Goal: Task Accomplishment & Management: Use online tool/utility

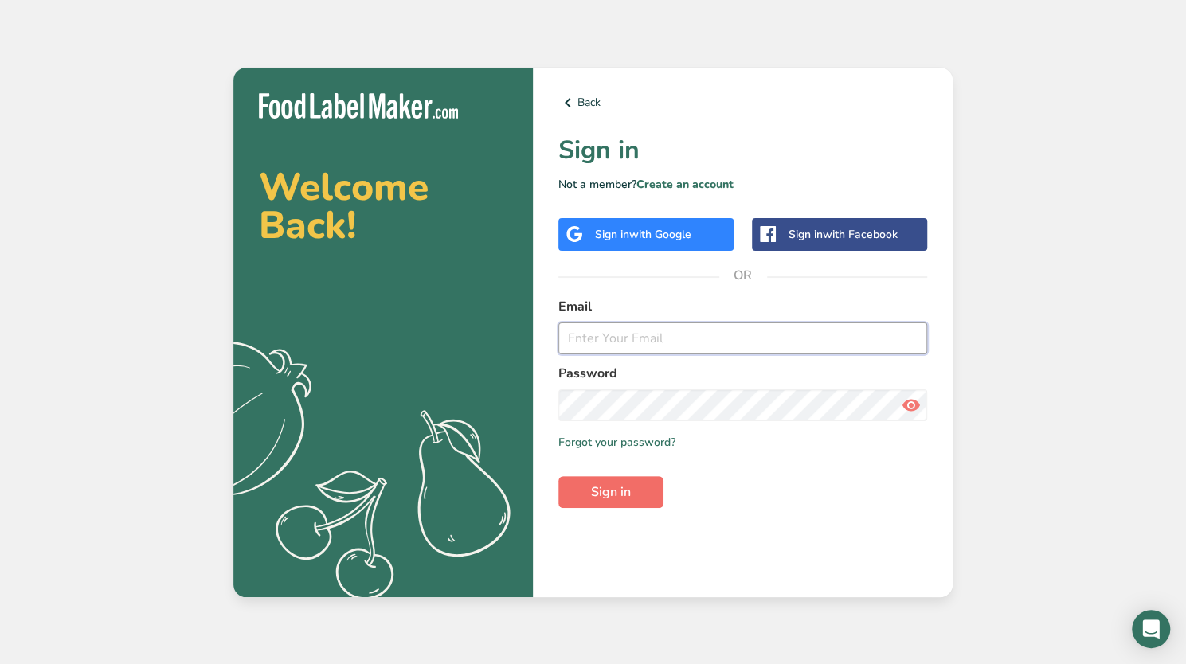
type input "[EMAIL_ADDRESS][DOMAIN_NAME]"
click at [612, 487] on span "Sign in" at bounding box center [611, 492] width 40 height 19
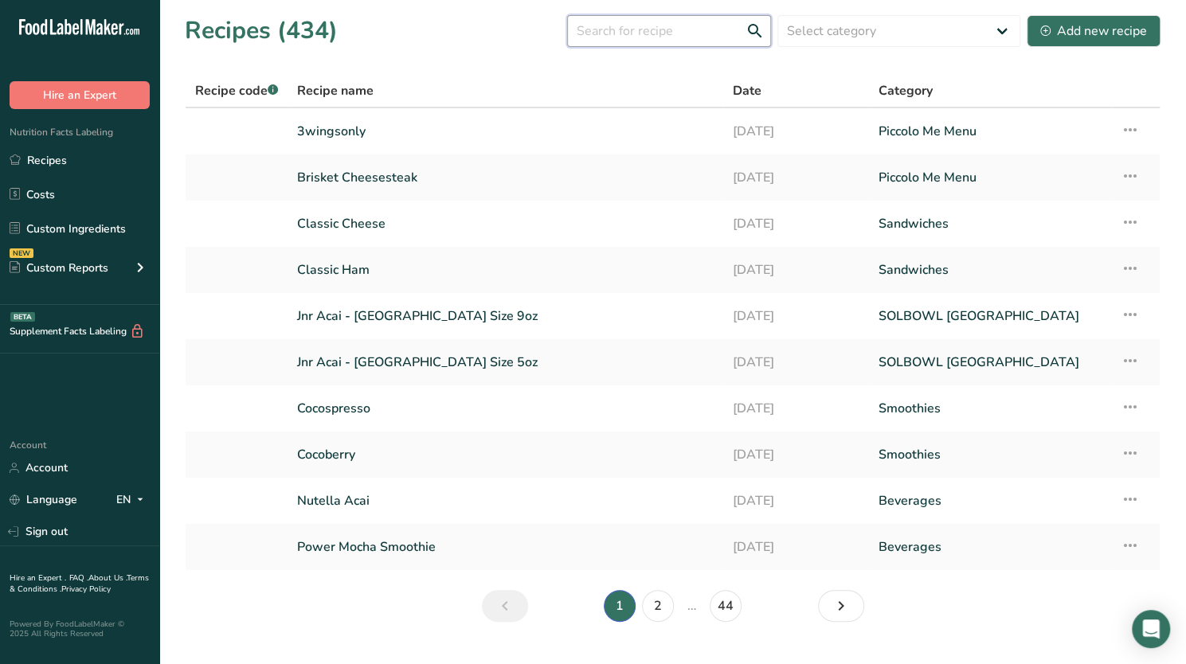
click at [674, 28] on input "text" at bounding box center [669, 31] width 204 height 32
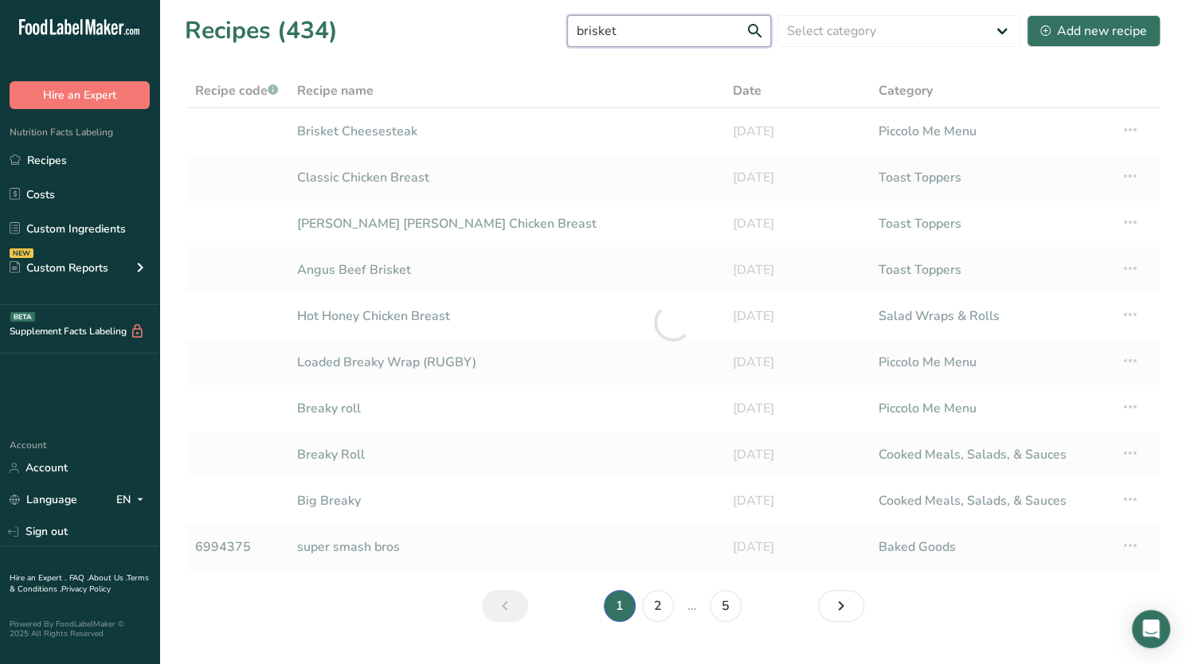
type input "brisket"
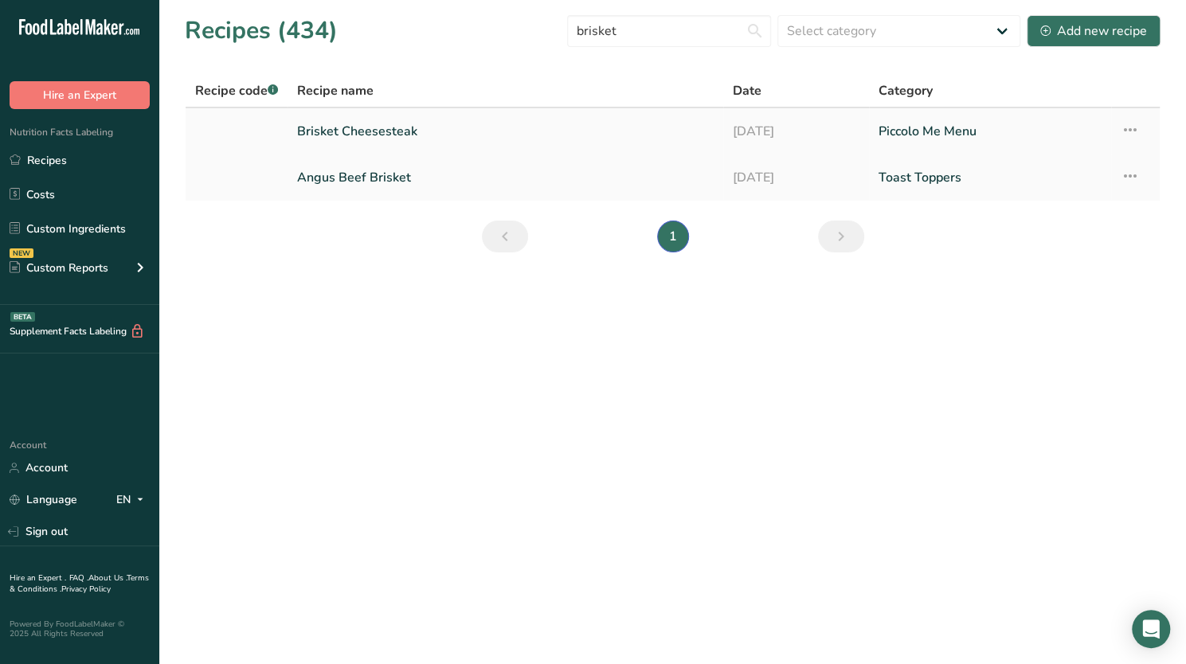
click at [396, 132] on link "Brisket Cheesesteak" at bounding box center [505, 131] width 416 height 33
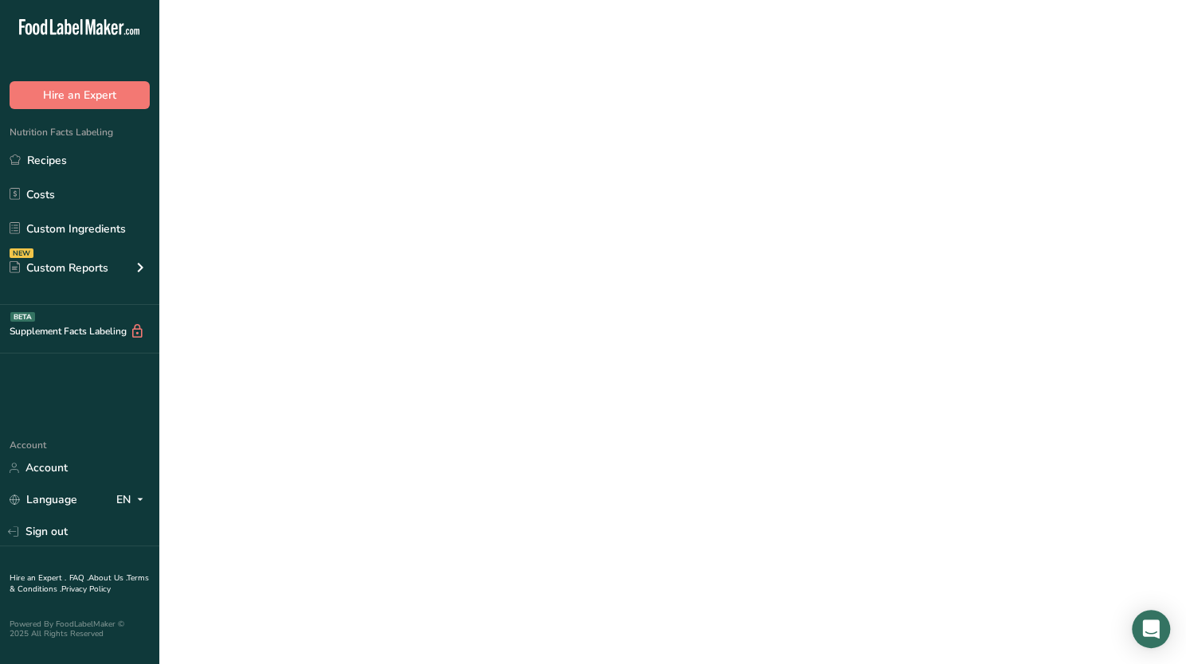
click at [396, 132] on link "Brisket Cheesesteak" at bounding box center [505, 131] width 416 height 33
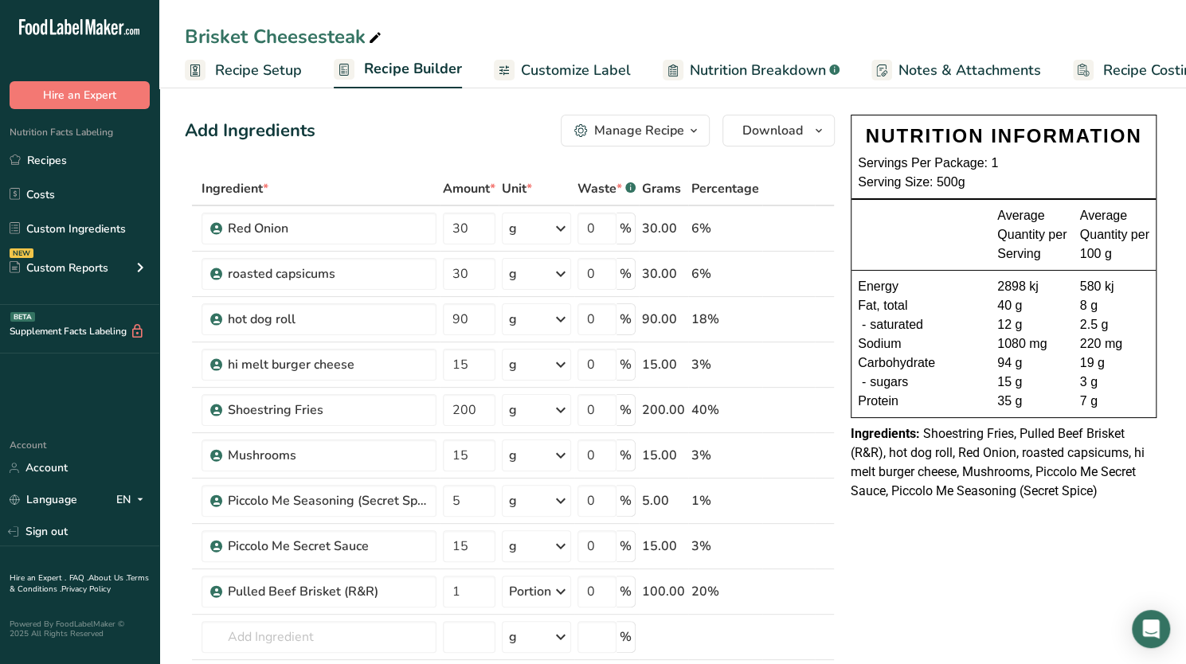
click at [373, 39] on icon at bounding box center [375, 38] width 14 height 22
click at [247, 68] on span "Recipe Setup" at bounding box center [258, 70] width 87 height 21
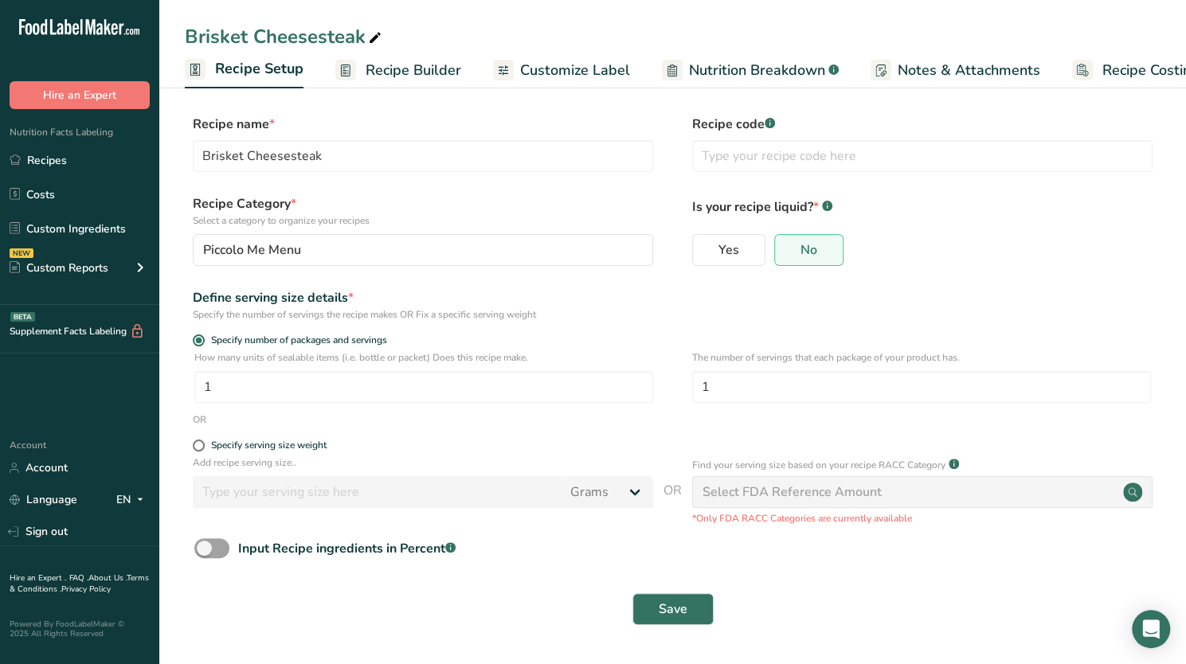
scroll to position [0, 6]
click at [185, 72] on rect at bounding box center [189, 69] width 21 height 21
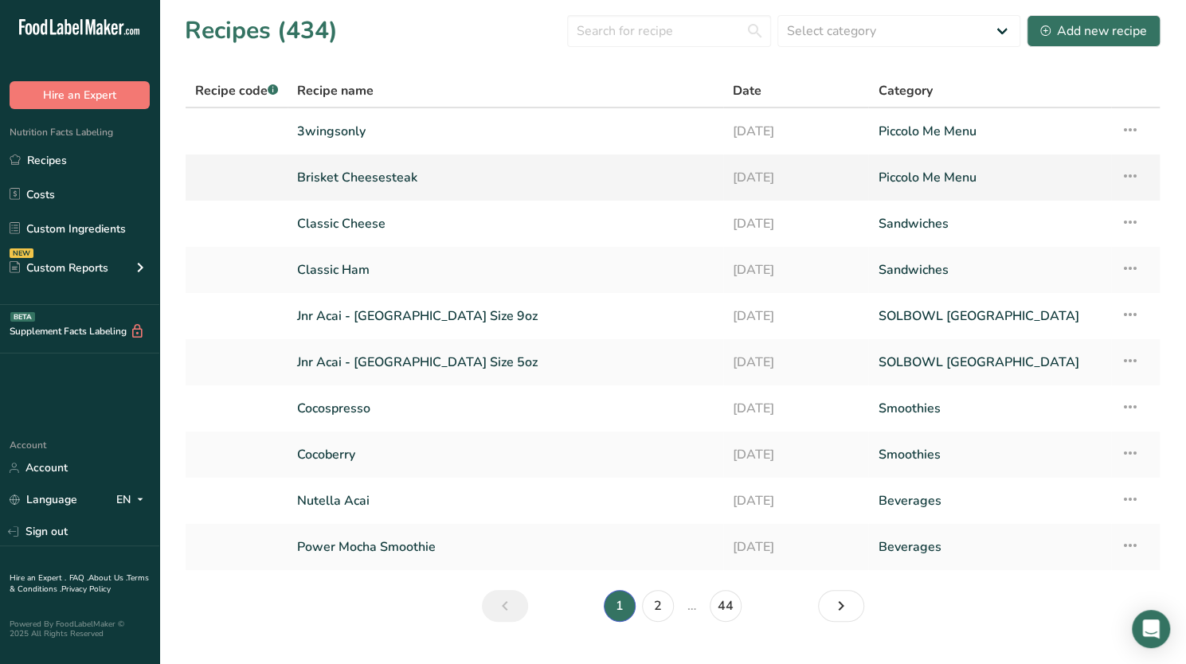
click at [1128, 173] on icon at bounding box center [1129, 176] width 19 height 29
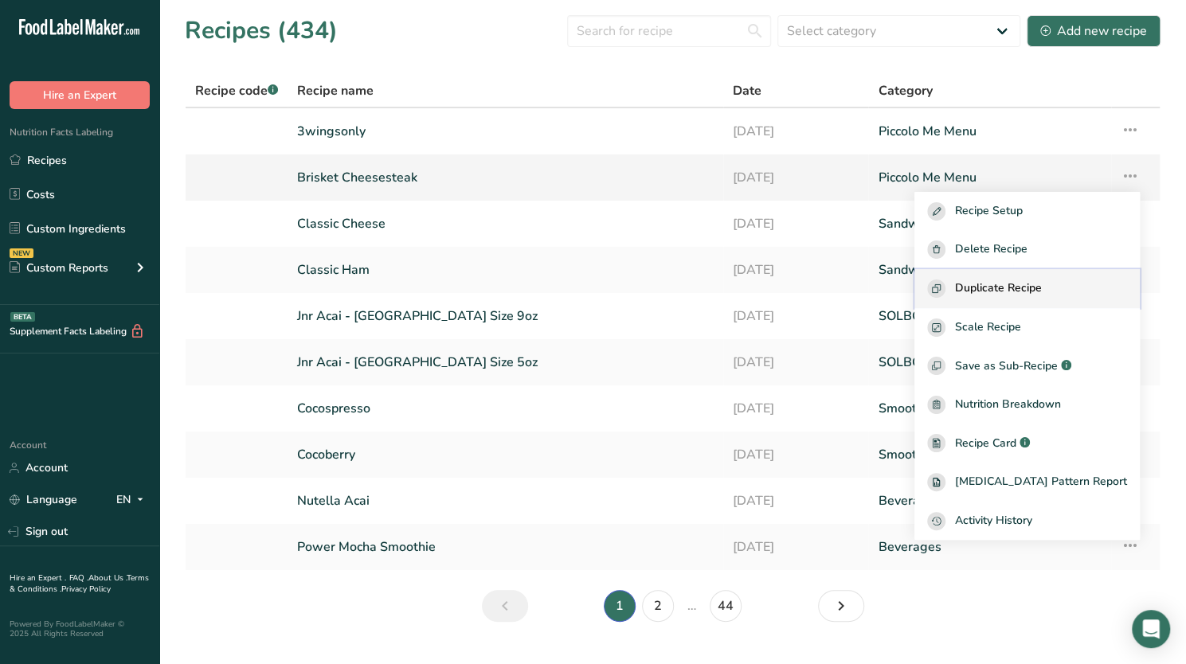
click at [1037, 287] on span "Duplicate Recipe" at bounding box center [998, 288] width 87 height 18
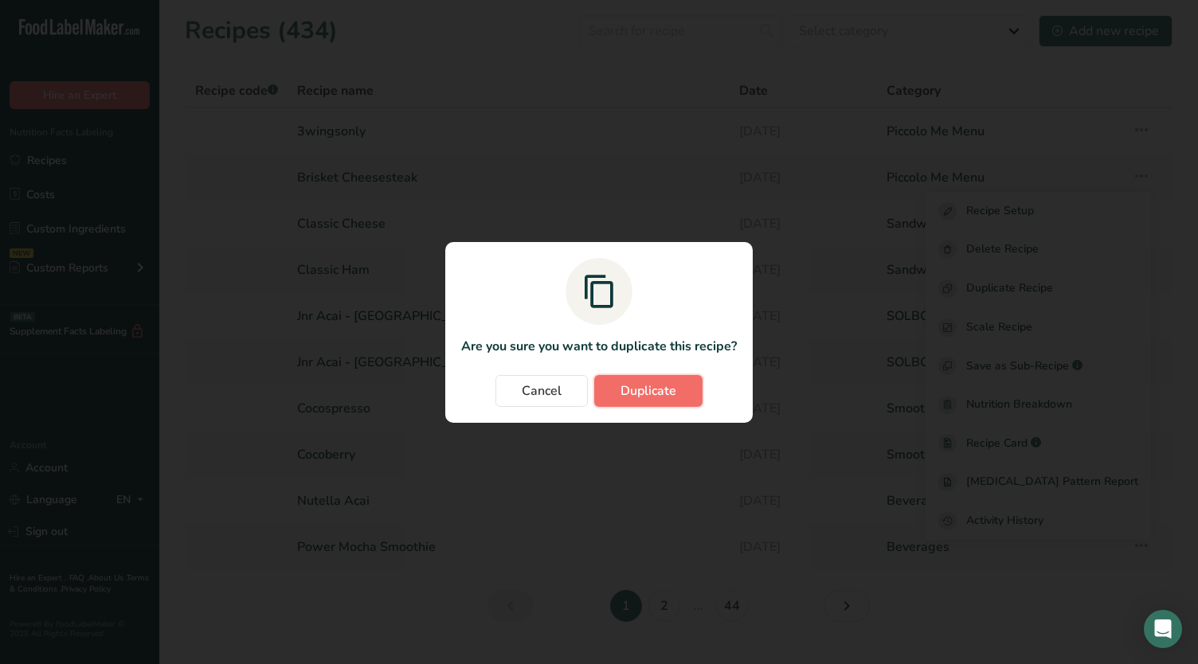
click at [648, 393] on span "Duplicate" at bounding box center [648, 390] width 56 height 19
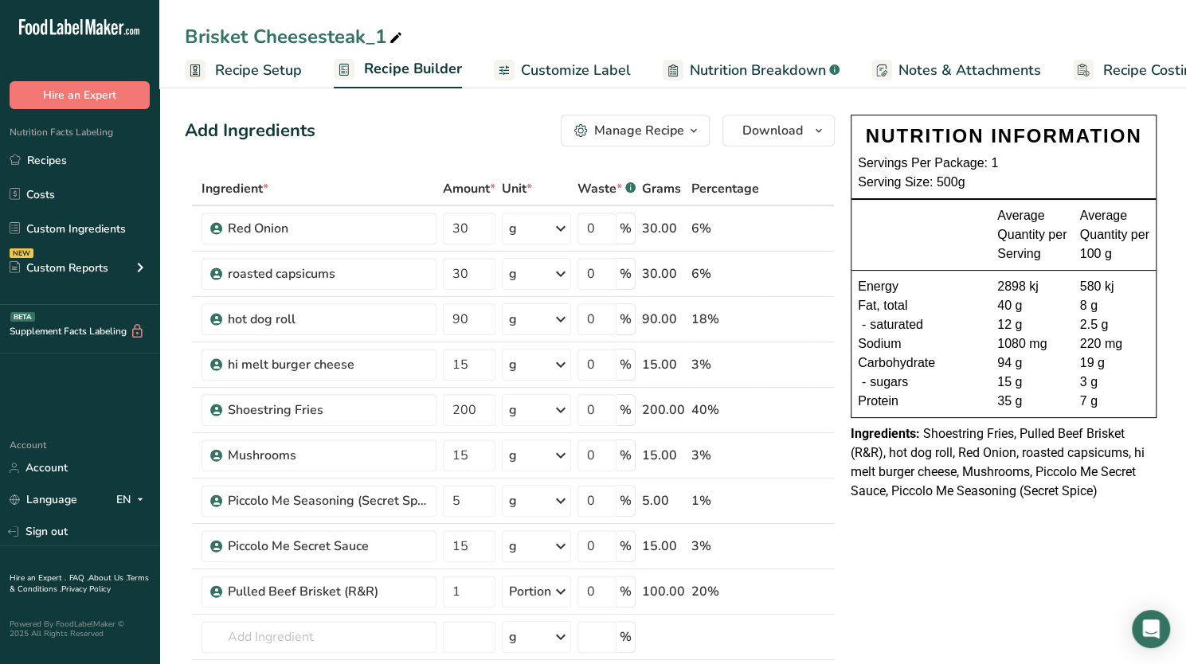
click at [389, 34] on icon at bounding box center [396, 38] width 14 height 22
type input "B"
type input "Egg [PERSON_NAME]"
click at [796, 235] on icon at bounding box center [801, 229] width 11 height 17
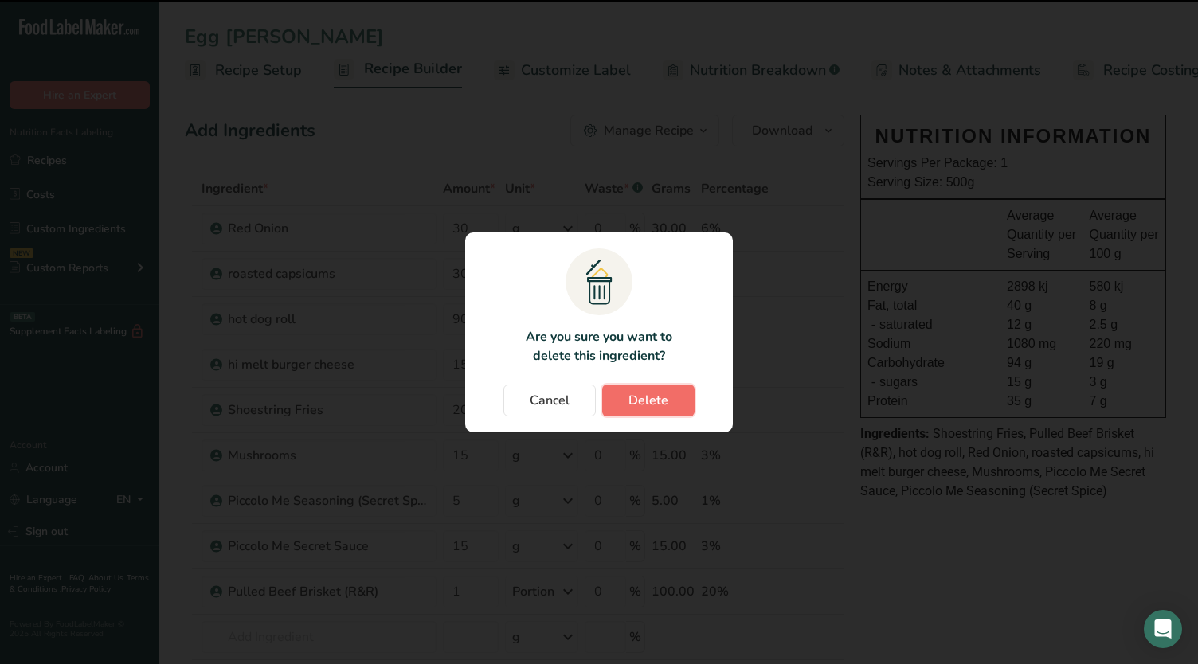
click at [652, 408] on span "Delete" at bounding box center [648, 400] width 40 height 19
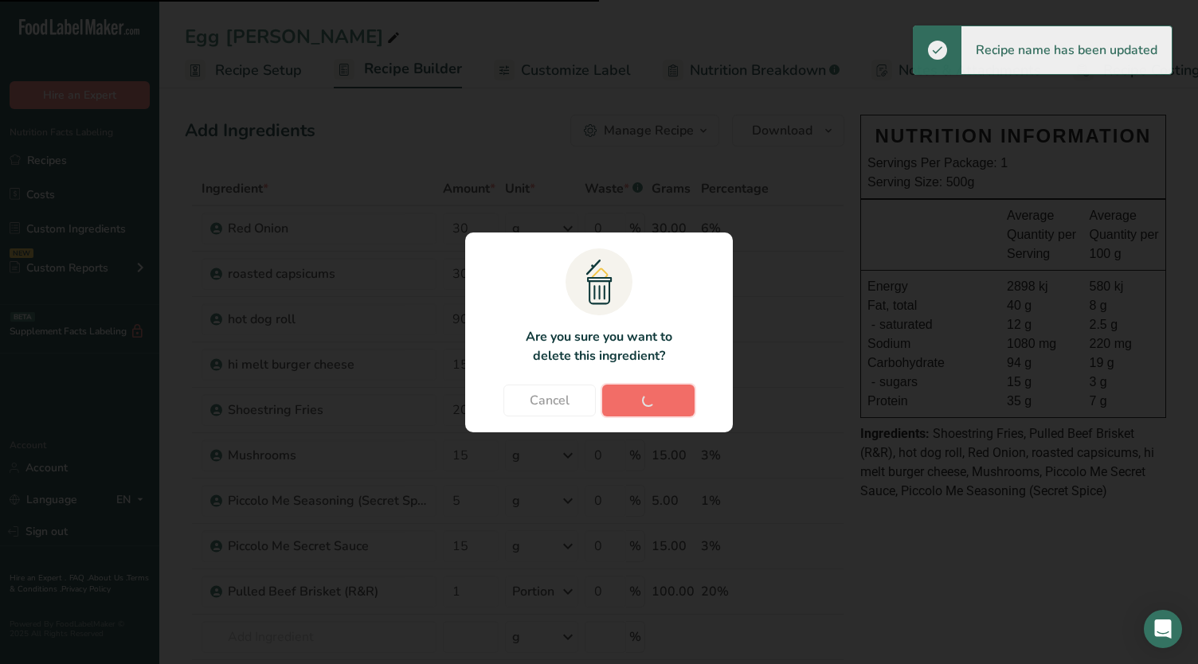
type input "90"
type input "15"
type input "200"
type input "15"
type input "5"
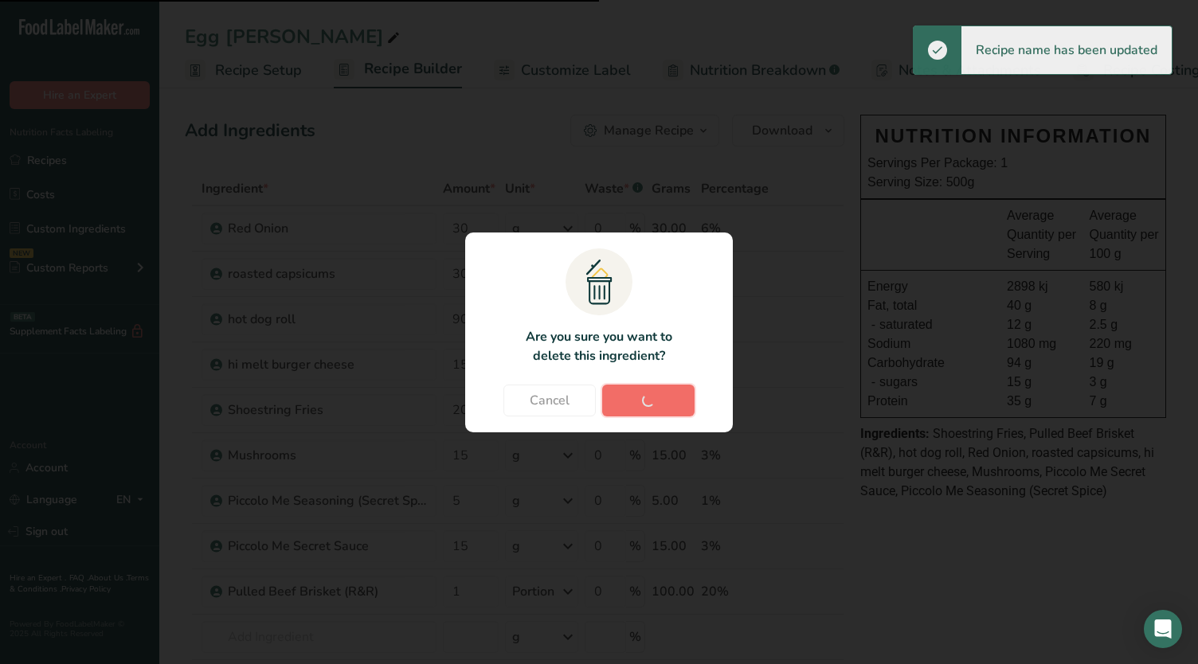
type input "15"
type input "1"
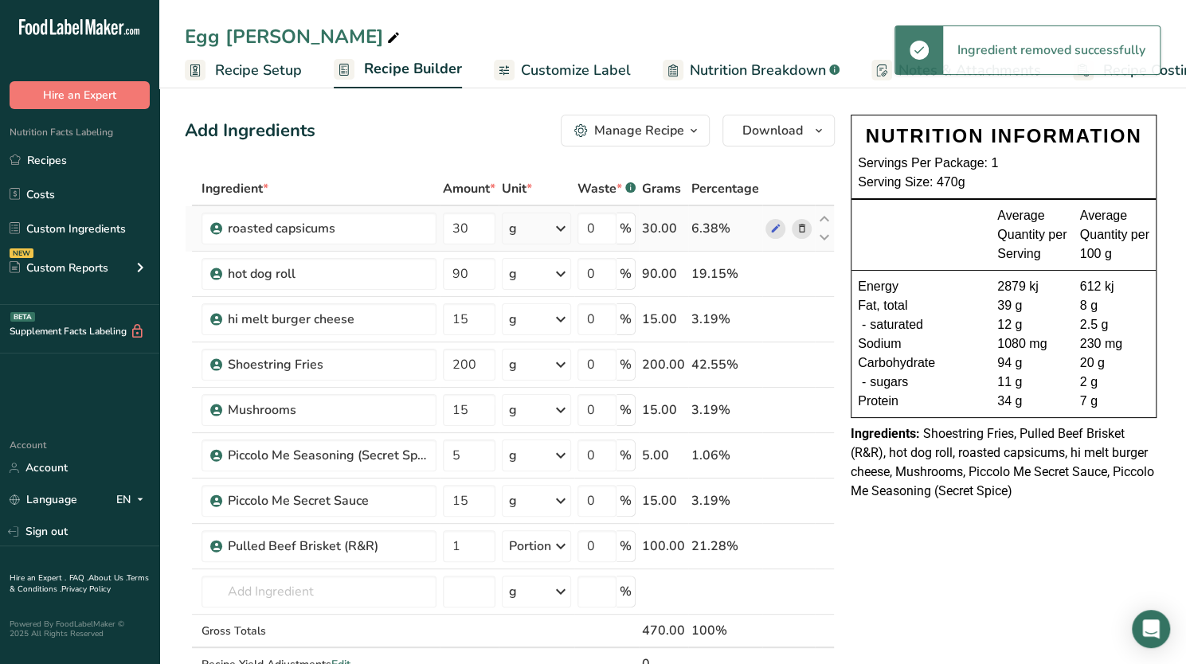
click at [796, 233] on icon at bounding box center [801, 229] width 11 height 17
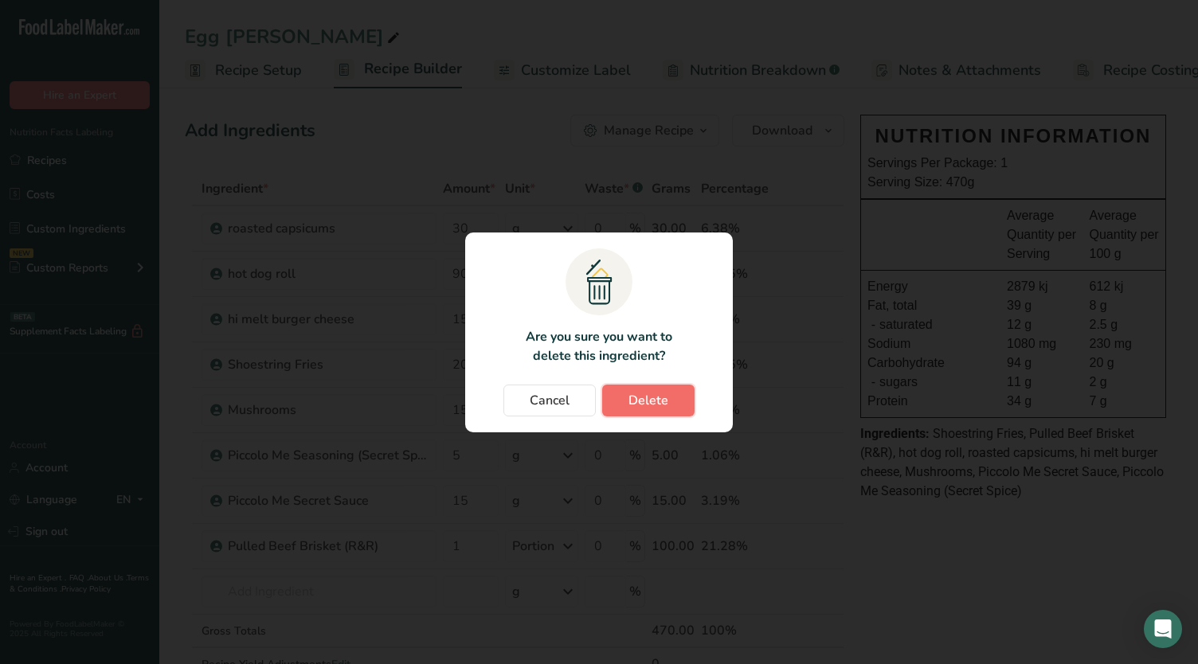
click at [635, 406] on span "Delete" at bounding box center [648, 400] width 40 height 19
type input "90"
type input "15"
type input "200"
type input "15"
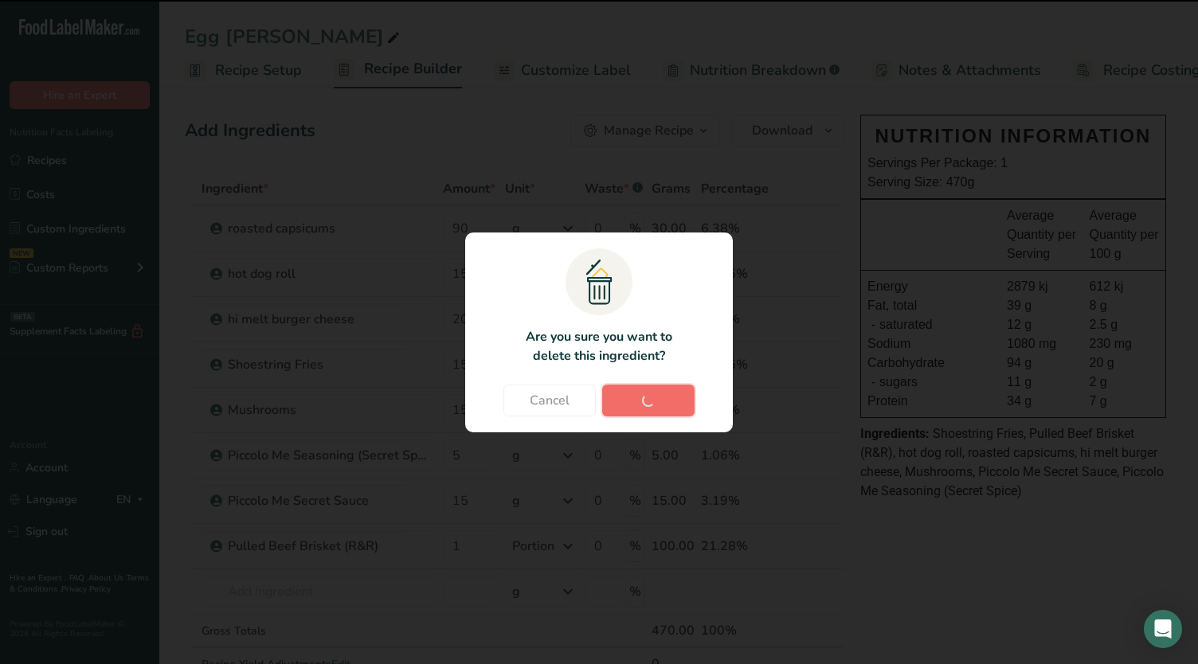
type input "5"
type input "15"
type input "1"
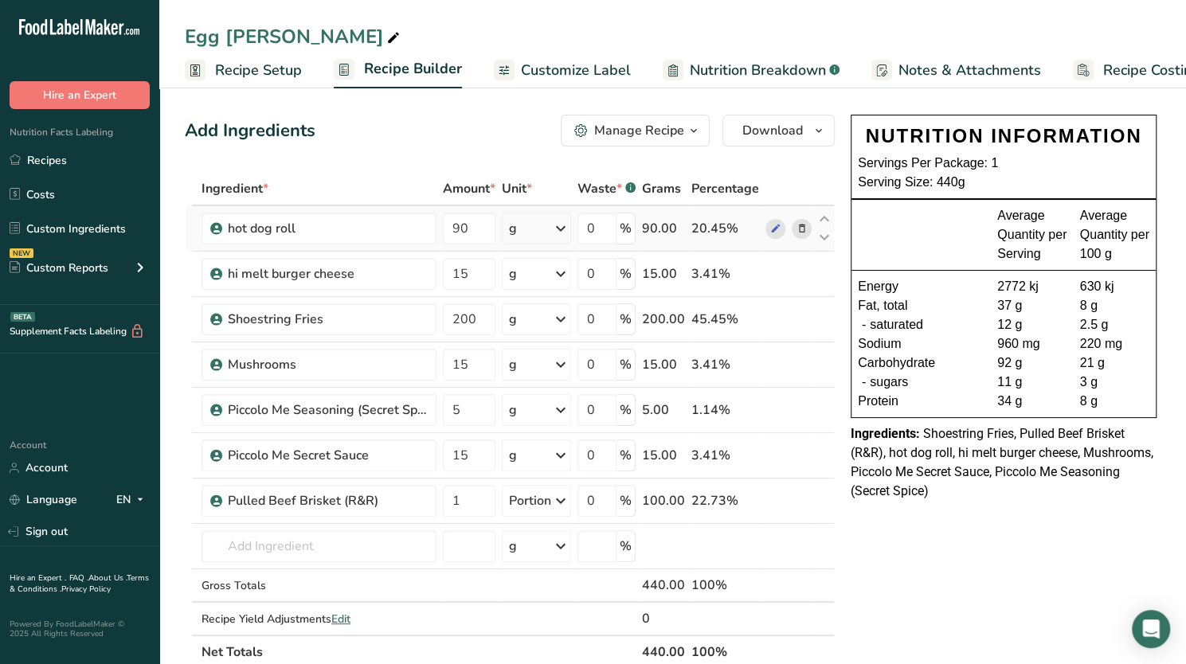
click at [796, 229] on icon at bounding box center [801, 229] width 11 height 17
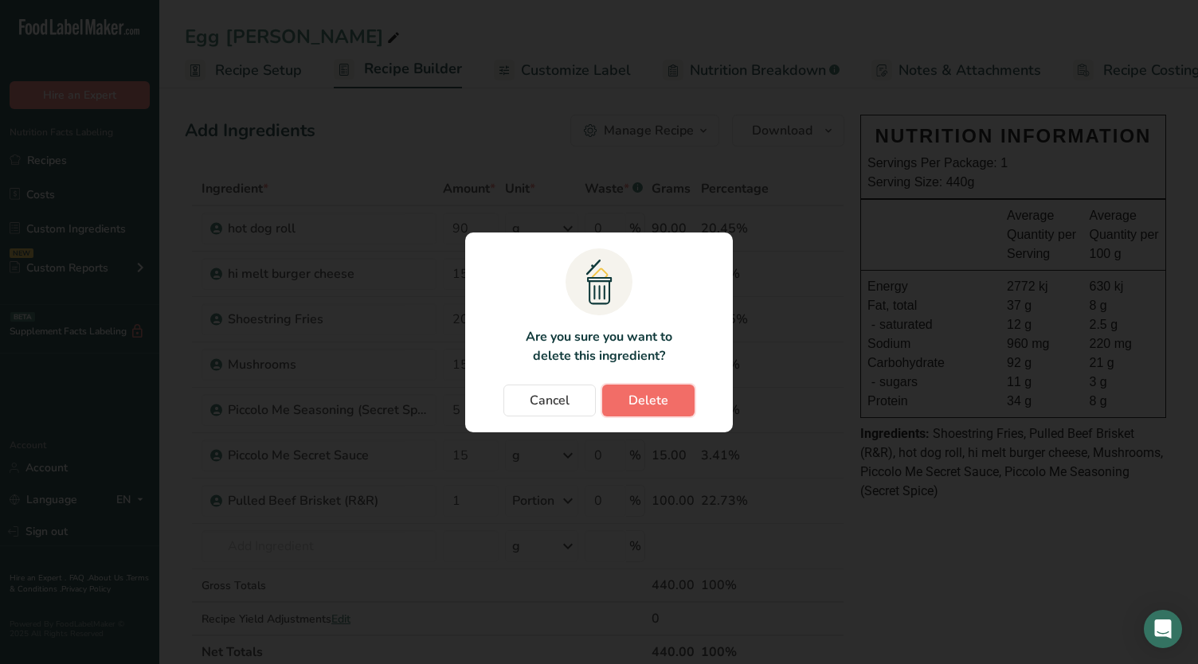
click at [658, 404] on span "Delete" at bounding box center [648, 400] width 40 height 19
type input "15"
type input "200"
type input "15"
type input "5"
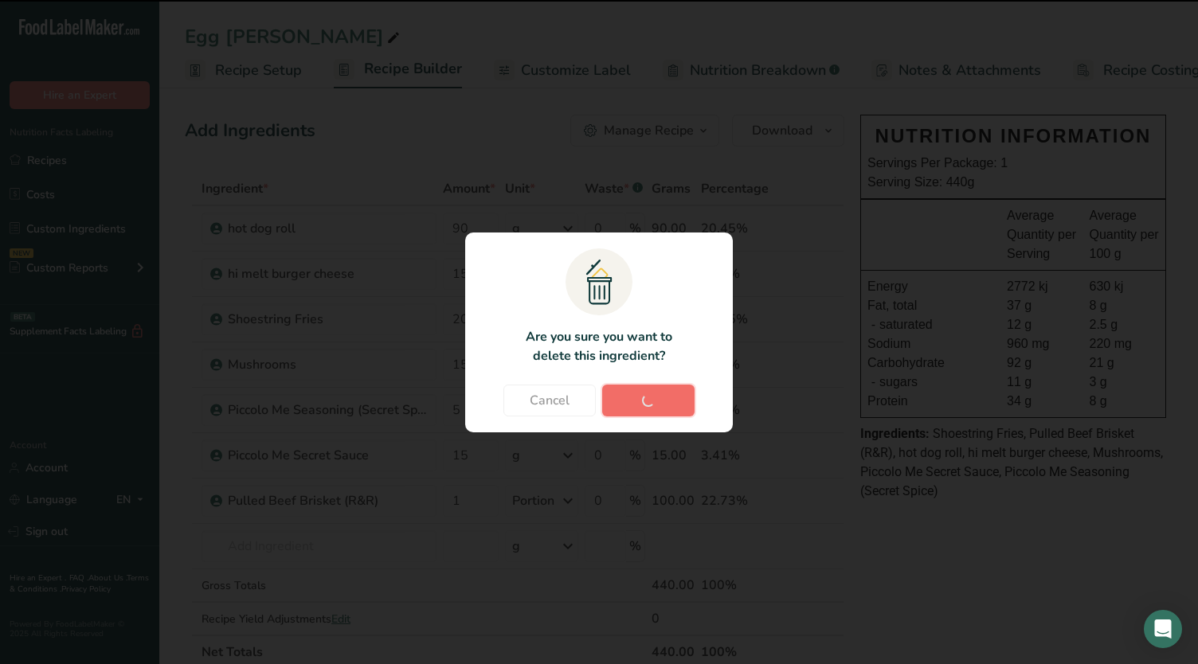
type input "15"
type input "1"
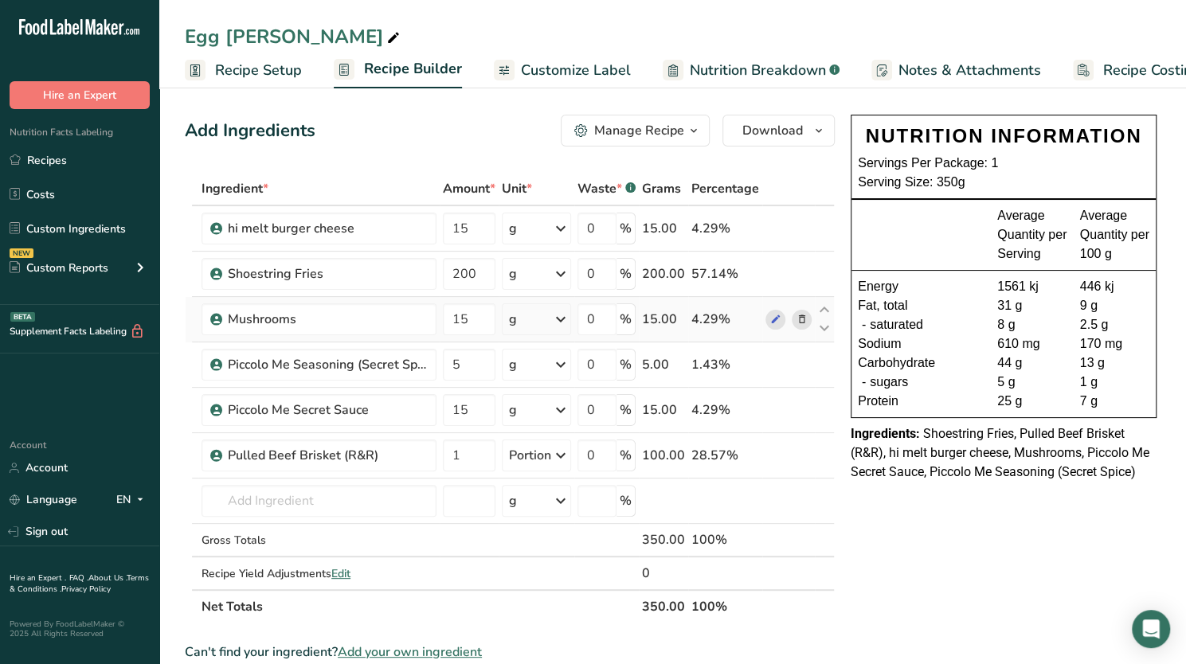
click at [801, 319] on icon at bounding box center [801, 319] width 11 height 17
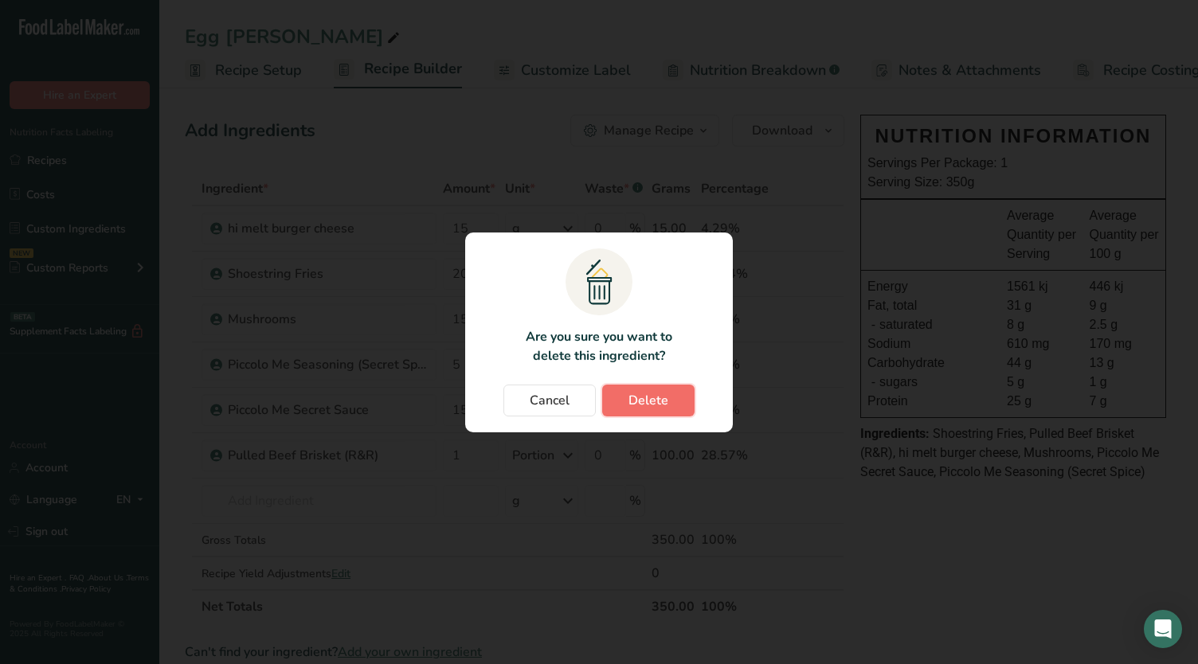
click at [647, 404] on span "Delete" at bounding box center [648, 400] width 40 height 19
type input "5"
type input "15"
type input "1"
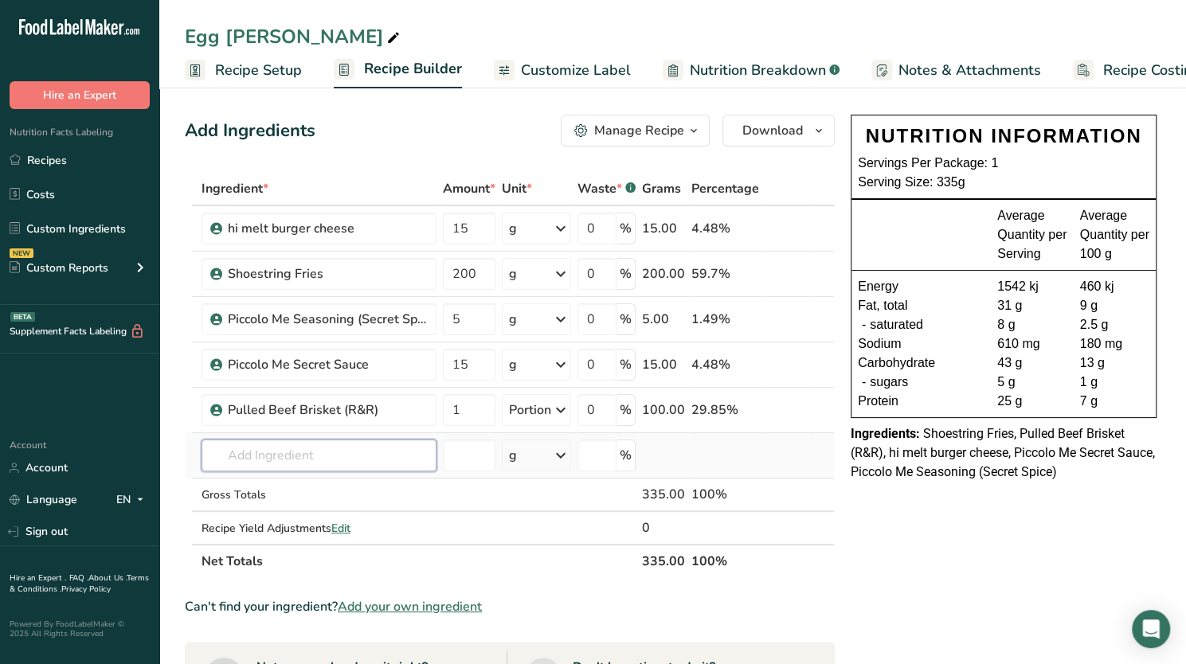
click at [287, 447] on input "text" at bounding box center [318, 456] width 235 height 32
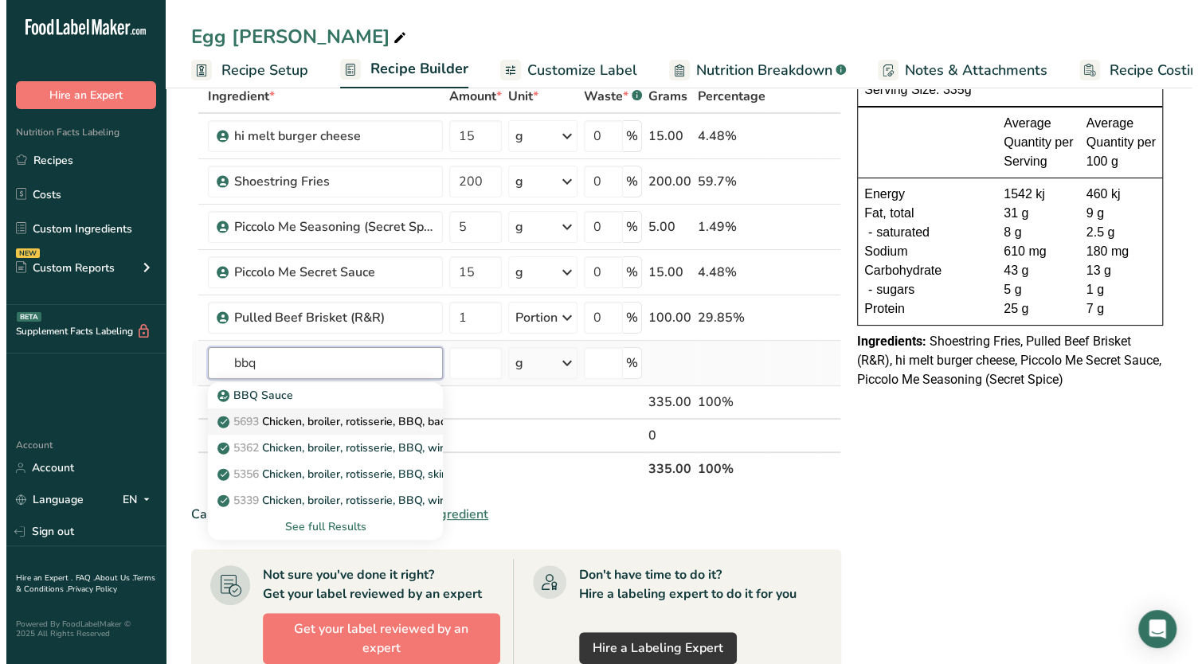
scroll to position [89, 0]
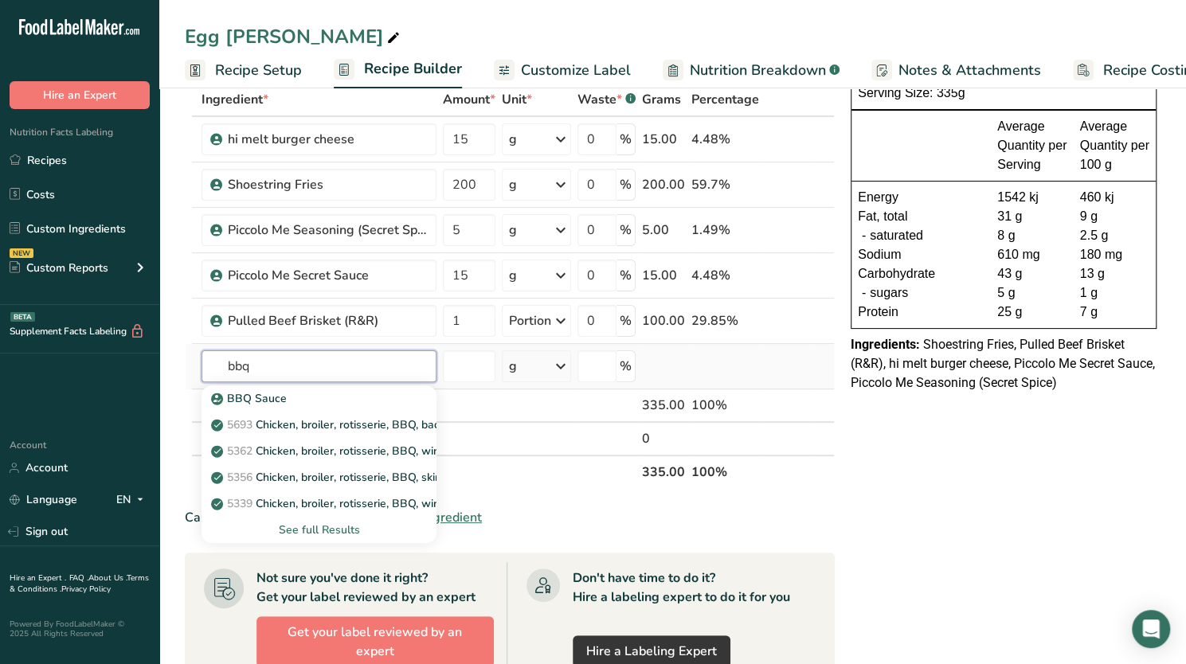
type input "bbq"
click at [320, 529] on div "See full Results" at bounding box center [318, 530] width 209 height 17
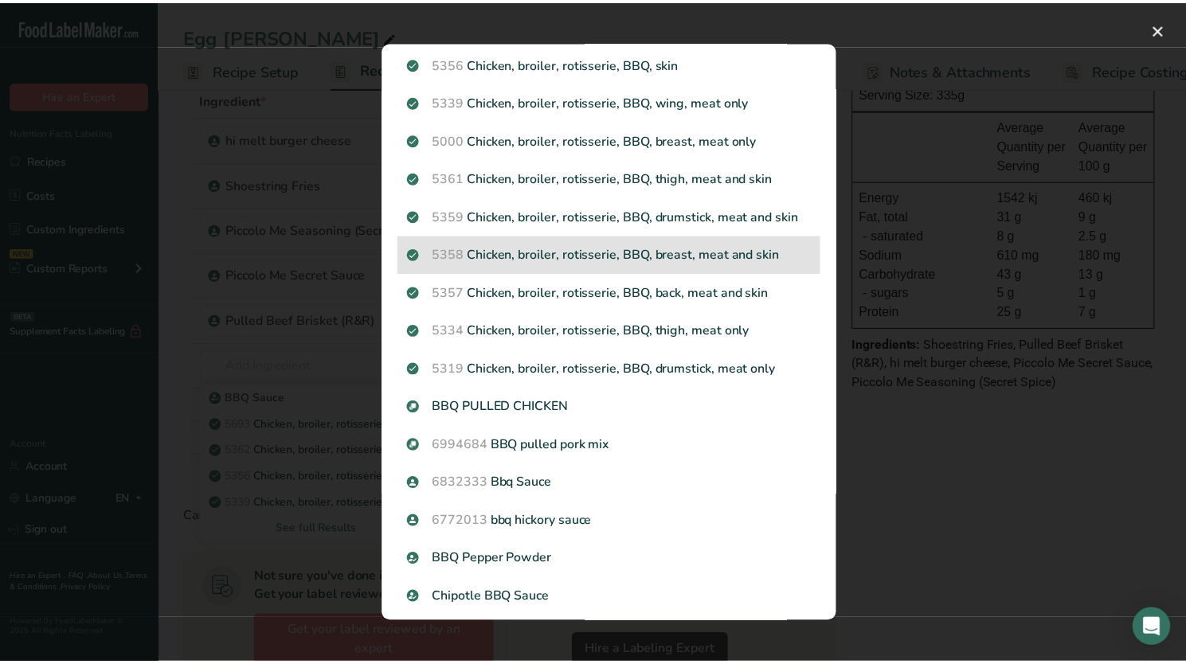
scroll to position [190, 0]
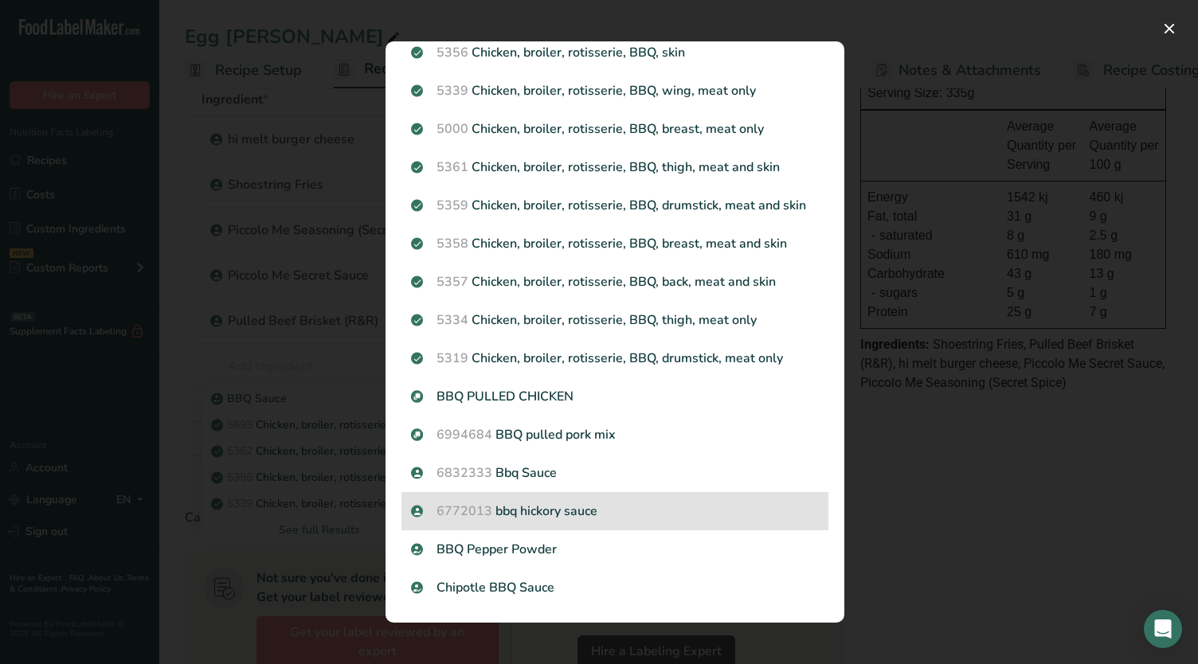
click at [526, 510] on p "6772013 bbq hickory sauce" at bounding box center [615, 511] width 408 height 19
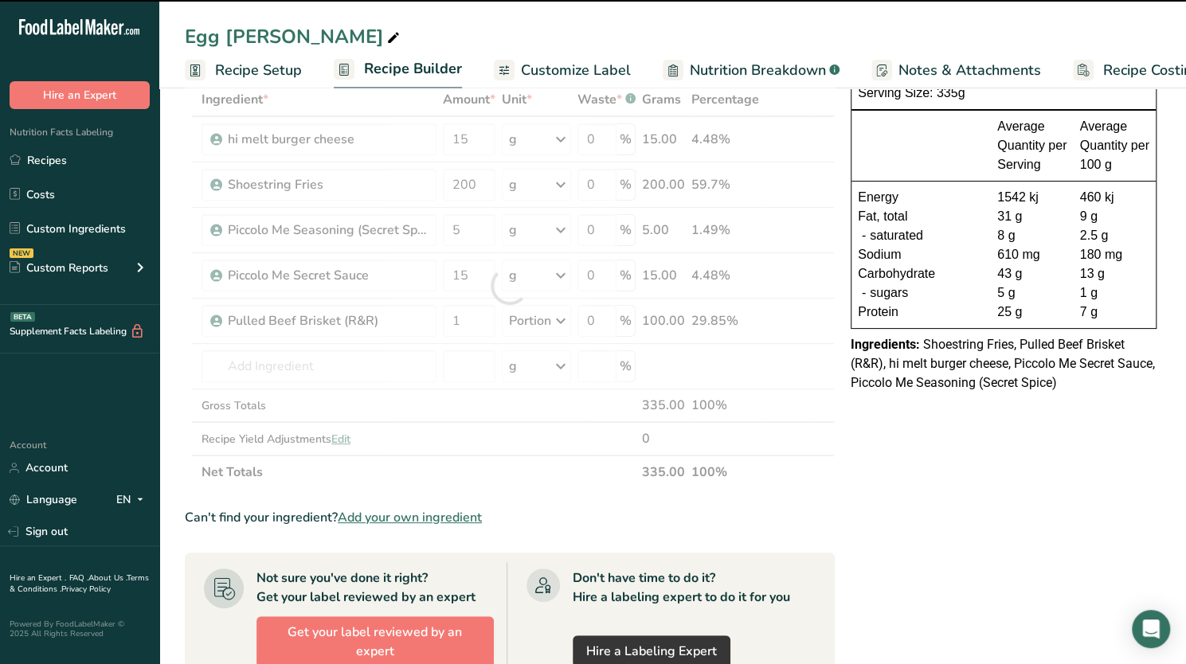
type input "0"
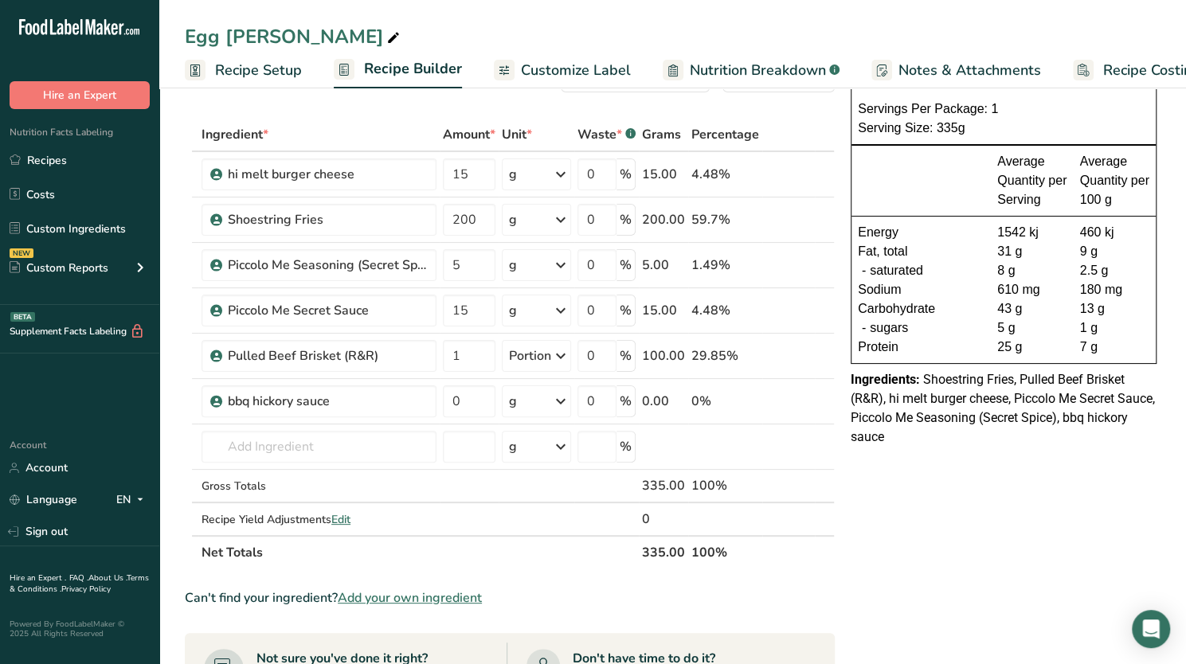
scroll to position [53, 0]
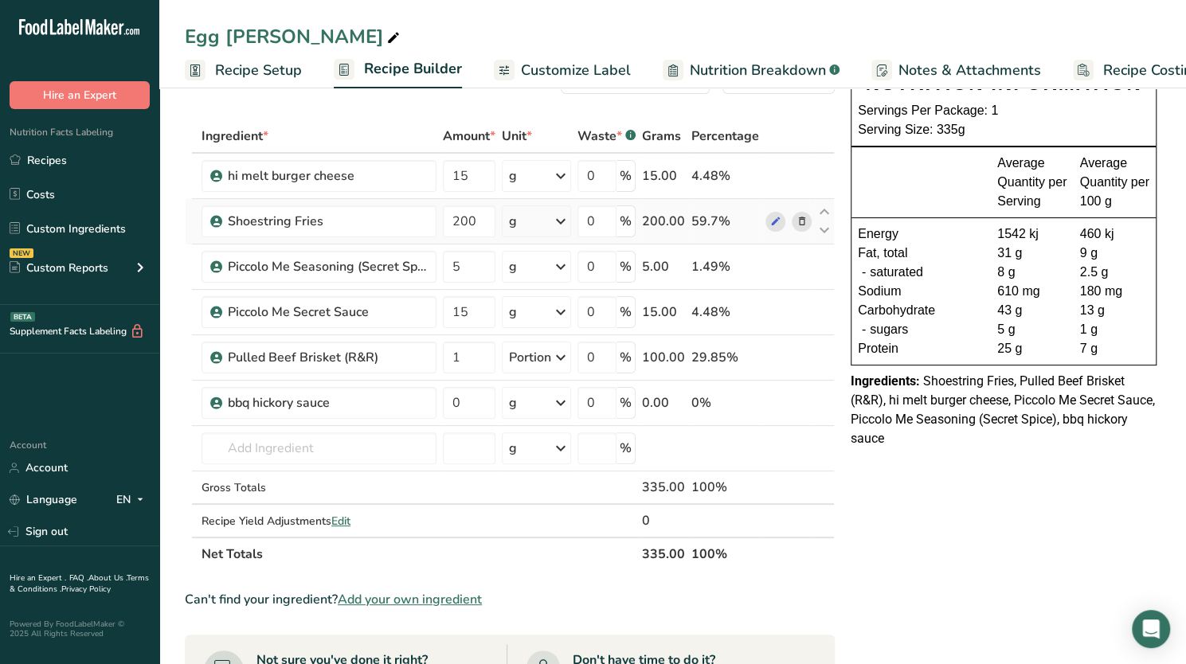
click at [798, 221] on icon at bounding box center [801, 221] width 11 height 17
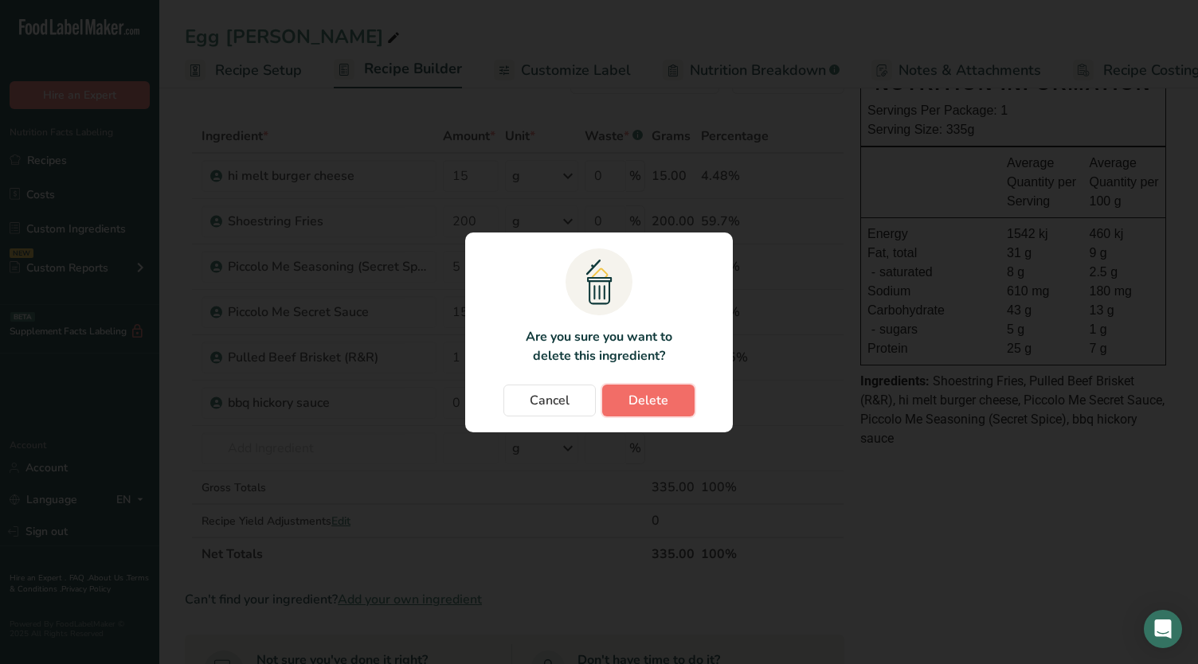
click at [650, 408] on span "Delete" at bounding box center [648, 400] width 40 height 19
type input "5"
type input "15"
type input "1"
type input "0"
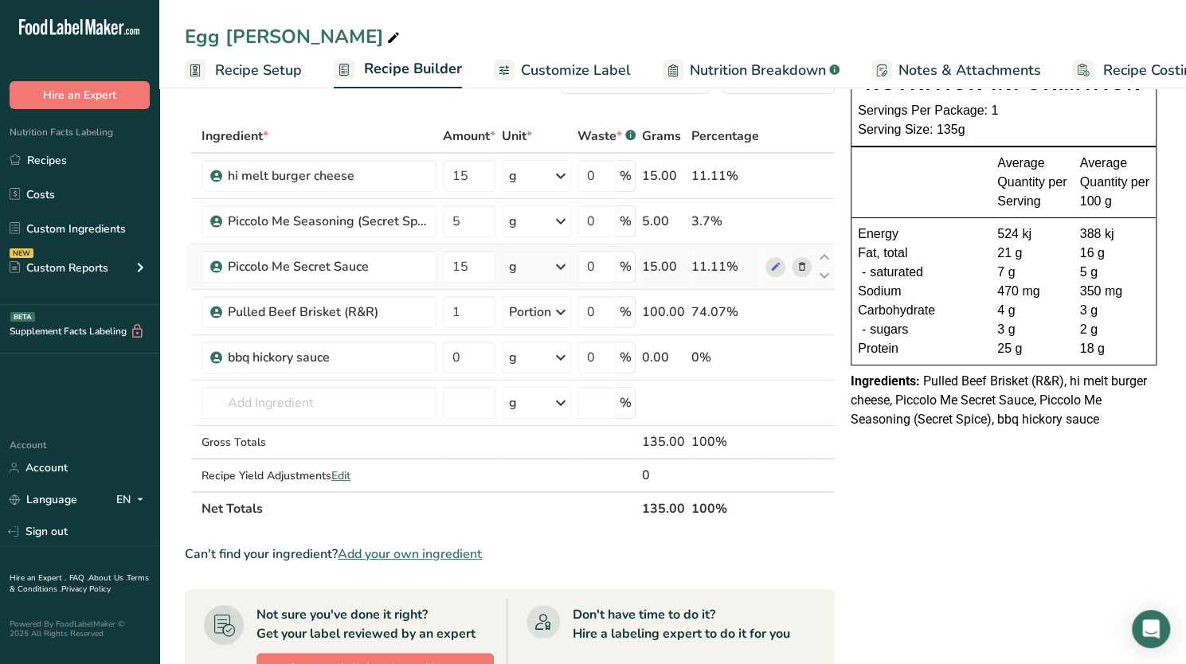
click at [796, 264] on icon at bounding box center [801, 267] width 11 height 17
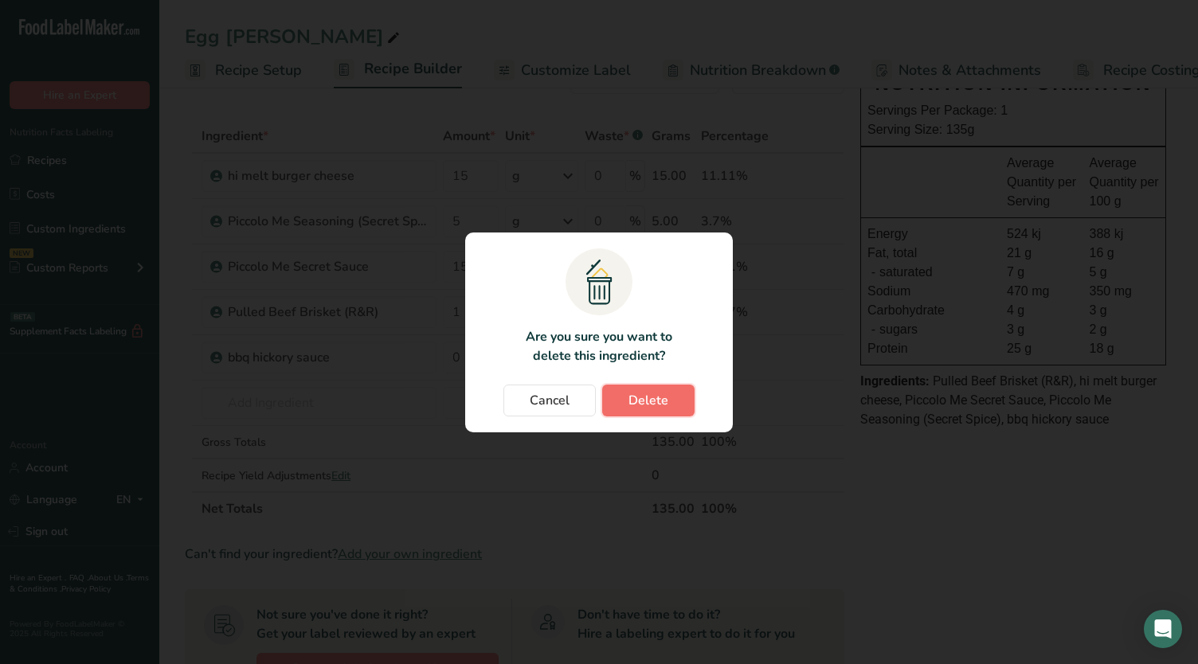
click at [640, 394] on span "Delete" at bounding box center [648, 400] width 40 height 19
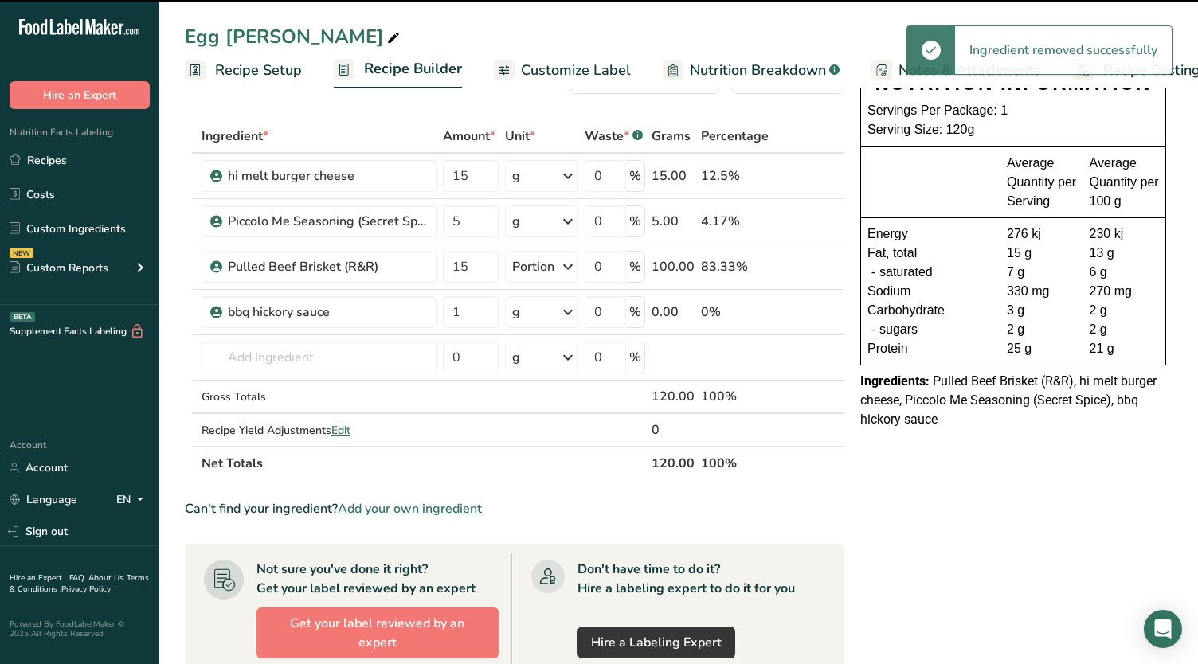
type input "1"
type input "0"
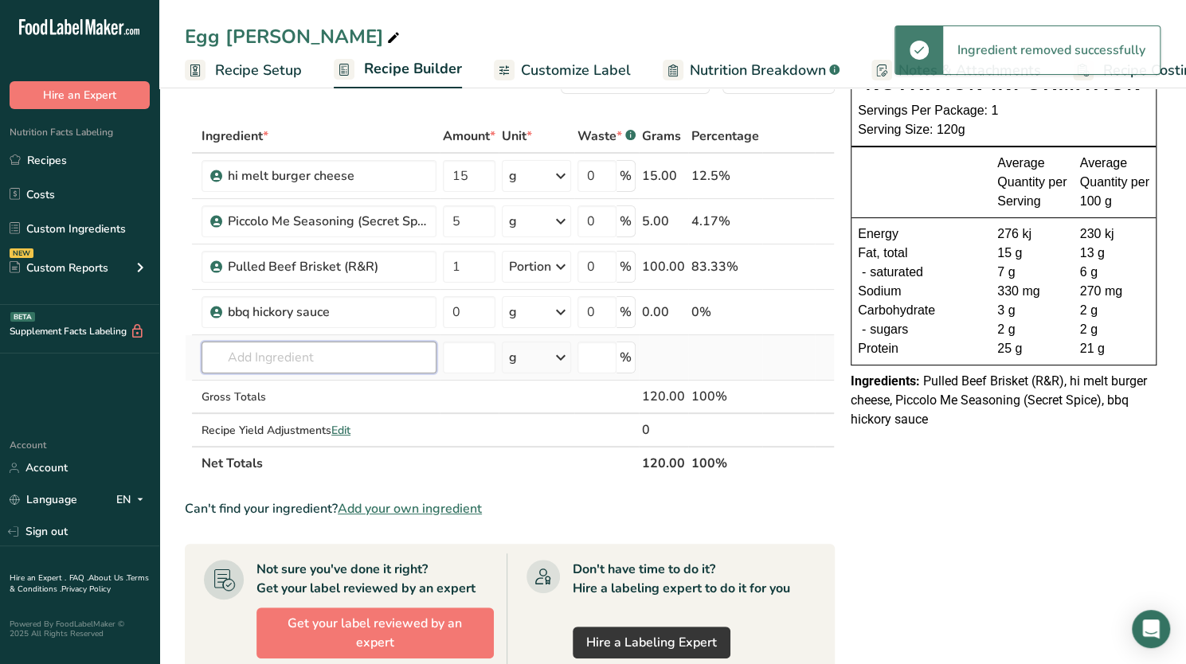
click at [264, 358] on input "text" at bounding box center [318, 358] width 235 height 32
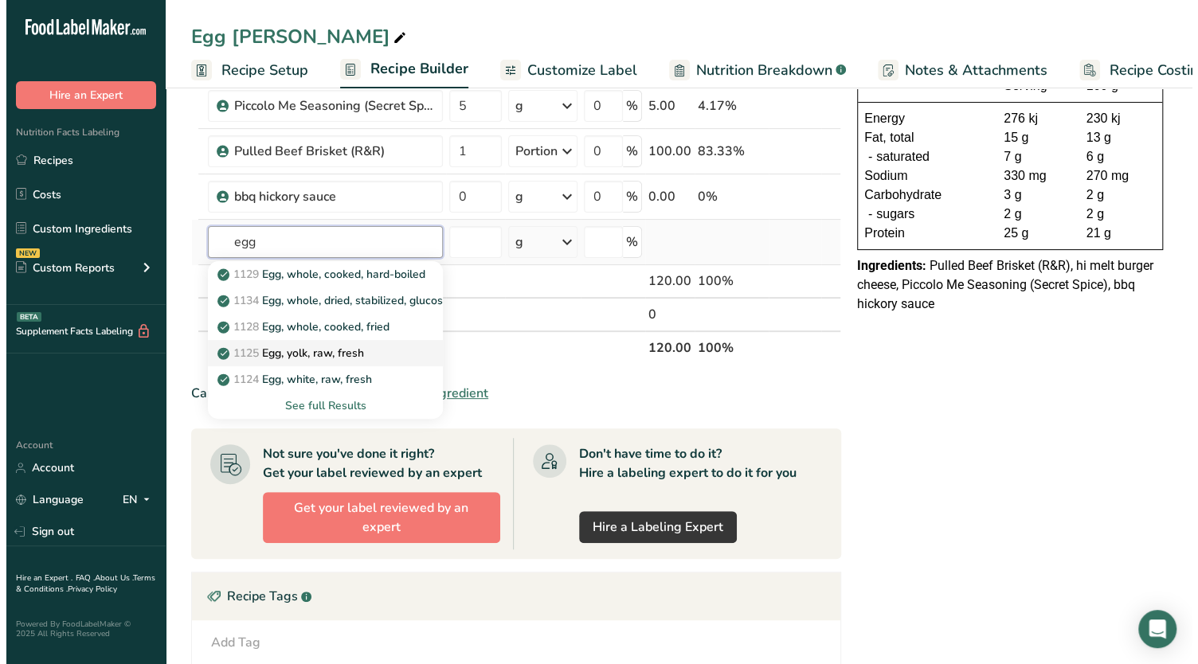
scroll to position [164, 0]
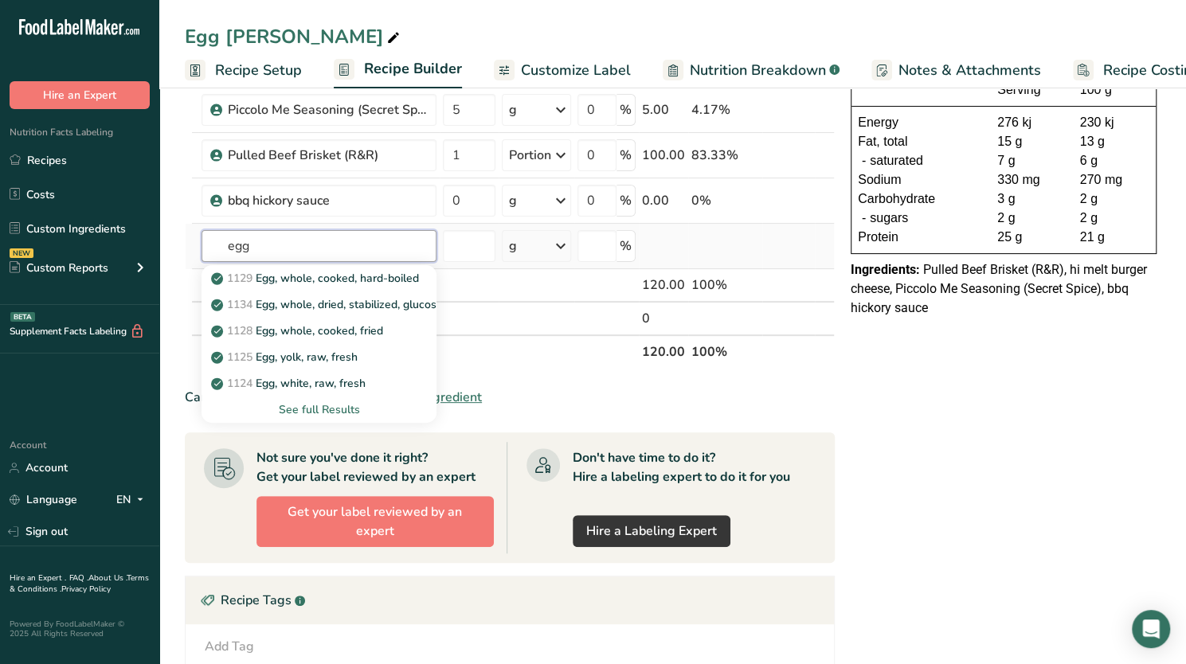
type input "egg"
click at [322, 412] on div "See full Results" at bounding box center [318, 409] width 209 height 17
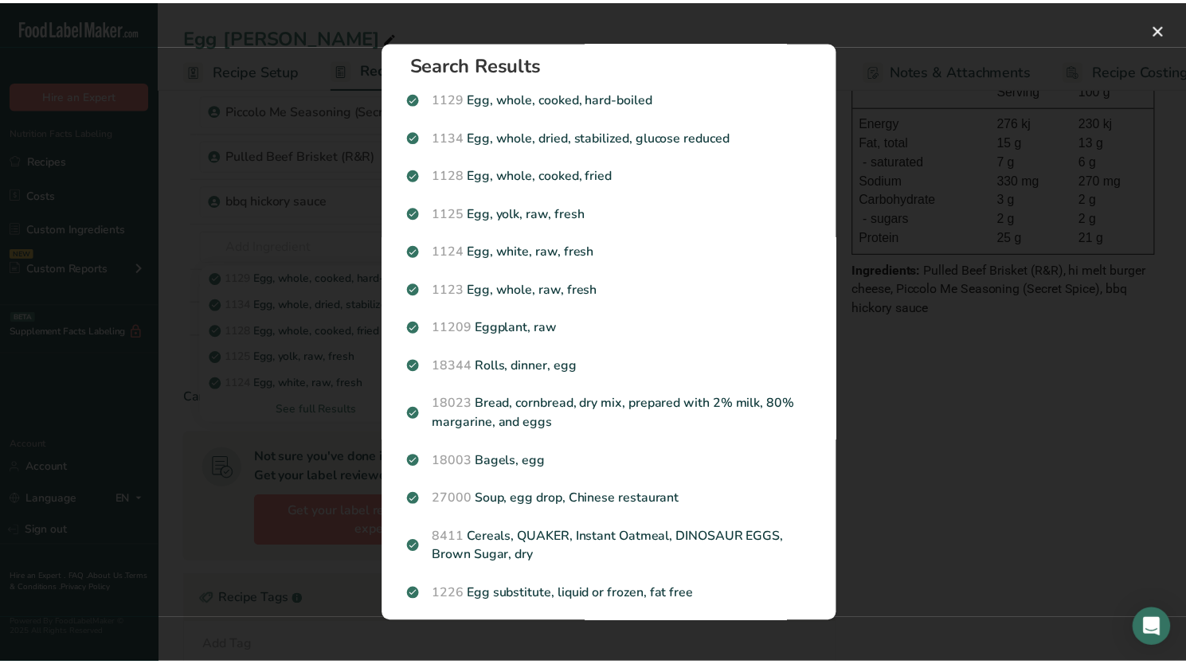
scroll to position [0, 0]
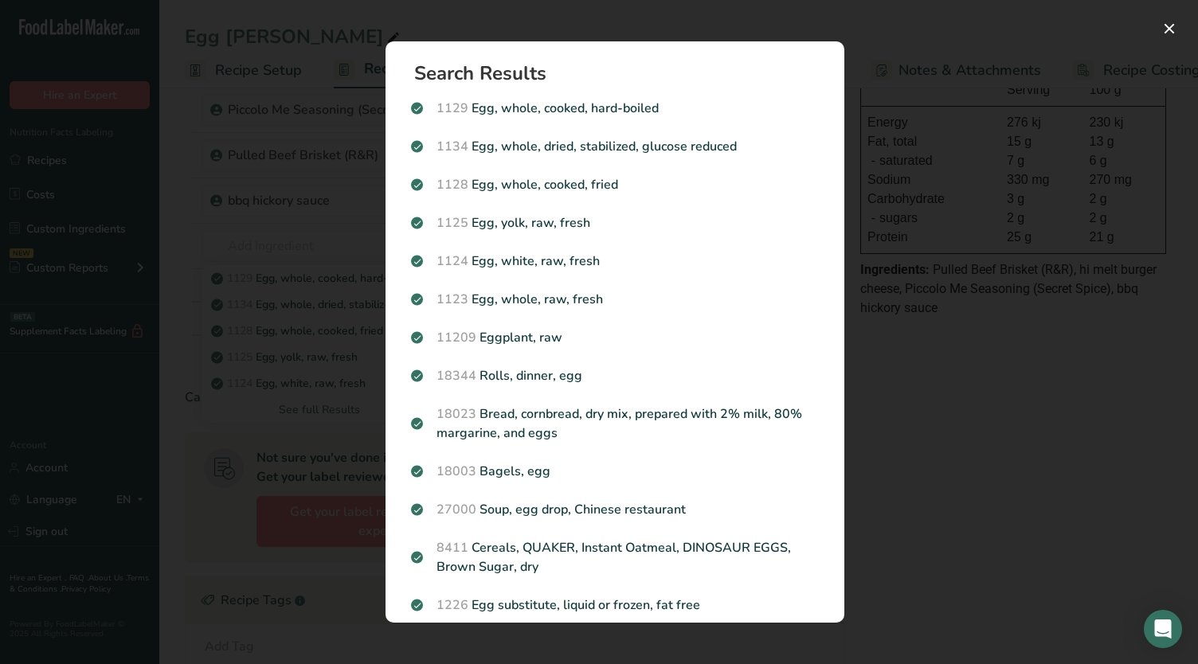
click at [979, 444] on div "Search results modal" at bounding box center [599, 332] width 1198 height 664
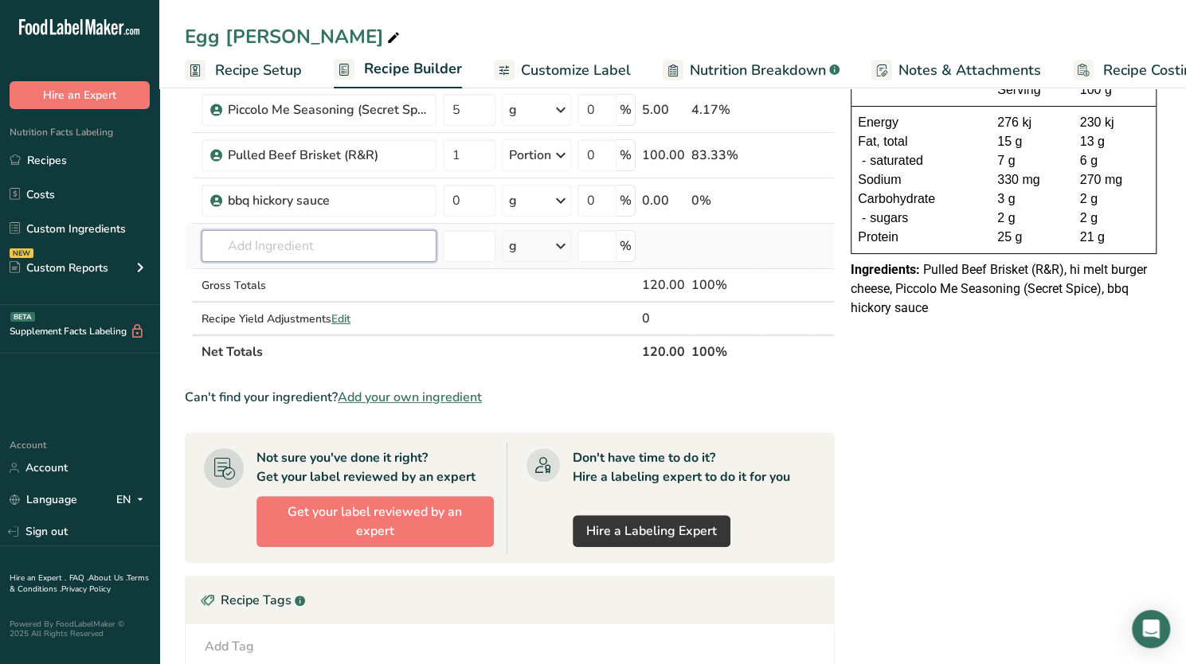
click at [283, 247] on input "text" at bounding box center [318, 246] width 235 height 32
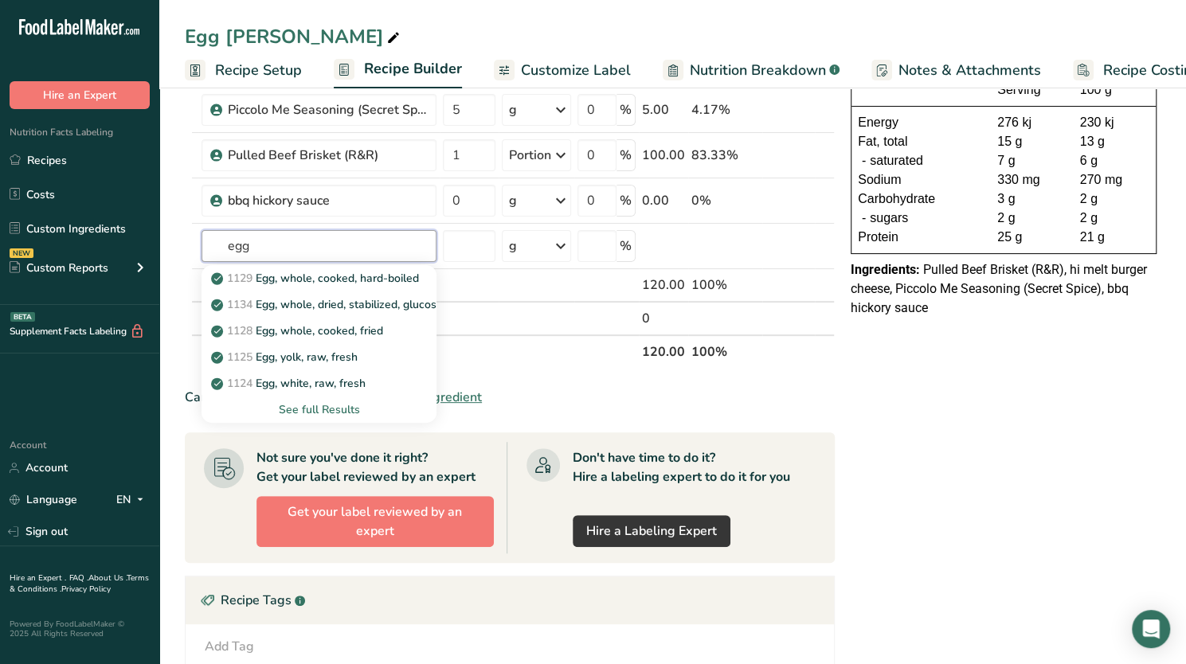
type input "egg"
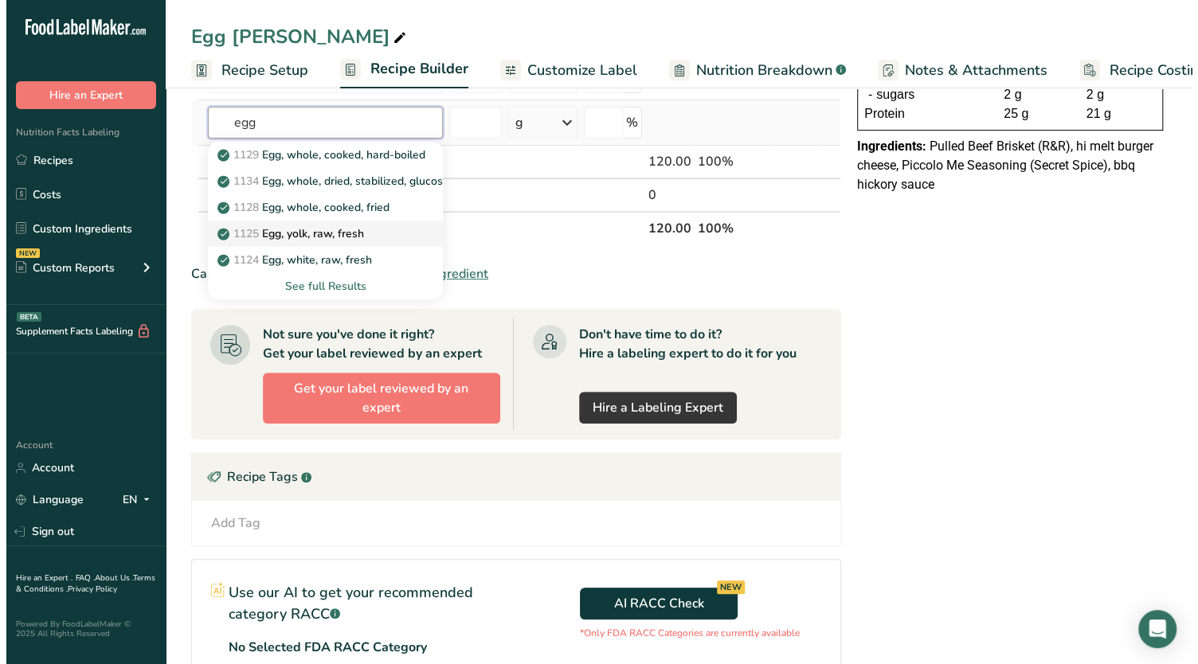
scroll to position [290, 0]
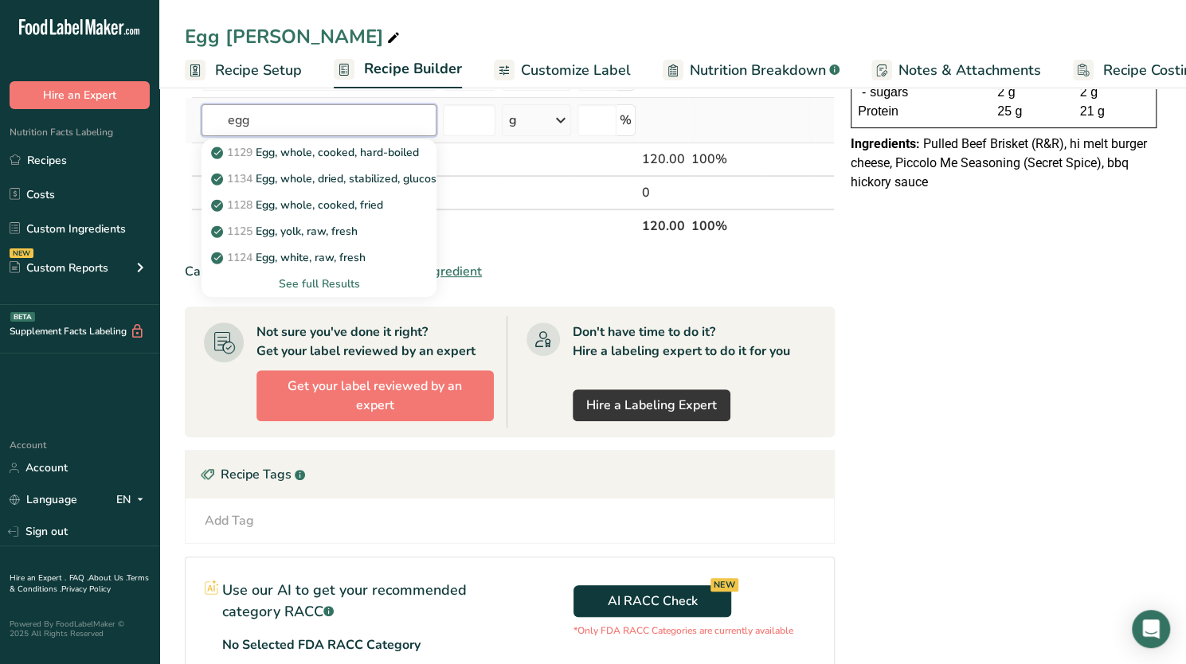
type input "egg"
click at [331, 281] on div "See full Results" at bounding box center [318, 283] width 209 height 17
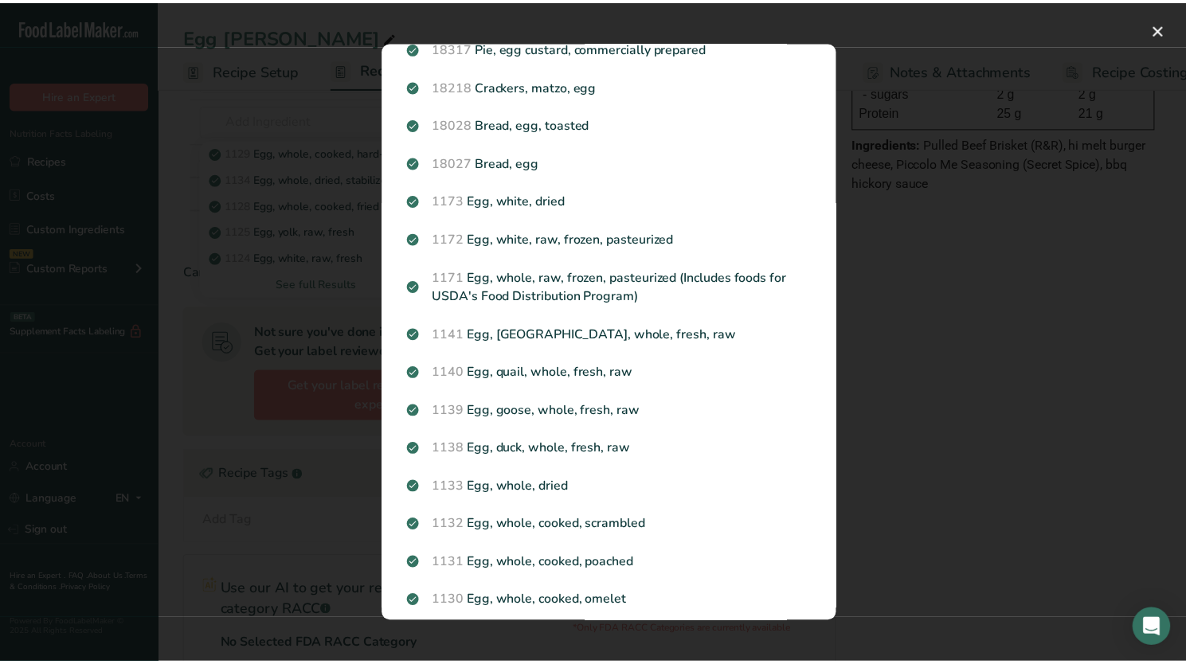
scroll to position [1508, 0]
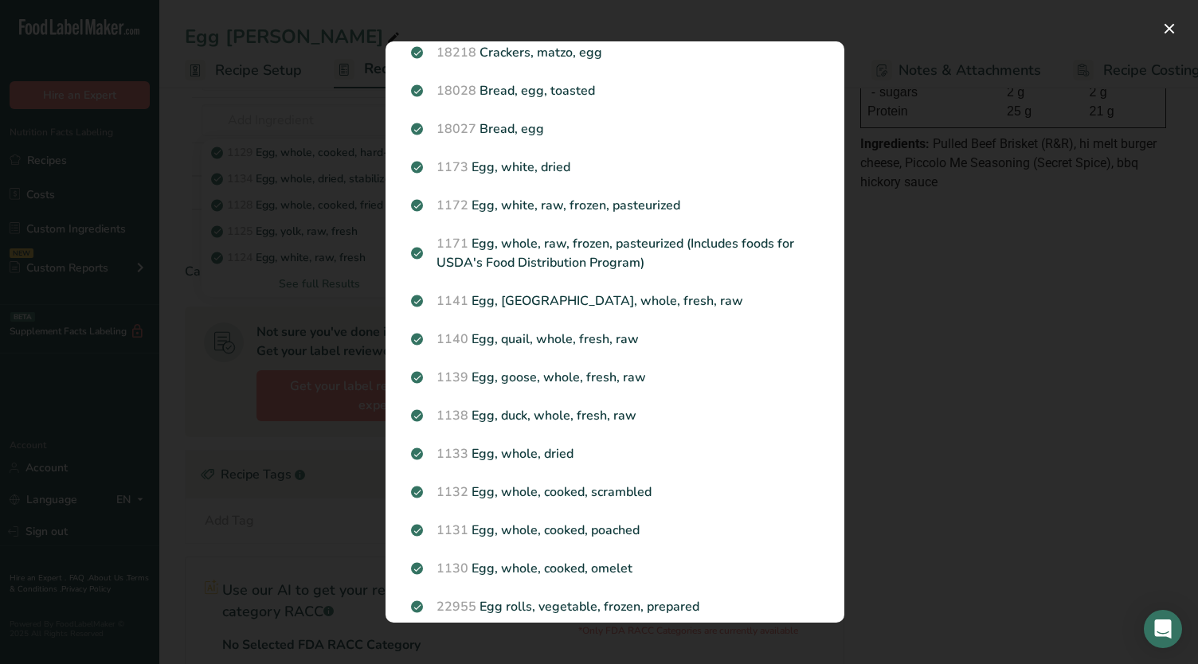
click at [1053, 350] on div "Search results modal" at bounding box center [599, 332] width 1198 height 664
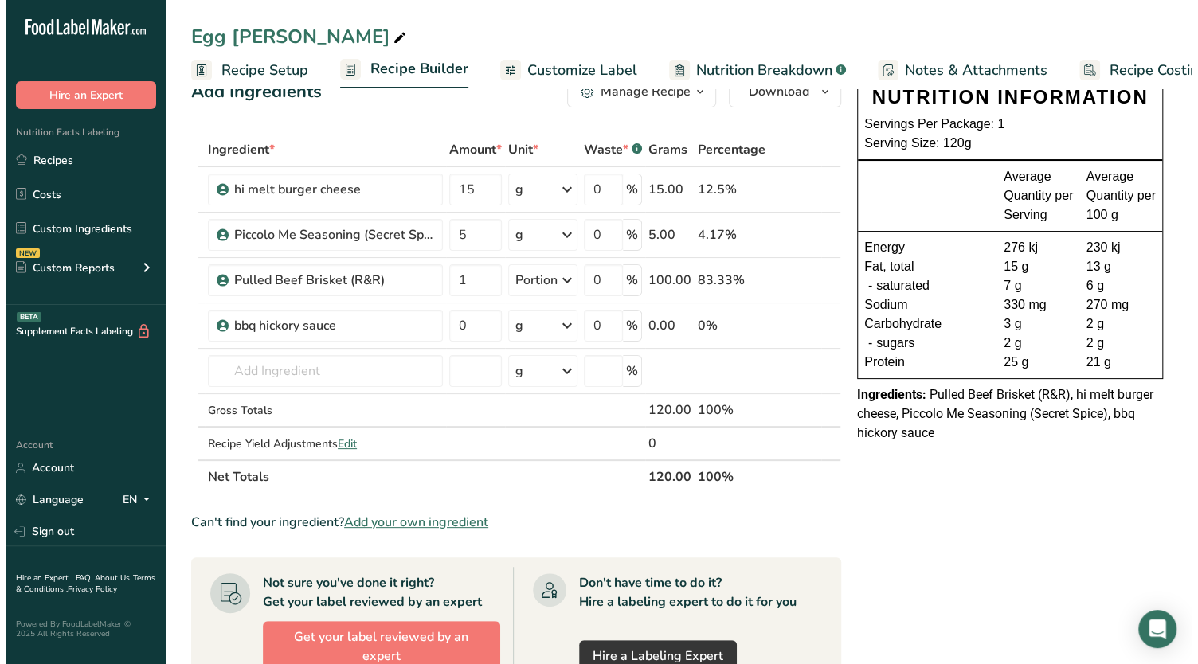
scroll to position [0, 0]
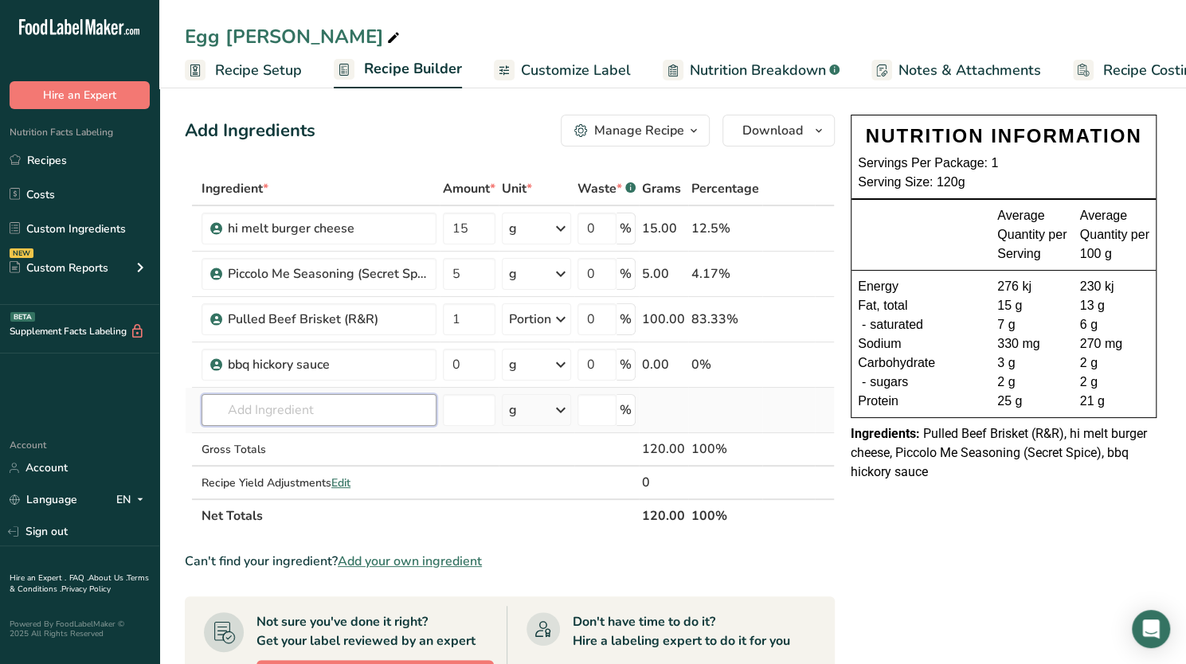
click at [247, 420] on input "text" at bounding box center [318, 410] width 235 height 32
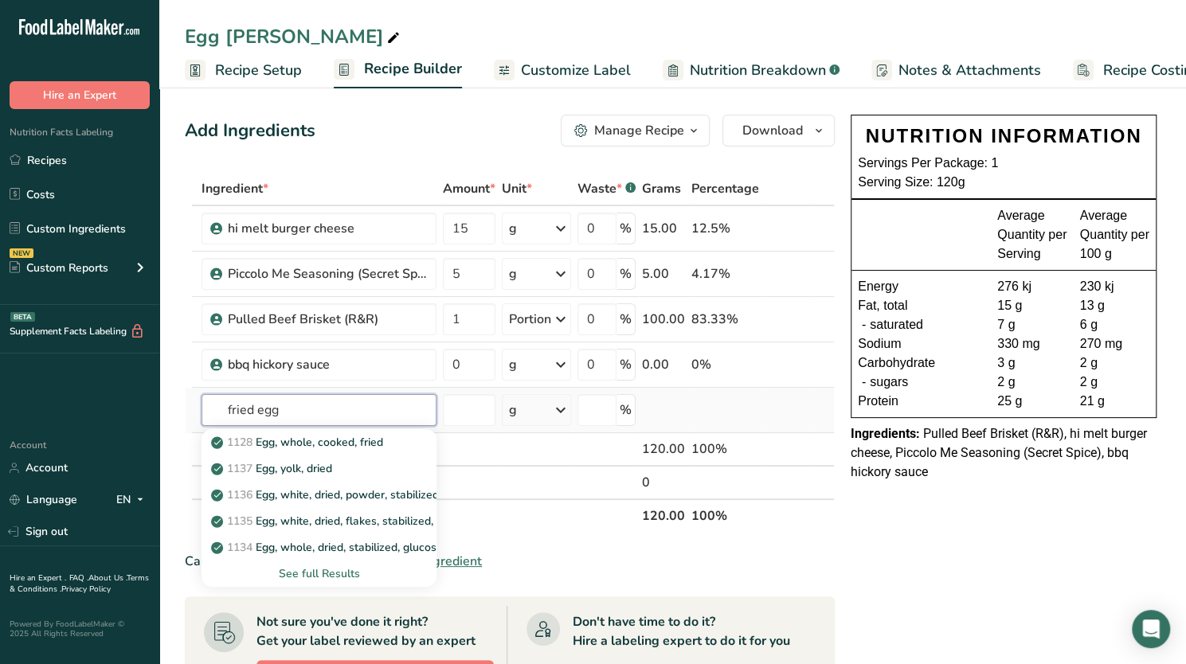
type input "fried egg"
click at [304, 571] on div "See full Results" at bounding box center [318, 573] width 209 height 17
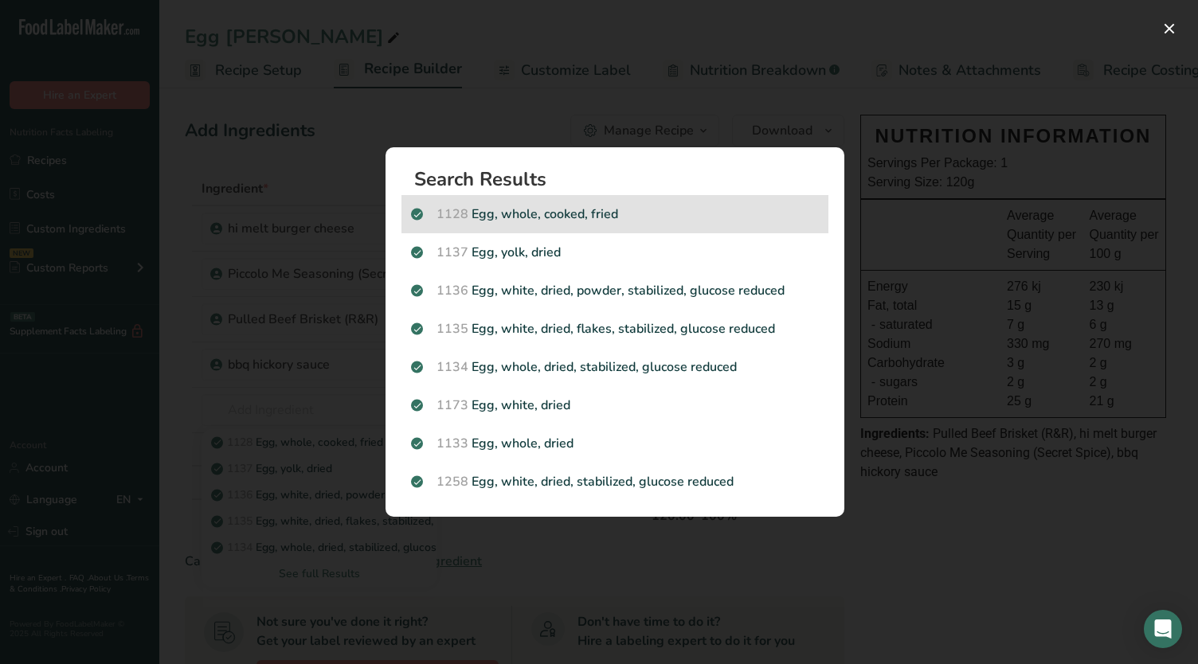
click at [561, 220] on p "1128 Egg, whole, cooked, fried" at bounding box center [615, 214] width 408 height 19
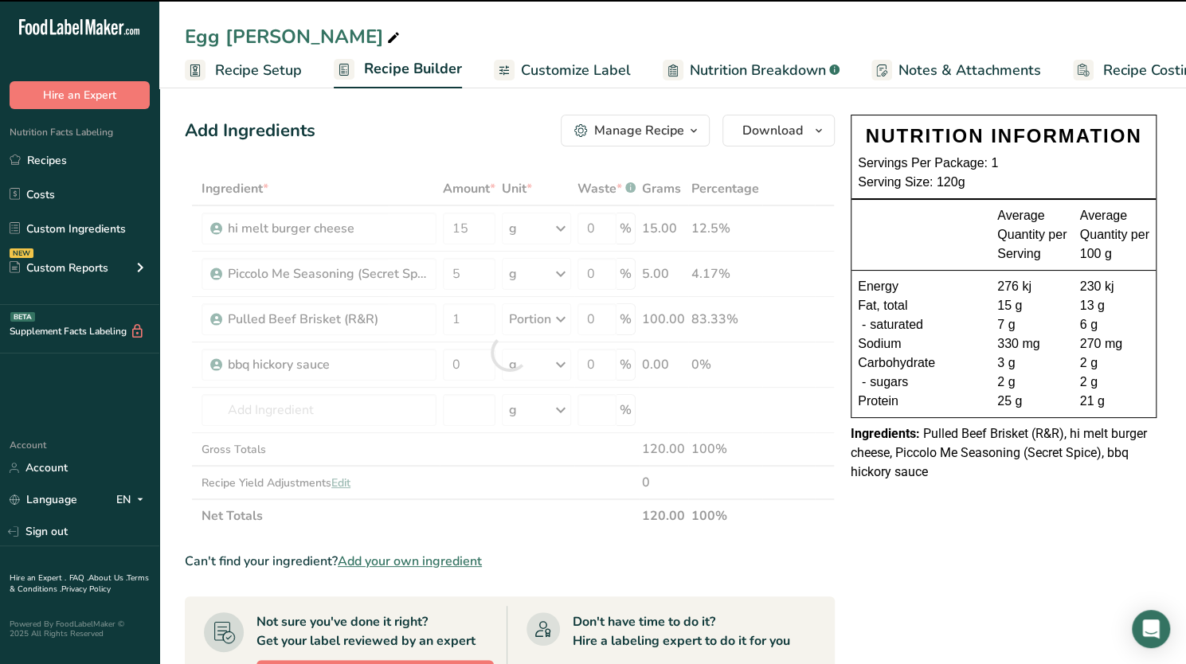
type input "0"
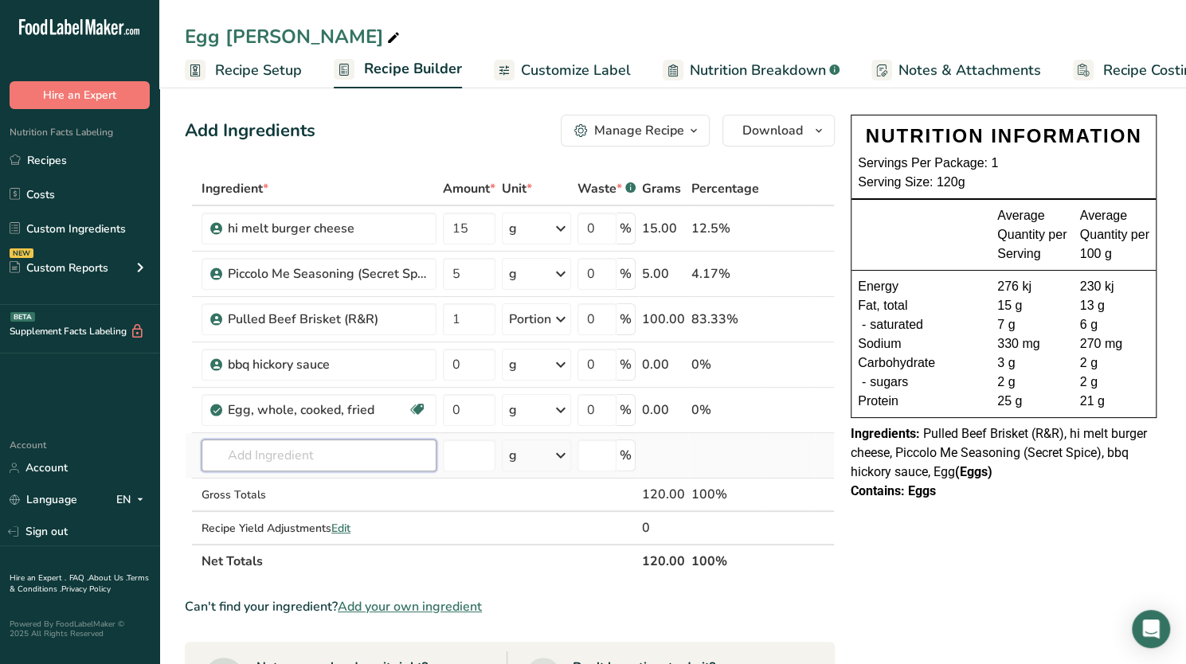
click at [314, 456] on input "text" at bounding box center [318, 456] width 235 height 32
type input "milk bun"
click at [312, 488] on p "6831754 milk bun" at bounding box center [266, 487] width 104 height 17
type input "milk bun"
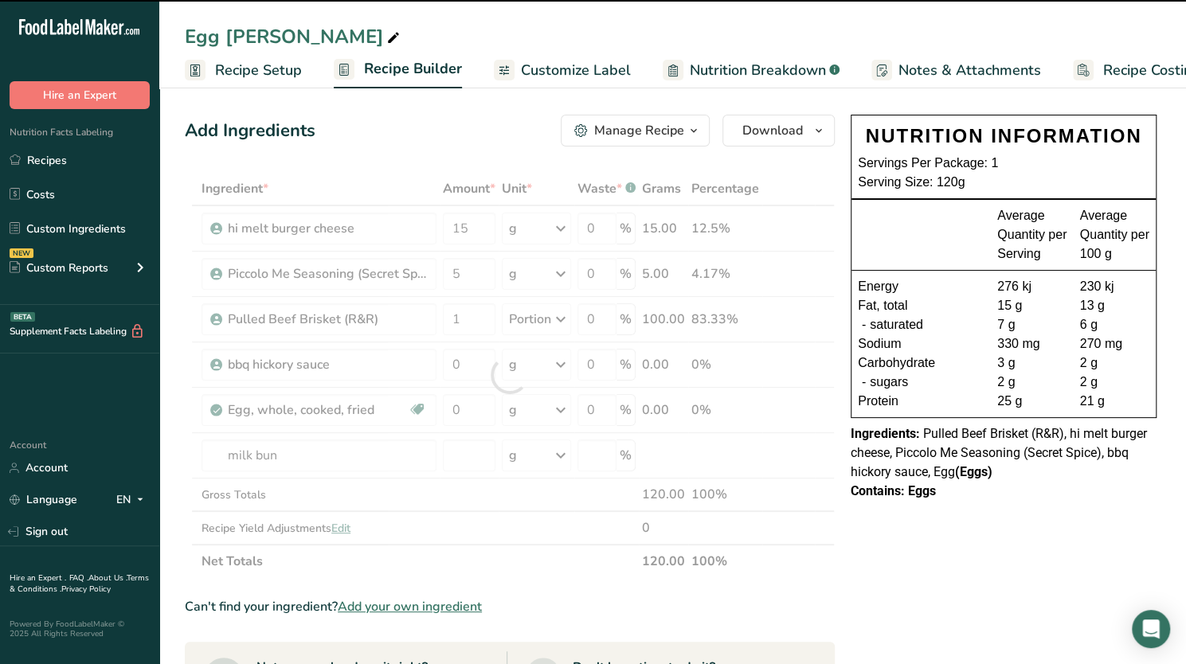
type input "0"
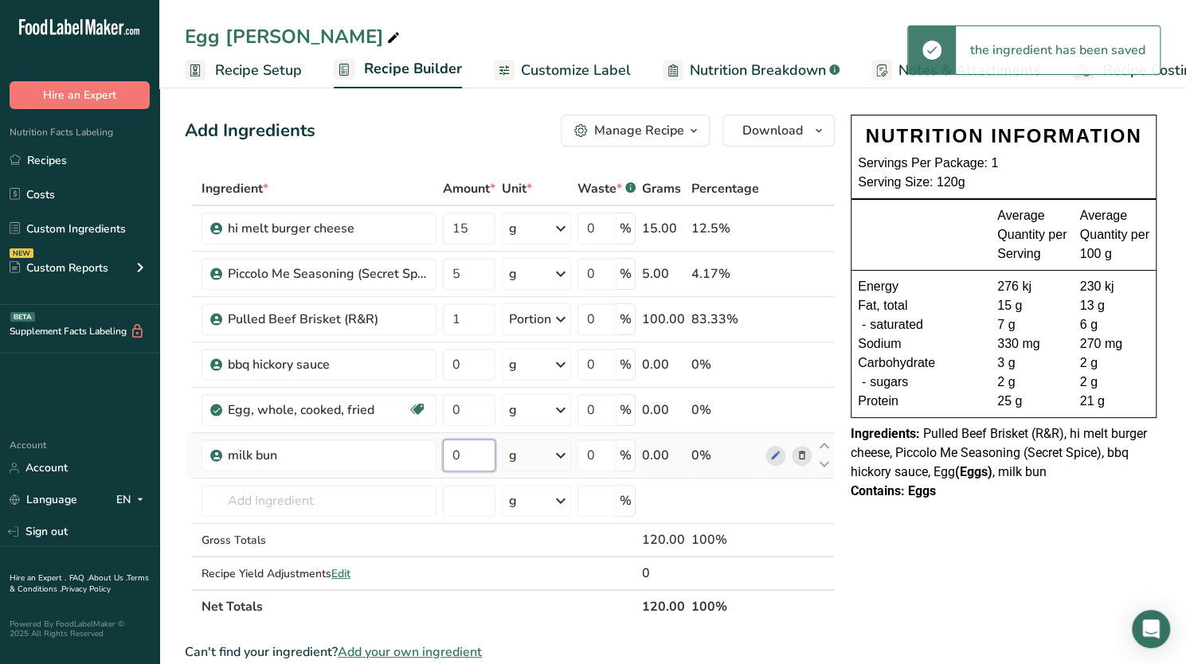
click at [483, 455] on input "0" at bounding box center [469, 456] width 53 height 32
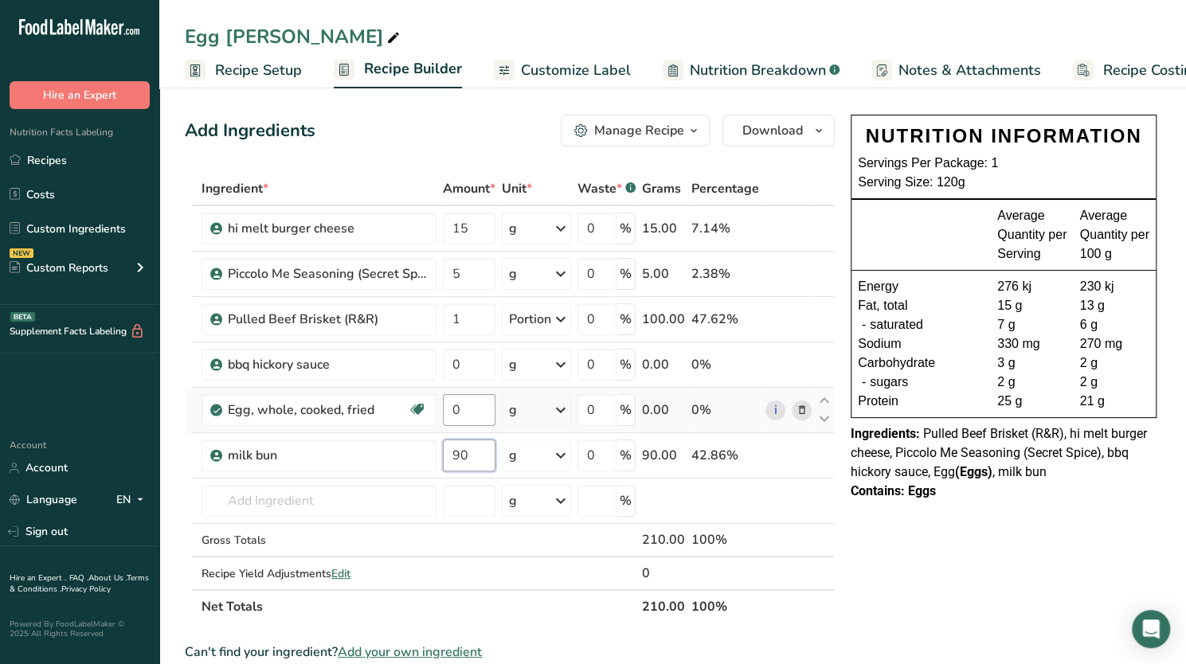
type input "90"
click at [476, 399] on div "Ingredient * Amount * Unit * Waste * .a-a{fill:#347362;}.b-a{fill:#fff;} Grams …" at bounding box center [510, 397] width 650 height 451
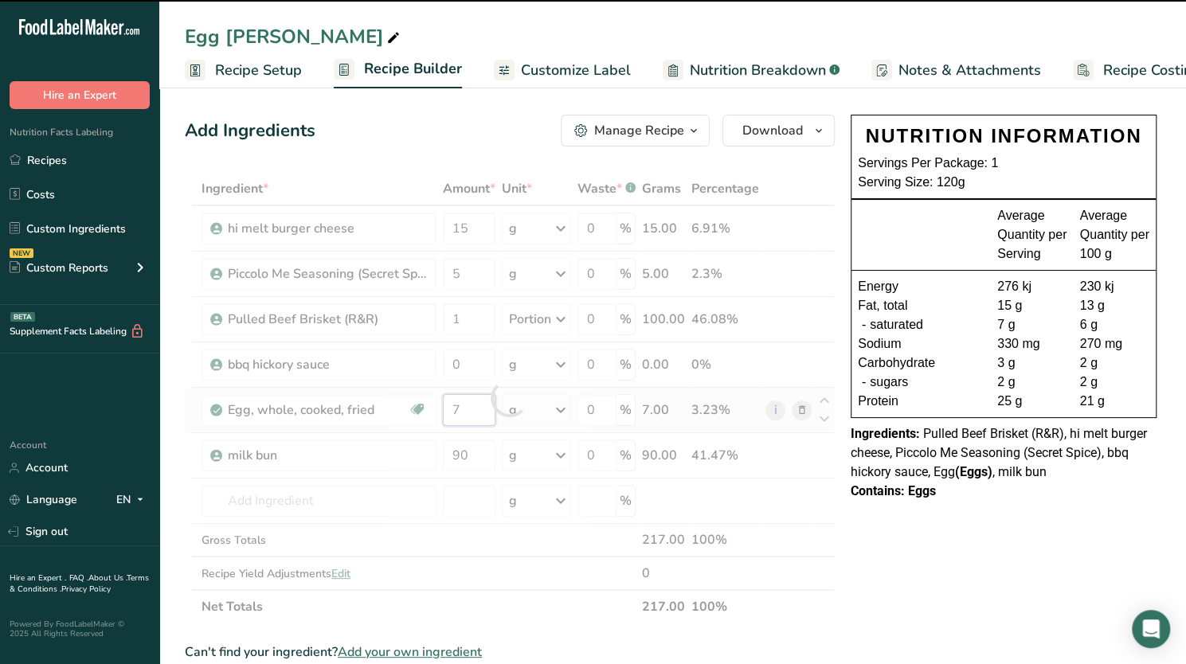
type input "0"
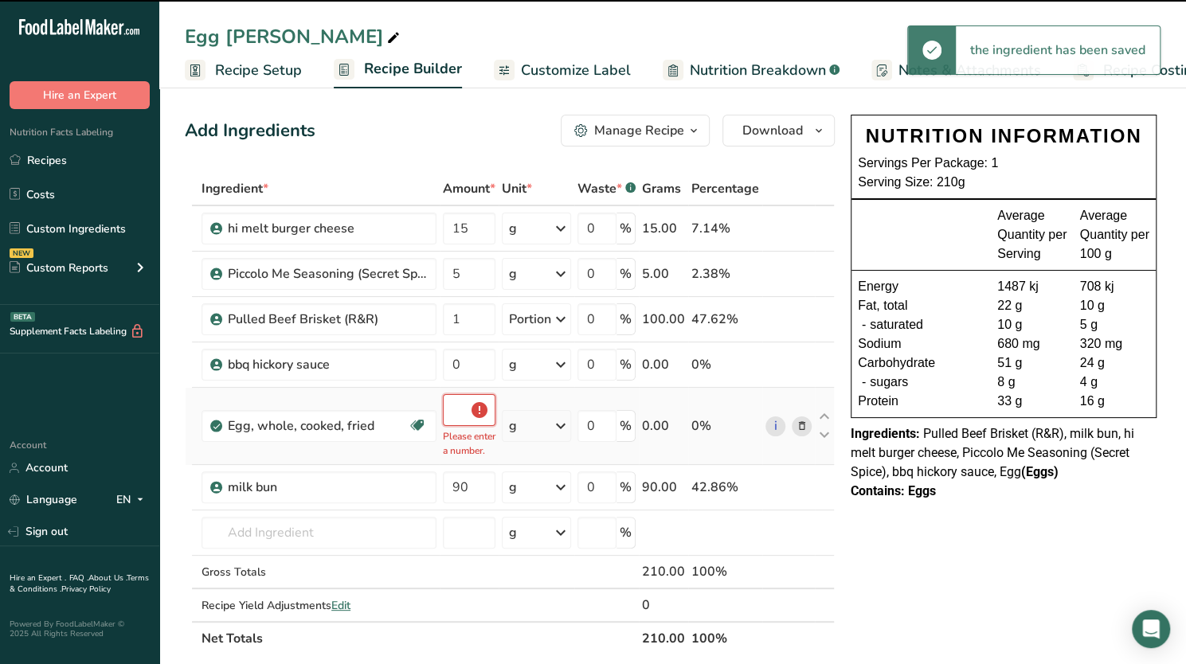
scroll to position [0, 8]
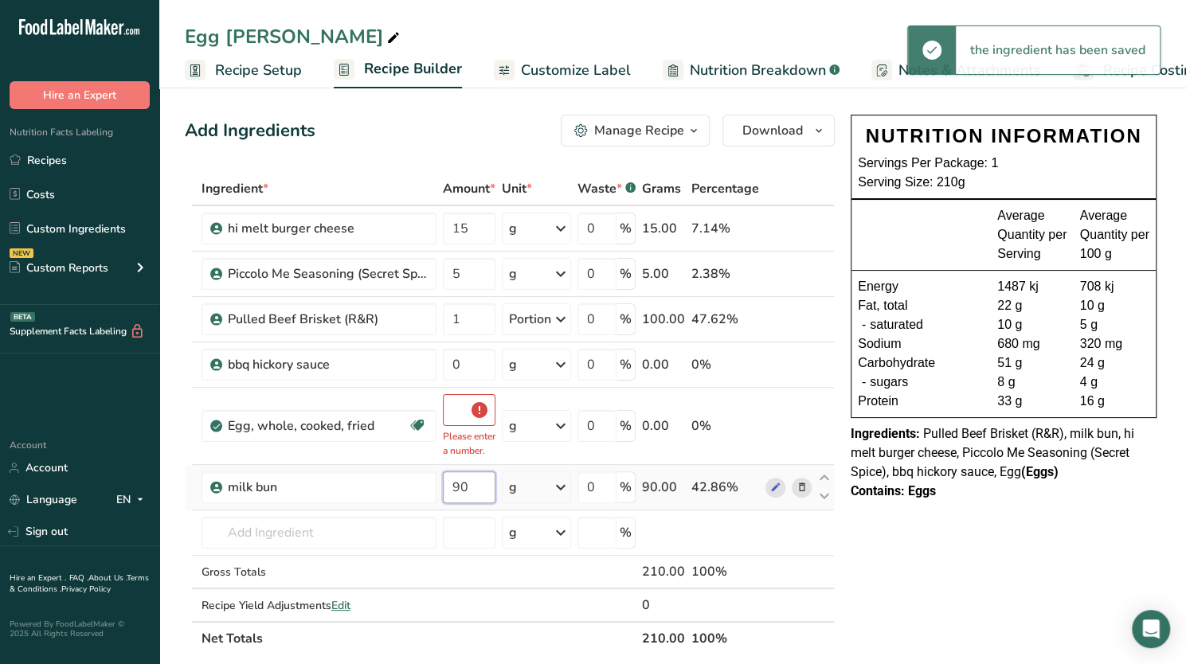
click at [468, 498] on div "Ingredient * Amount * Unit * Waste * .a-a{fill:#347362;}.b-a{fill:#fff;} Grams …" at bounding box center [510, 413] width 650 height 483
type input "0"
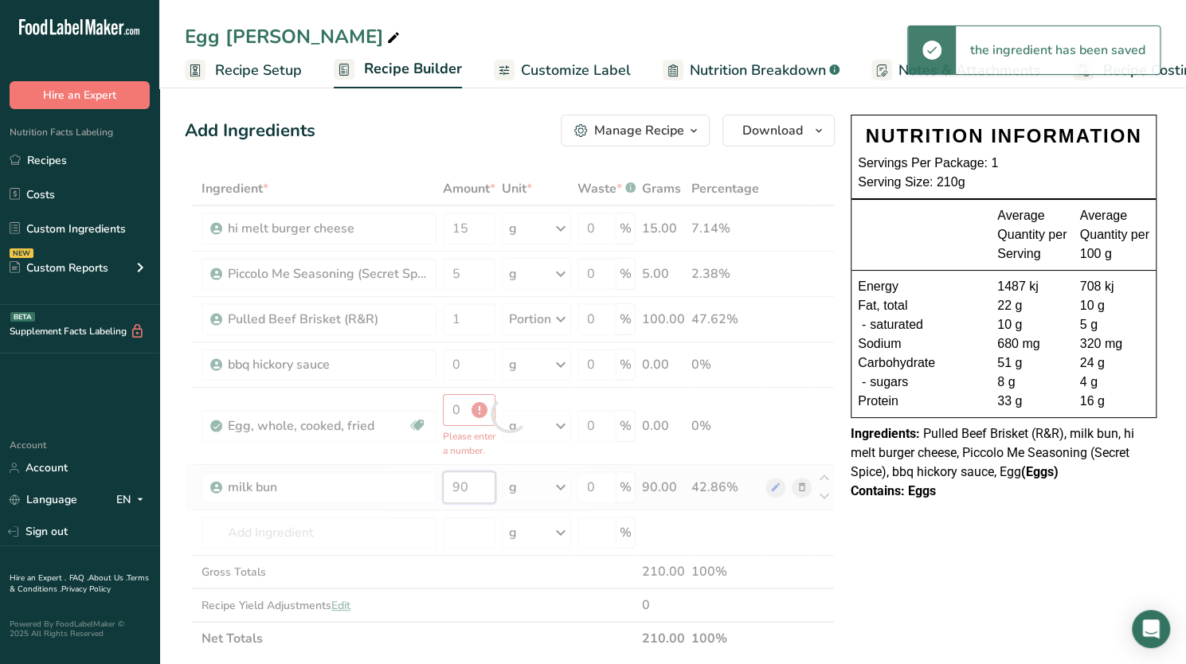
scroll to position [0, 0]
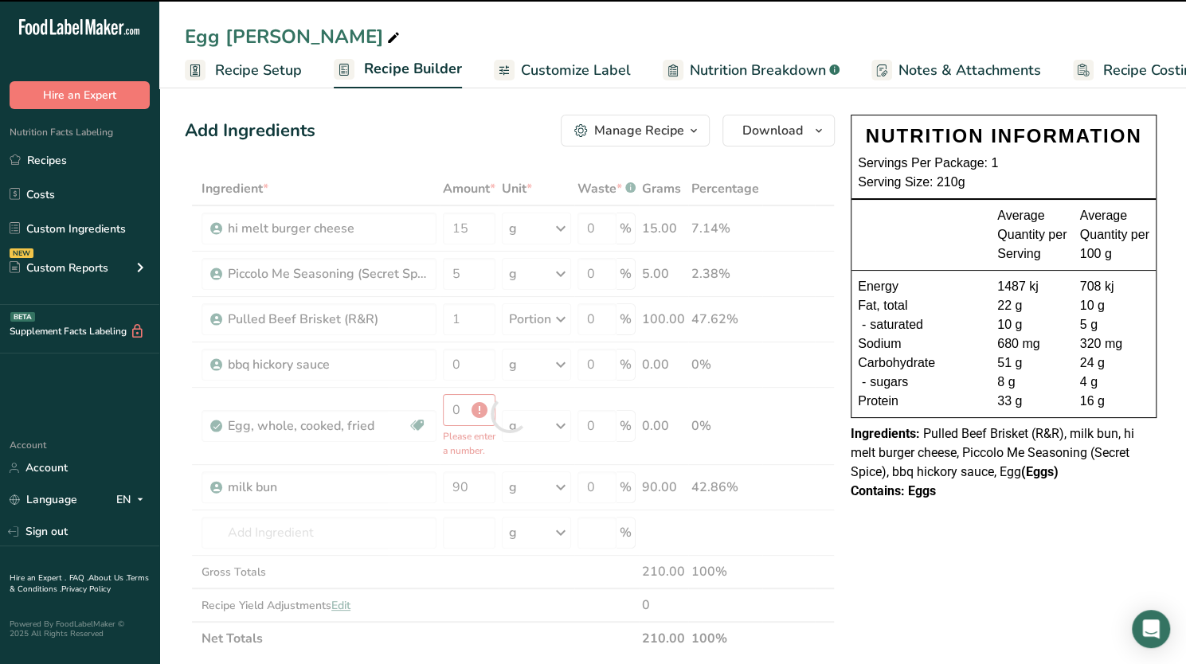
click at [479, 440] on div at bounding box center [510, 413] width 650 height 483
click at [461, 405] on div at bounding box center [510, 413] width 650 height 483
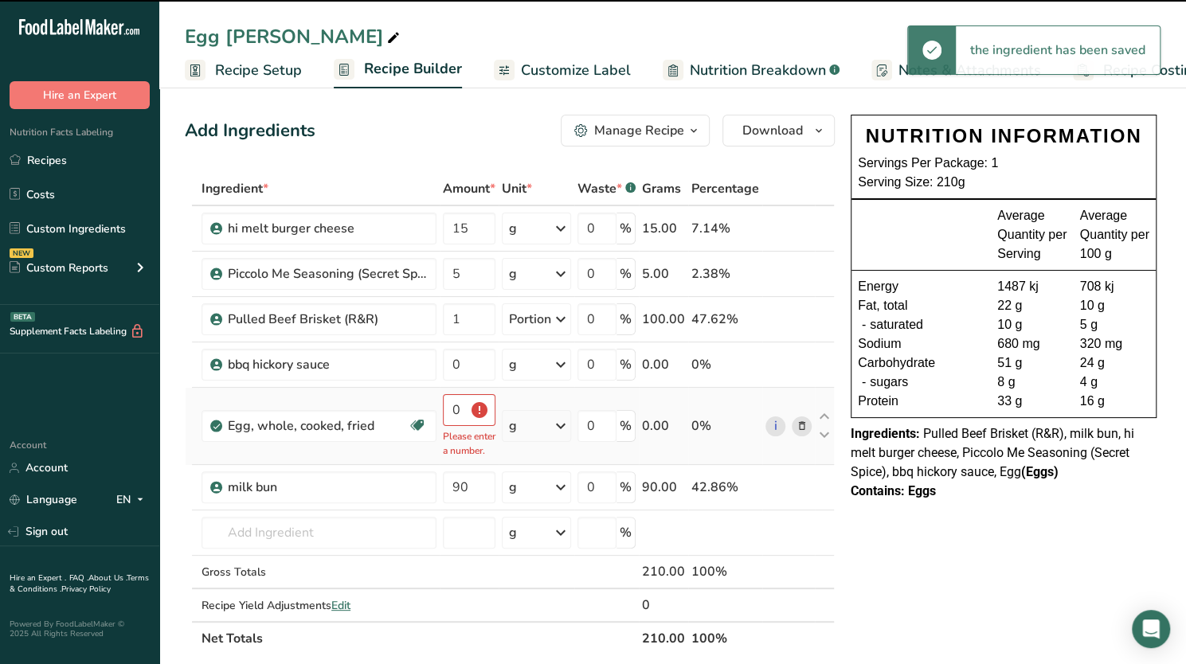
click at [471, 432] on p "Please enter a number." at bounding box center [469, 443] width 53 height 29
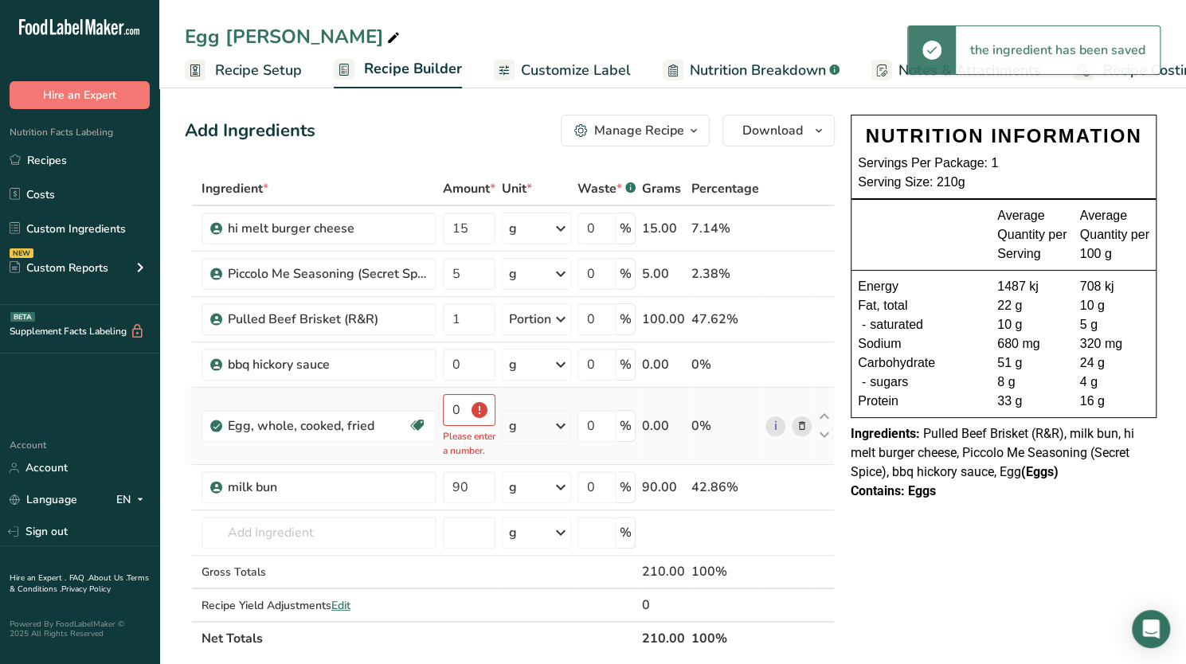
click at [529, 432] on div "g" at bounding box center [536, 426] width 69 height 32
click at [549, 427] on div "g" at bounding box center [536, 426] width 69 height 32
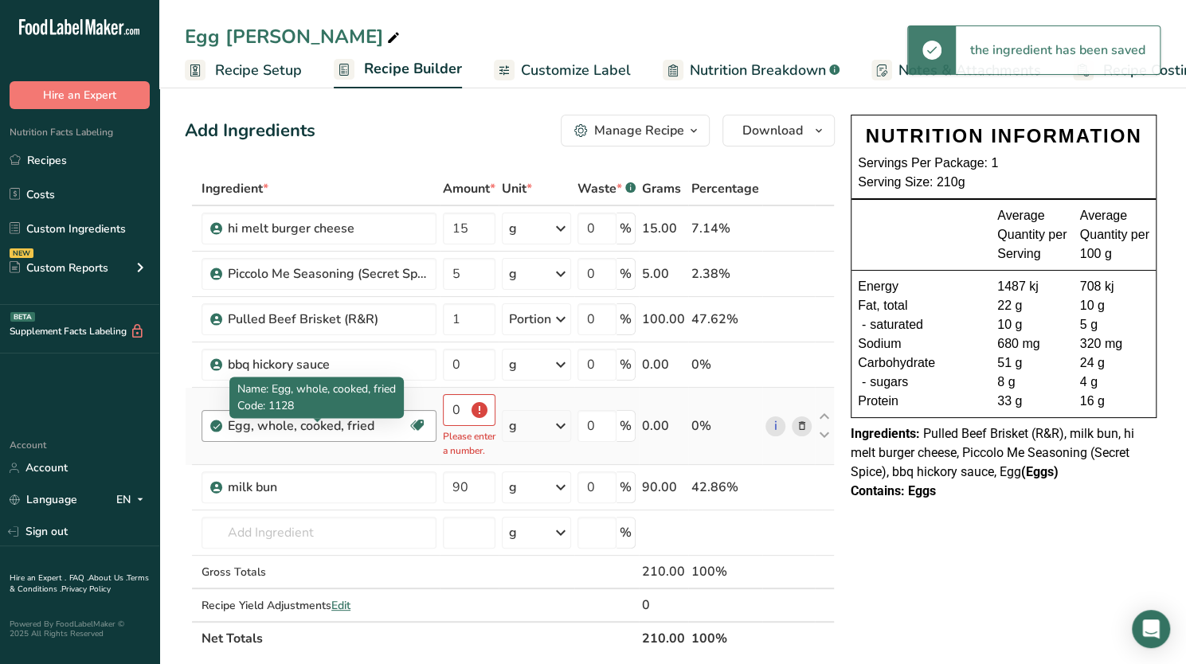
click at [324, 436] on div "Egg, whole, cooked, fried" at bounding box center [318, 425] width 180 height 19
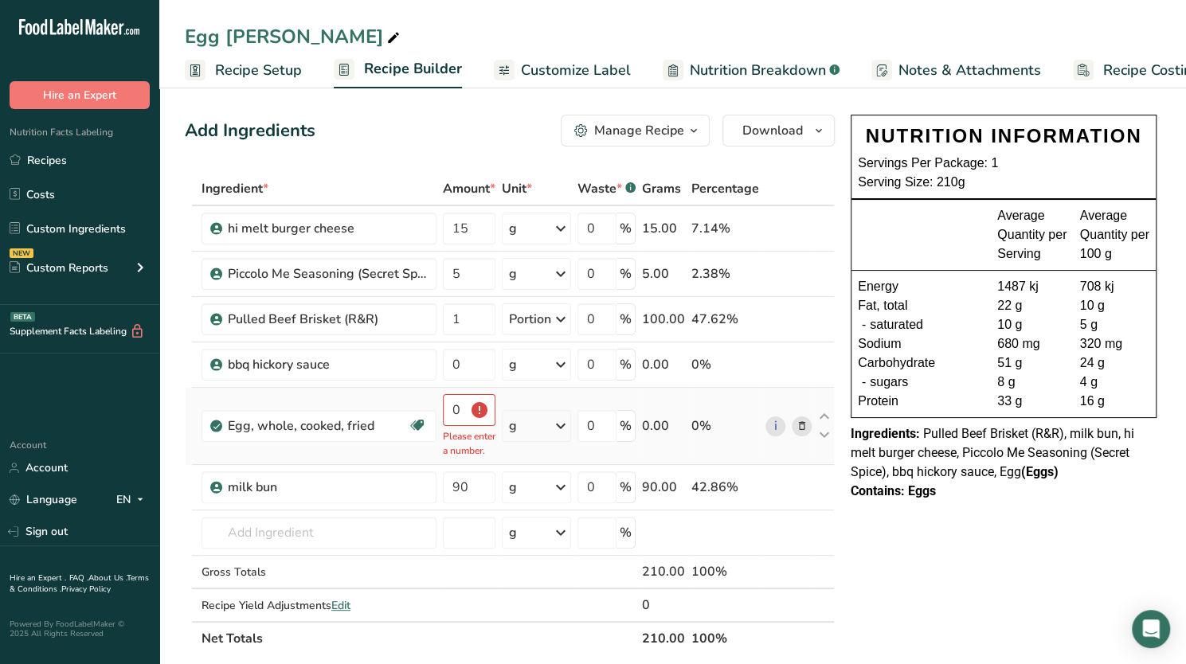
click at [525, 397] on td "g Portions 1 large Weight Units g kg mg See more Volume Units l Volume units re…" at bounding box center [536, 426] width 76 height 77
click at [451, 404] on input "0" at bounding box center [469, 410] width 53 height 32
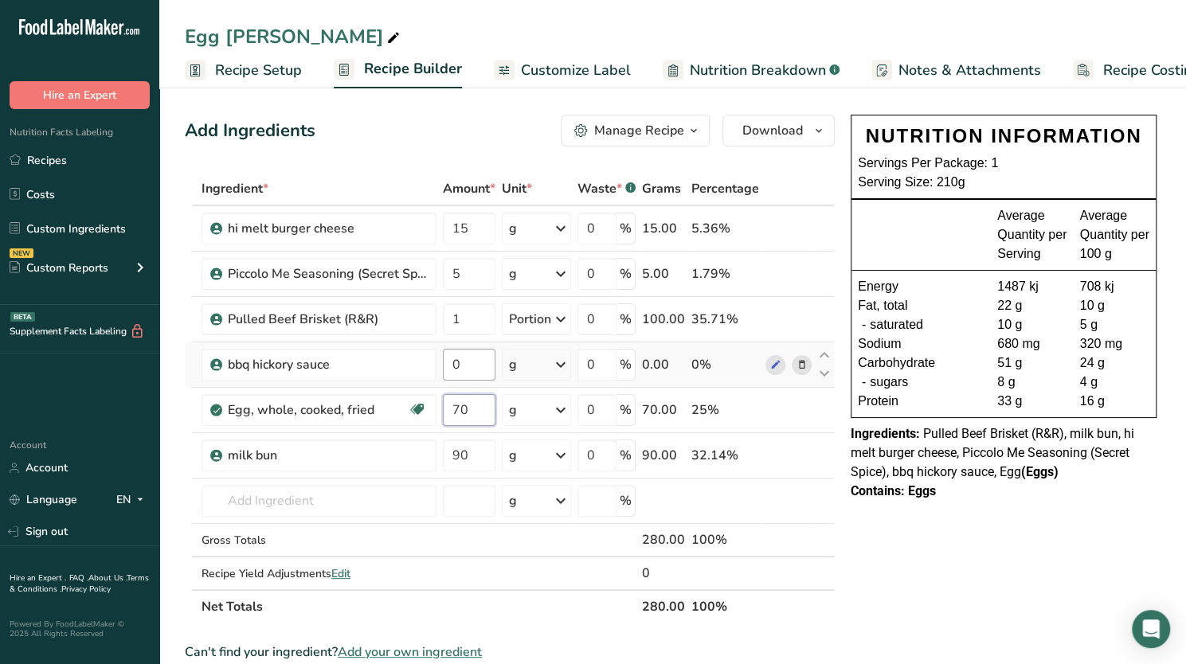
type input "70"
click at [475, 362] on div "Ingredient * Amount * Unit * Waste * .a-a{fill:#347362;}.b-a{fill:#fff;} Grams …" at bounding box center [510, 397] width 650 height 451
type input "3"
type input "20"
click at [492, 591] on div "Ingredient * Amount * Unit * Waste * .a-a{fill:#347362;}.b-a{fill:#fff;} Grams …" at bounding box center [510, 397] width 650 height 451
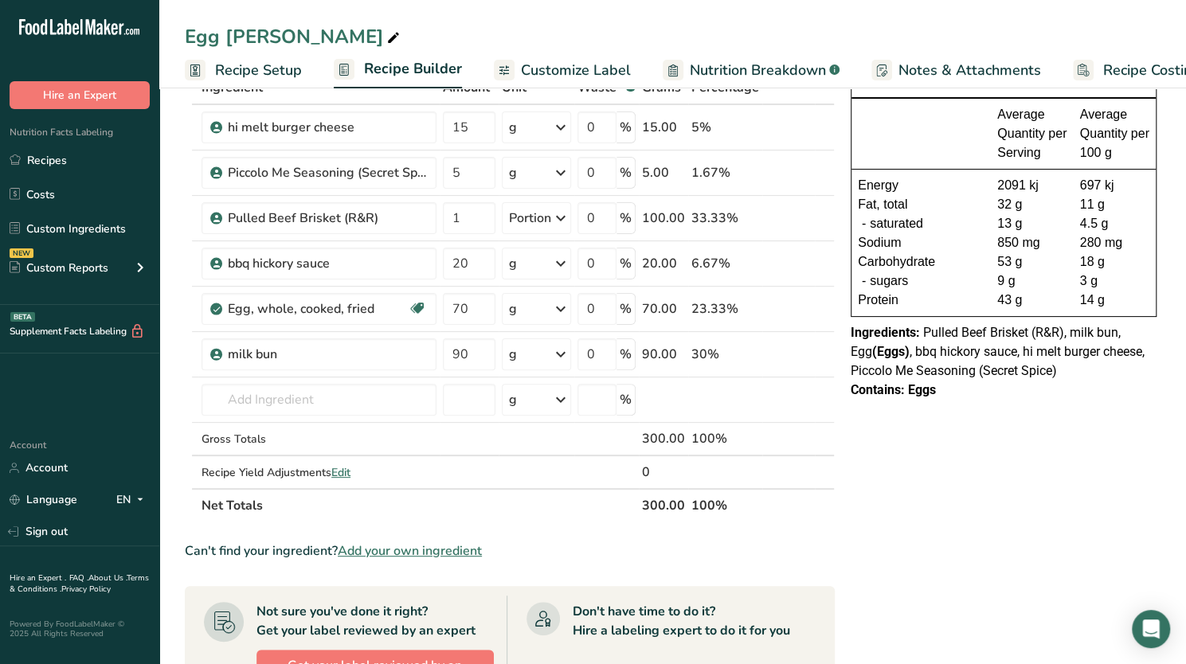
scroll to position [14, 0]
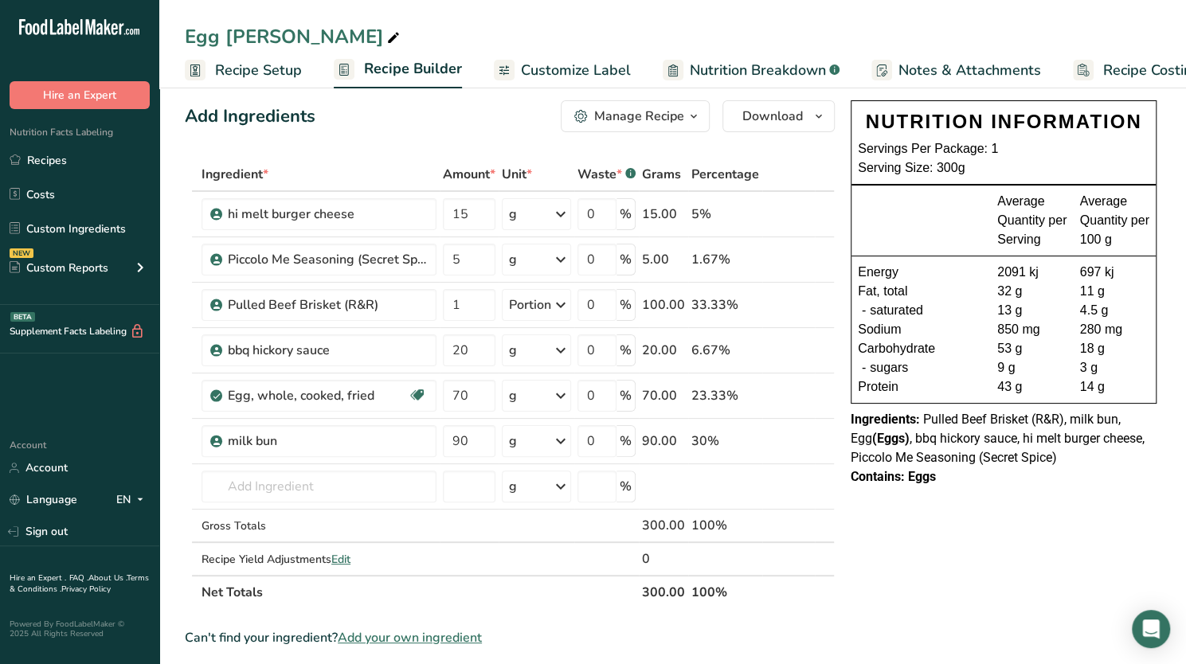
click at [910, 553] on div "NUTRITION INFORMATION Servings Per Package: 1 Serving Size: 300g Average Quanti…" at bounding box center [1003, 668] width 318 height 1148
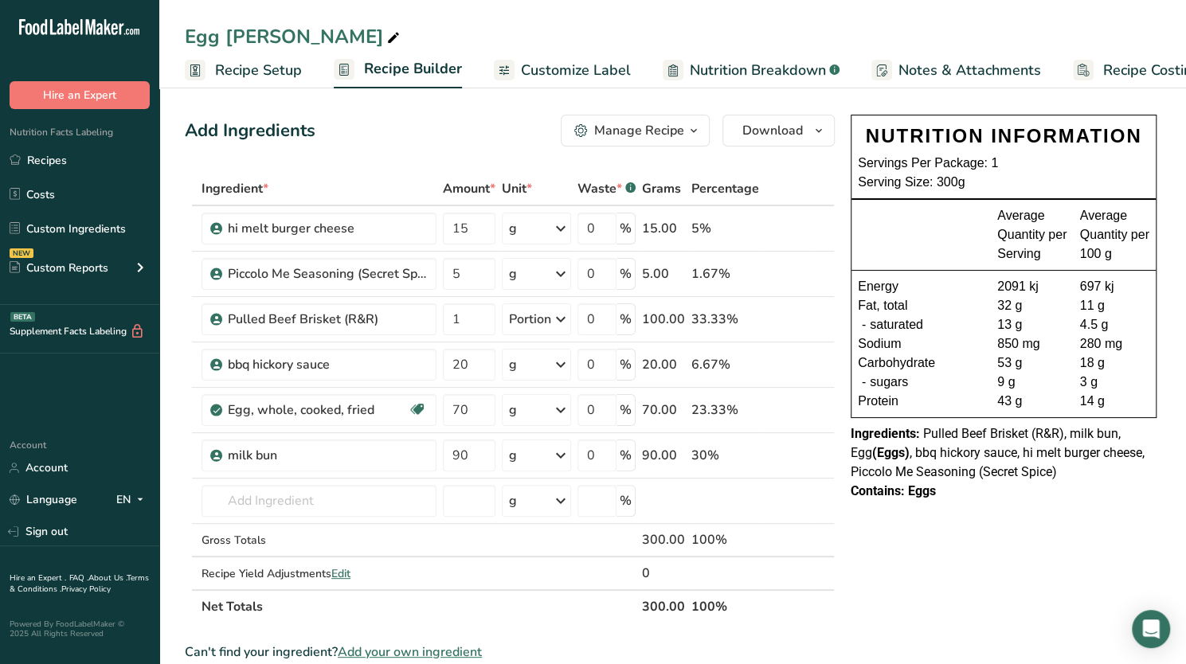
drag, startPoint x: 62, startPoint y: 155, endPoint x: 424, endPoint y: 59, distance: 374.1
click at [62, 155] on link "Recipes" at bounding box center [79, 160] width 159 height 30
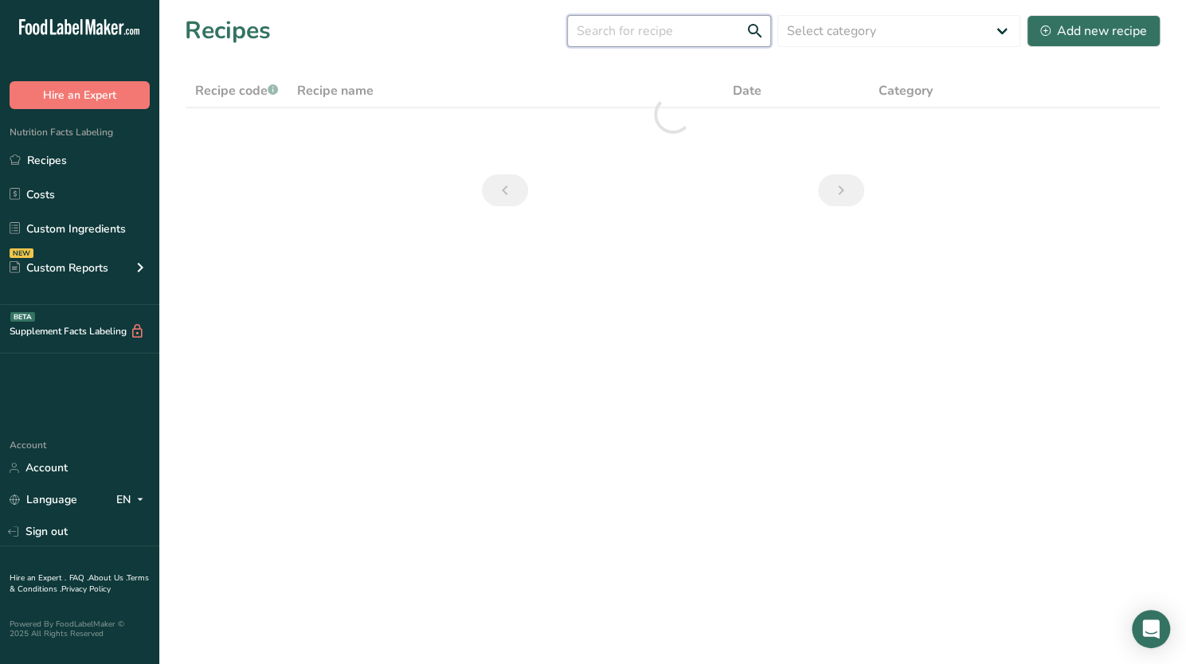
click at [623, 26] on input "text" at bounding box center [669, 31] width 204 height 32
type input "i"
type input "iced"
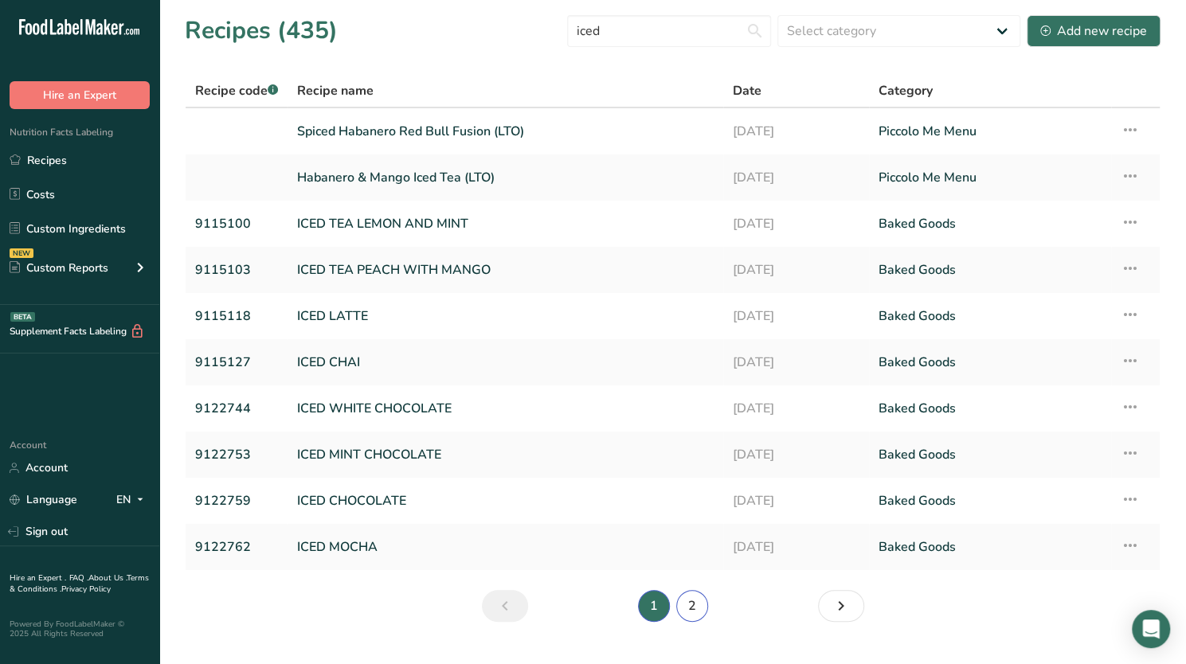
click at [695, 608] on link "2" at bounding box center [692, 606] width 32 height 32
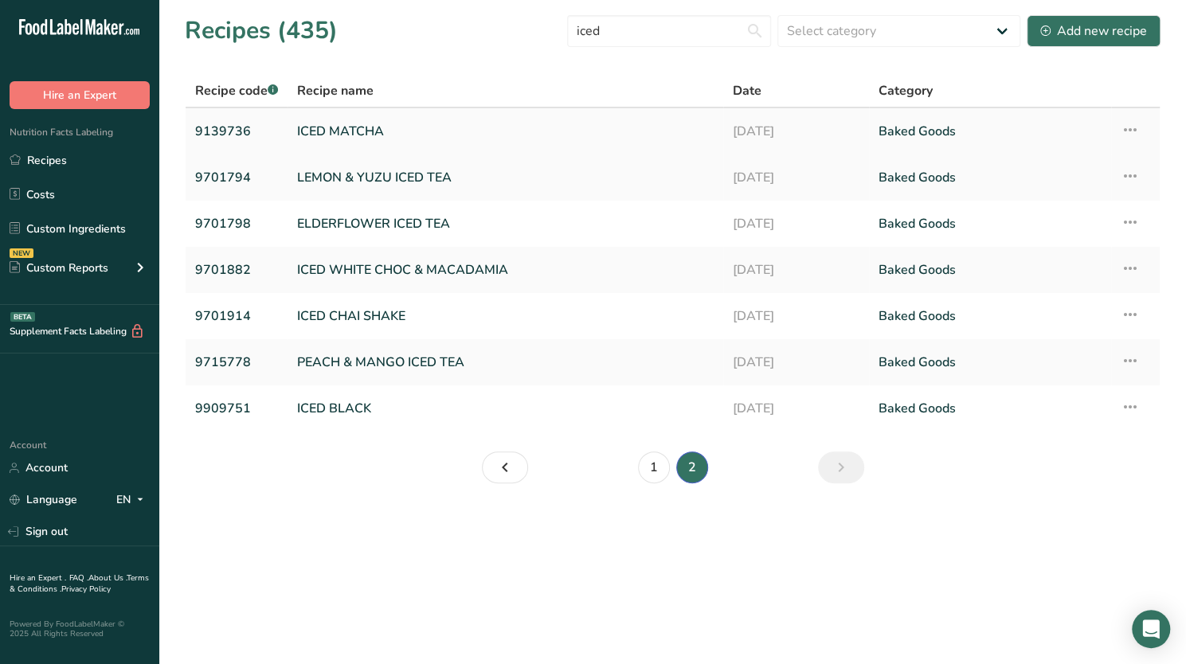
click at [397, 131] on link "ICED MATCHA" at bounding box center [505, 131] width 416 height 33
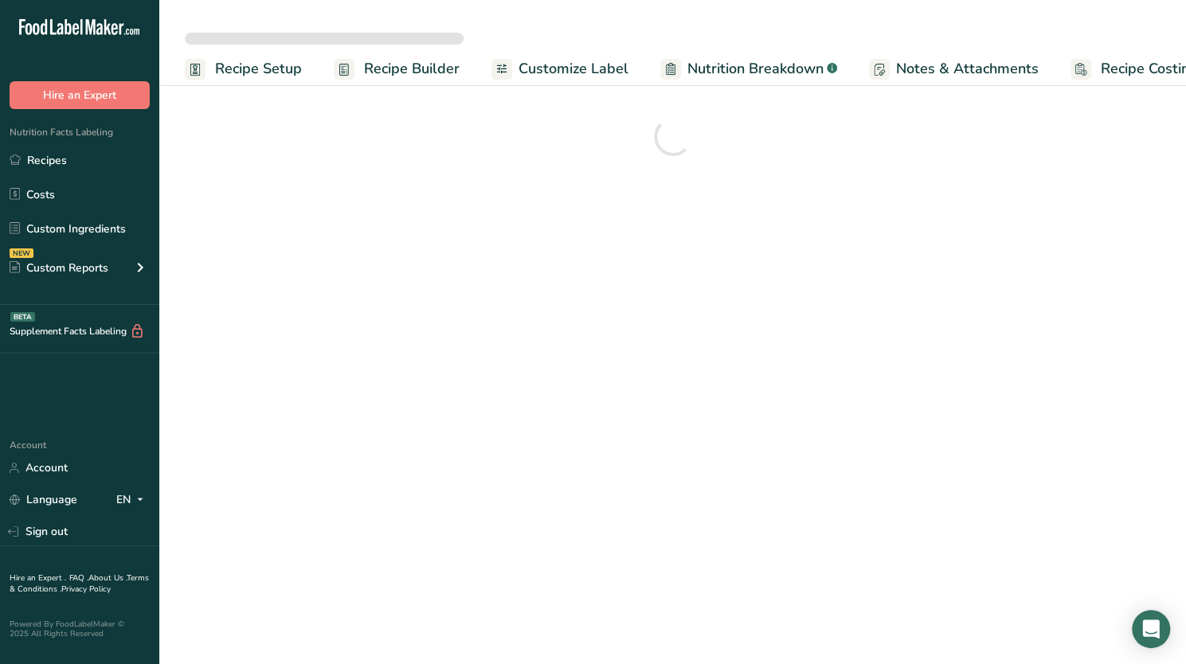
click at [1132, 68] on span "Recipe Costing" at bounding box center [1148, 68] width 97 height 21
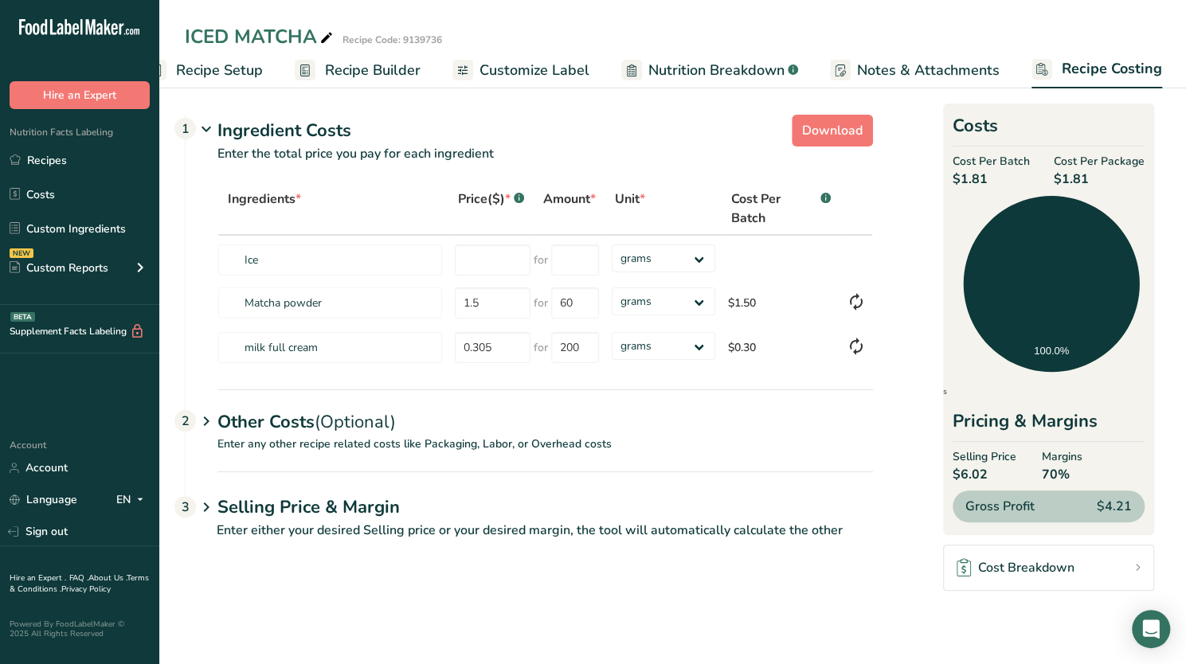
click at [689, 76] on span "Nutrition Breakdown" at bounding box center [716, 70] width 136 height 21
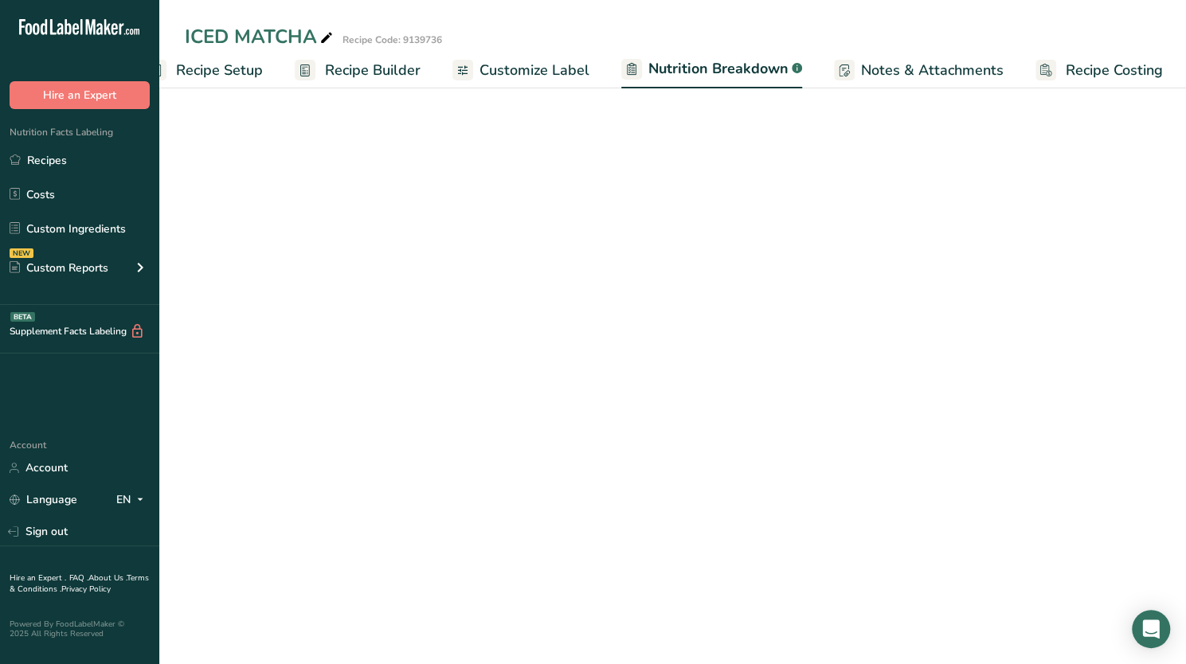
scroll to position [0, 41]
select select "Calories"
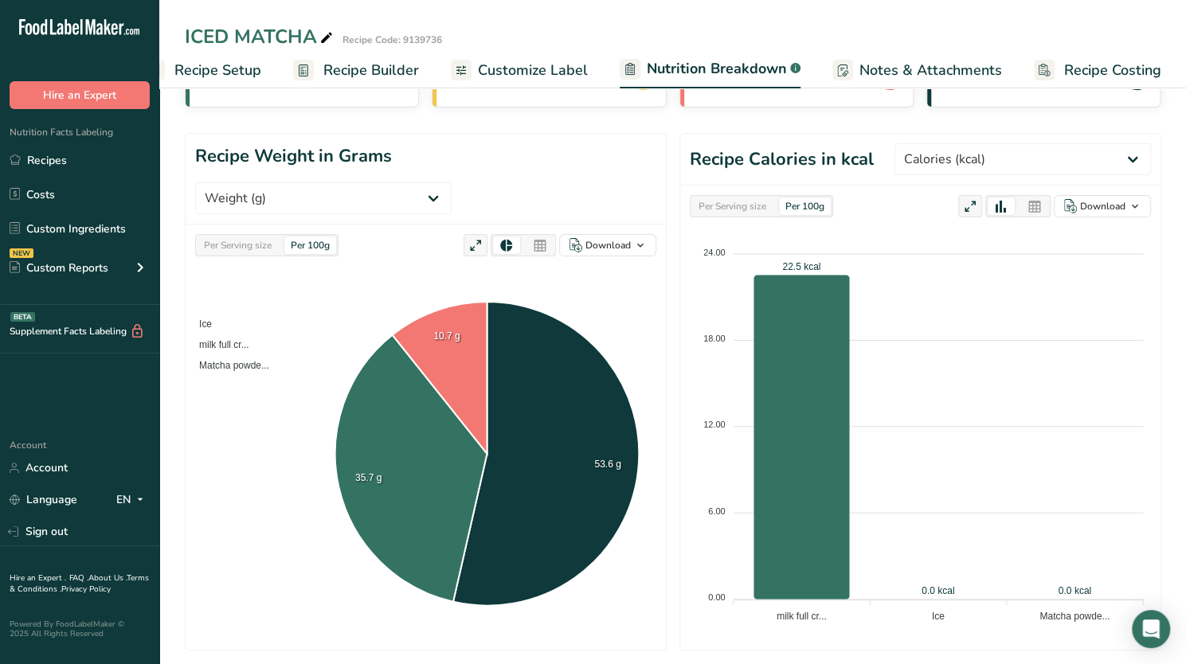
scroll to position [0, 0]
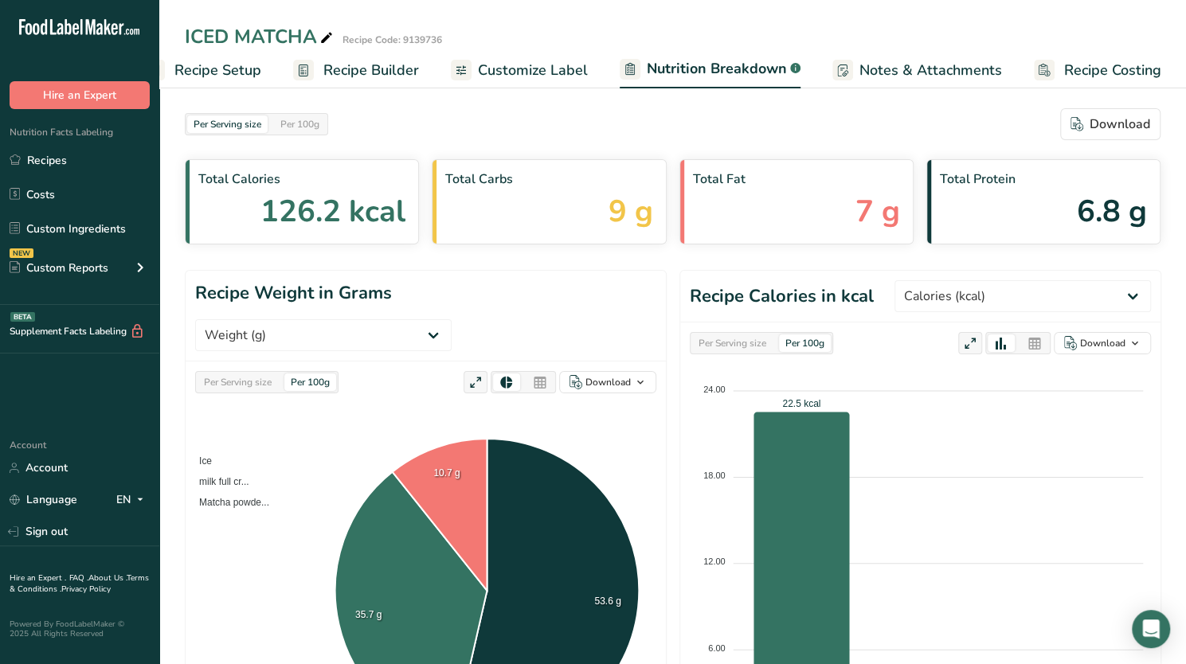
click at [226, 61] on span "Recipe Setup" at bounding box center [217, 70] width 87 height 21
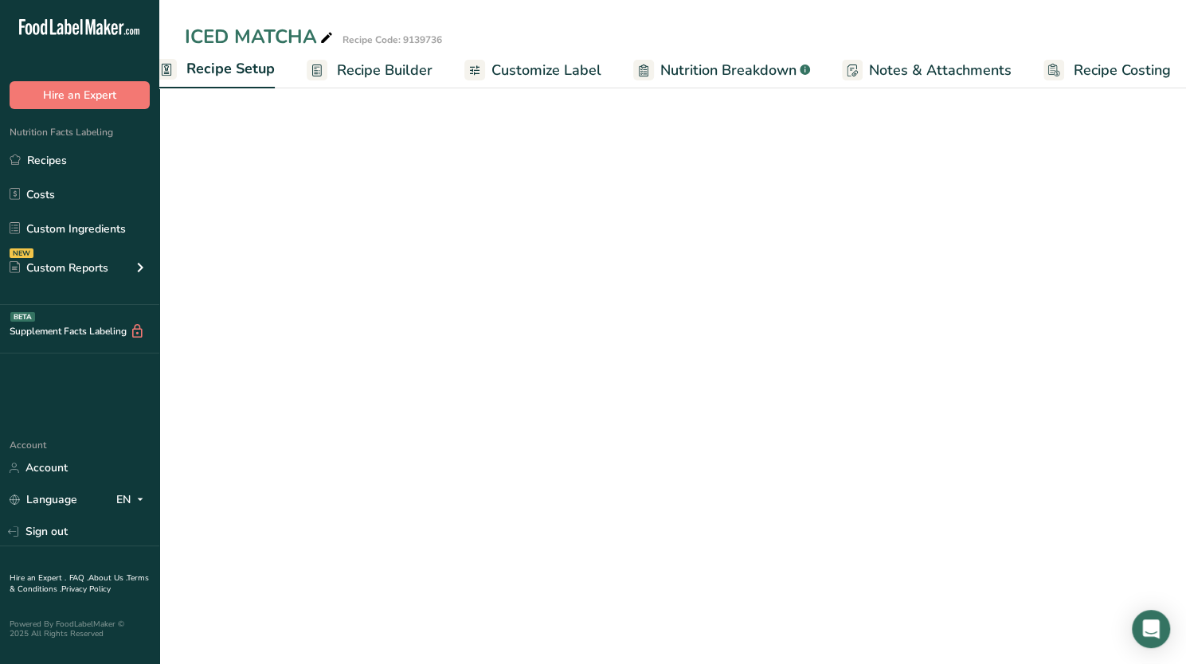
scroll to position [0, 6]
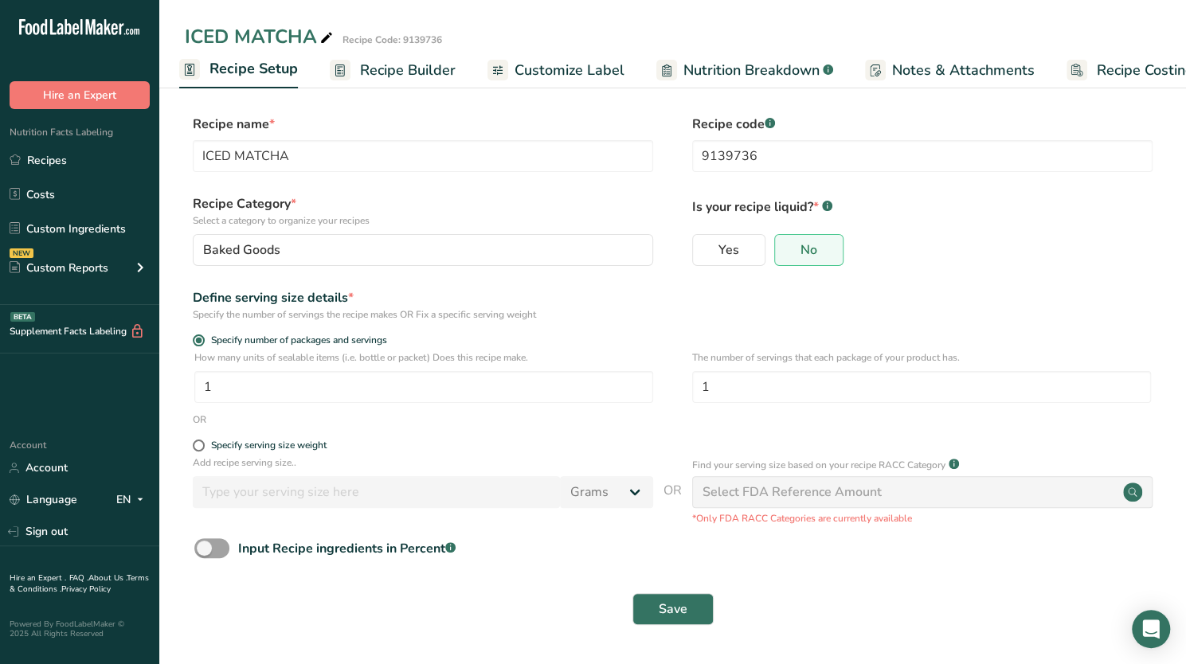
click at [1113, 72] on span "Recipe Costing" at bounding box center [1144, 70] width 97 height 21
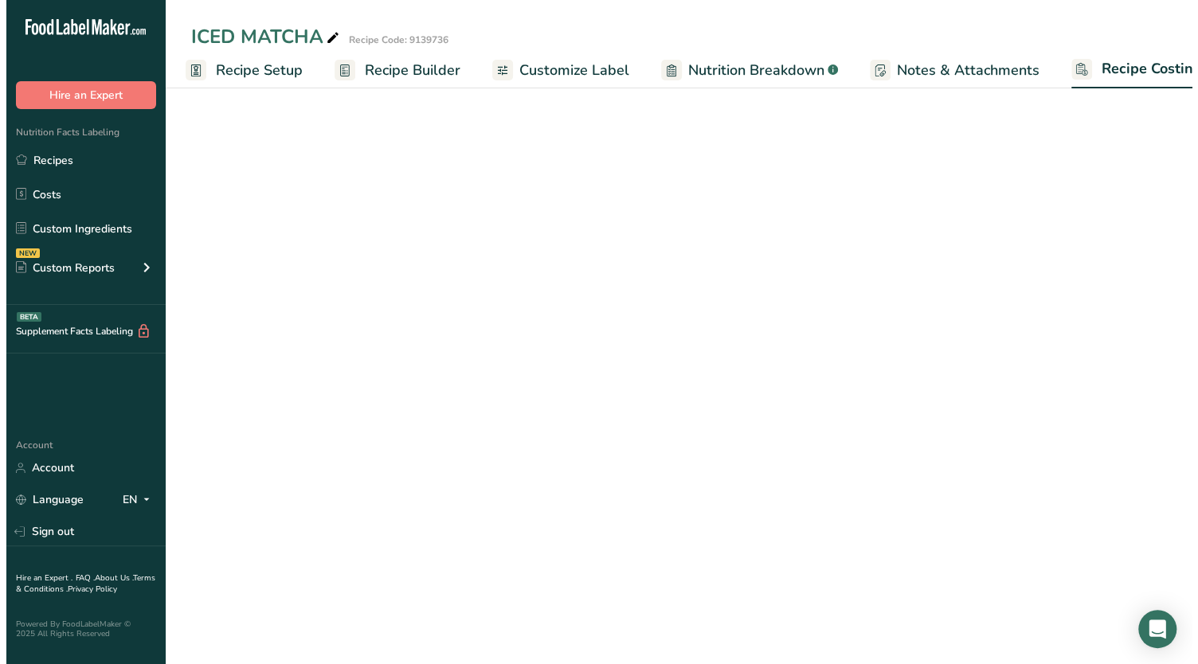
scroll to position [0, 39]
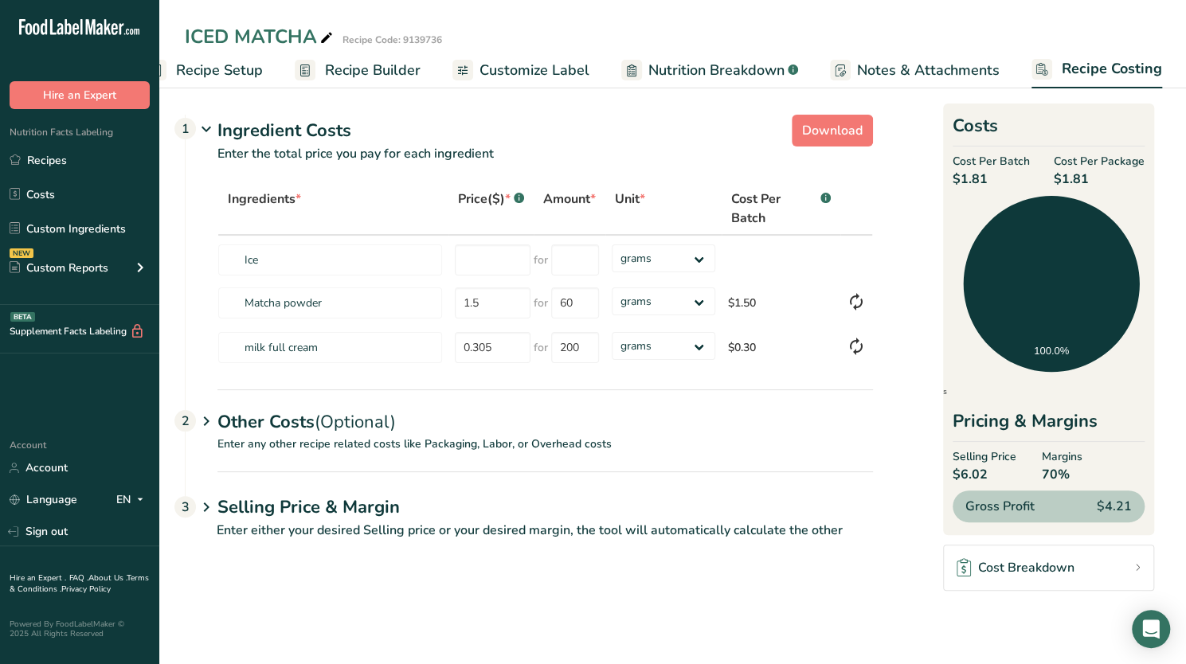
click at [377, 61] on span "Recipe Builder" at bounding box center [373, 70] width 96 height 21
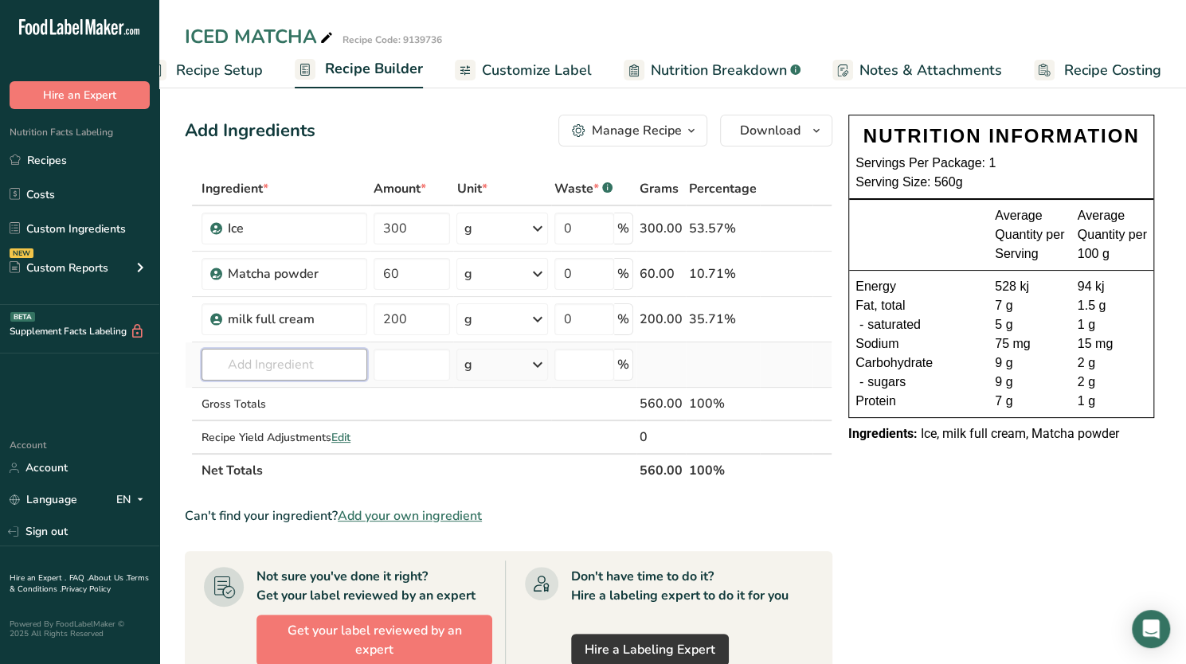
click at [266, 375] on input "text" at bounding box center [284, 365] width 166 height 32
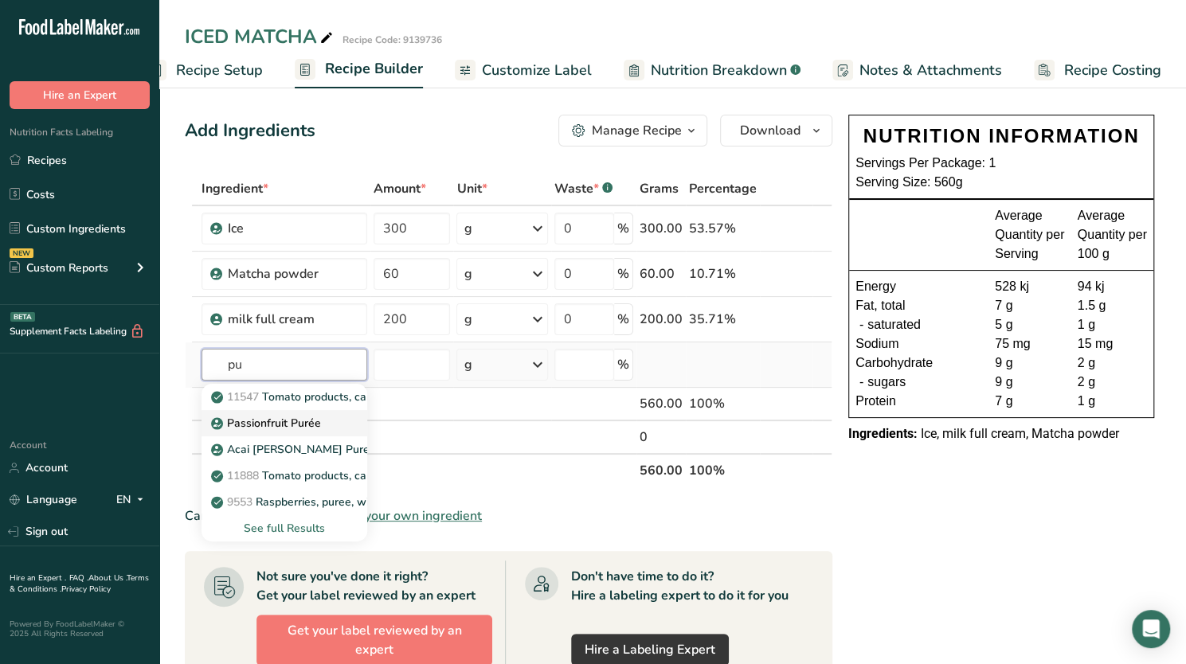
type input "p"
type input "s"
type input "puree"
click at [291, 526] on div "See full Results" at bounding box center [284, 528] width 140 height 17
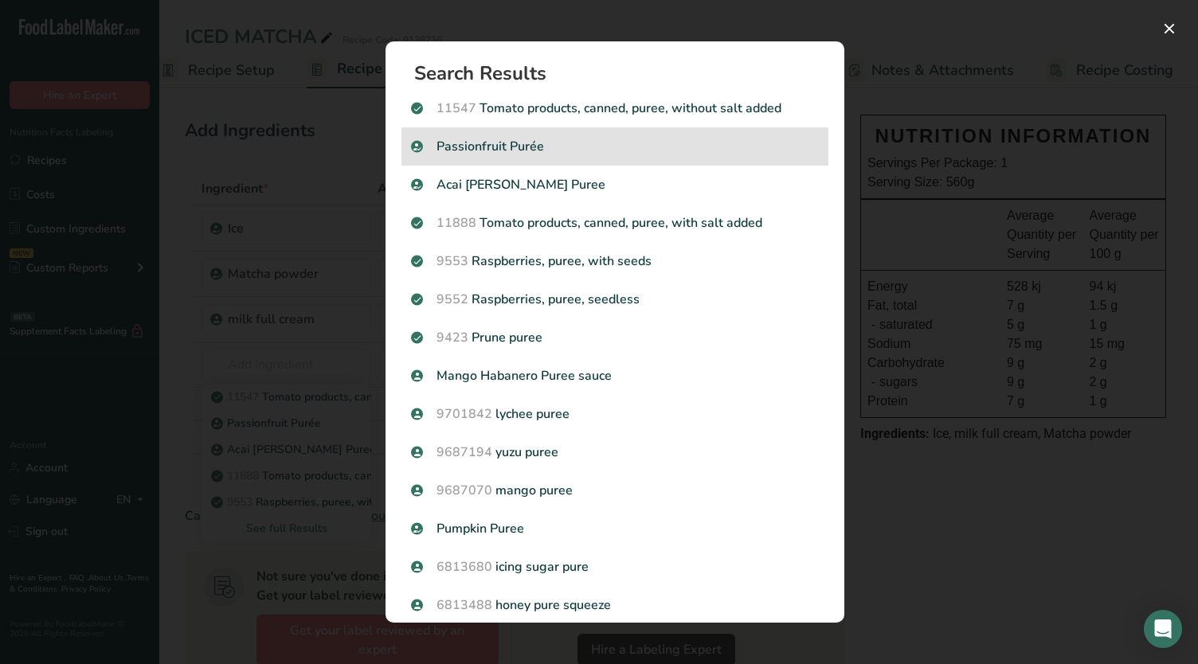
click at [514, 149] on p "Passionfruit Purée" at bounding box center [615, 146] width 408 height 19
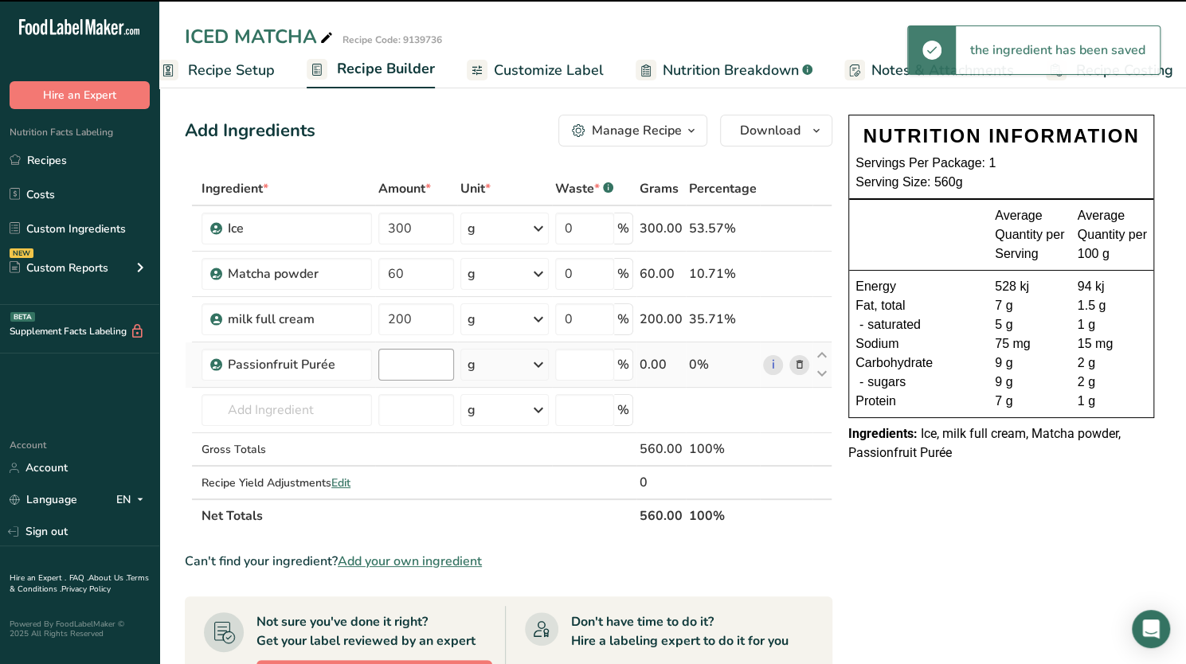
type input "0"
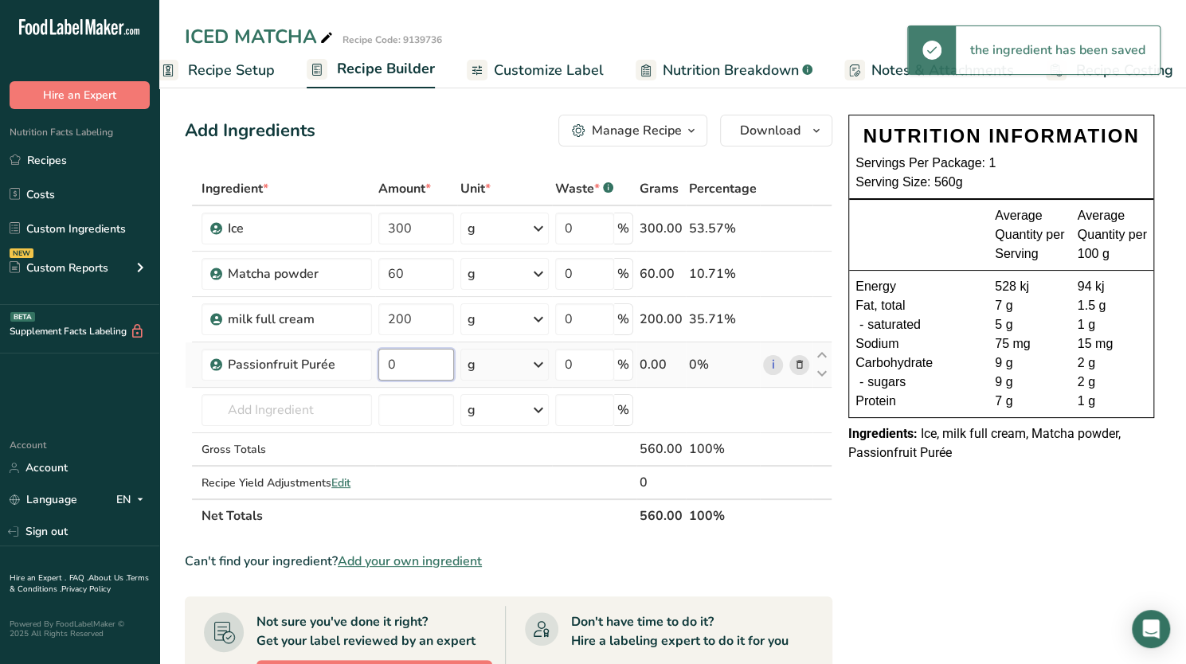
click at [408, 353] on input "0" at bounding box center [416, 365] width 76 height 32
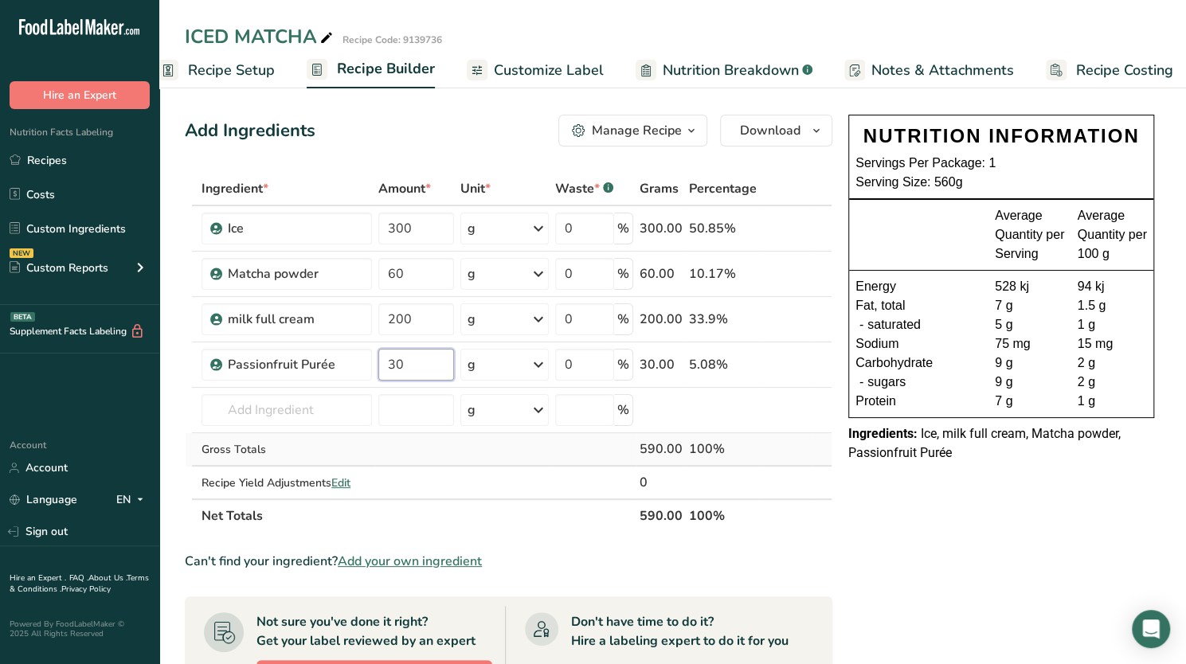
type input "30"
click at [390, 443] on div "Ingredient * Amount * Unit * Waste * .a-a{fill:#347362;}.b-a{fill:#fff;} Grams …" at bounding box center [508, 352] width 647 height 361
click at [67, 158] on link "Recipes" at bounding box center [79, 160] width 159 height 30
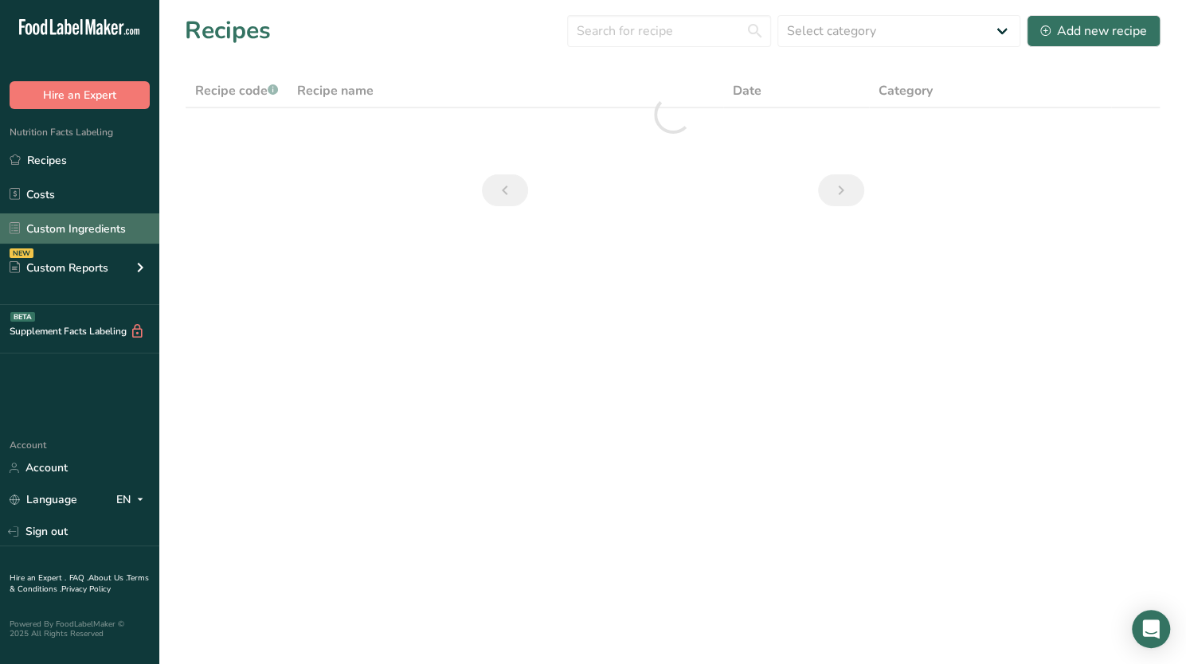
click at [69, 225] on link "Custom Ingredients" at bounding box center [79, 228] width 159 height 30
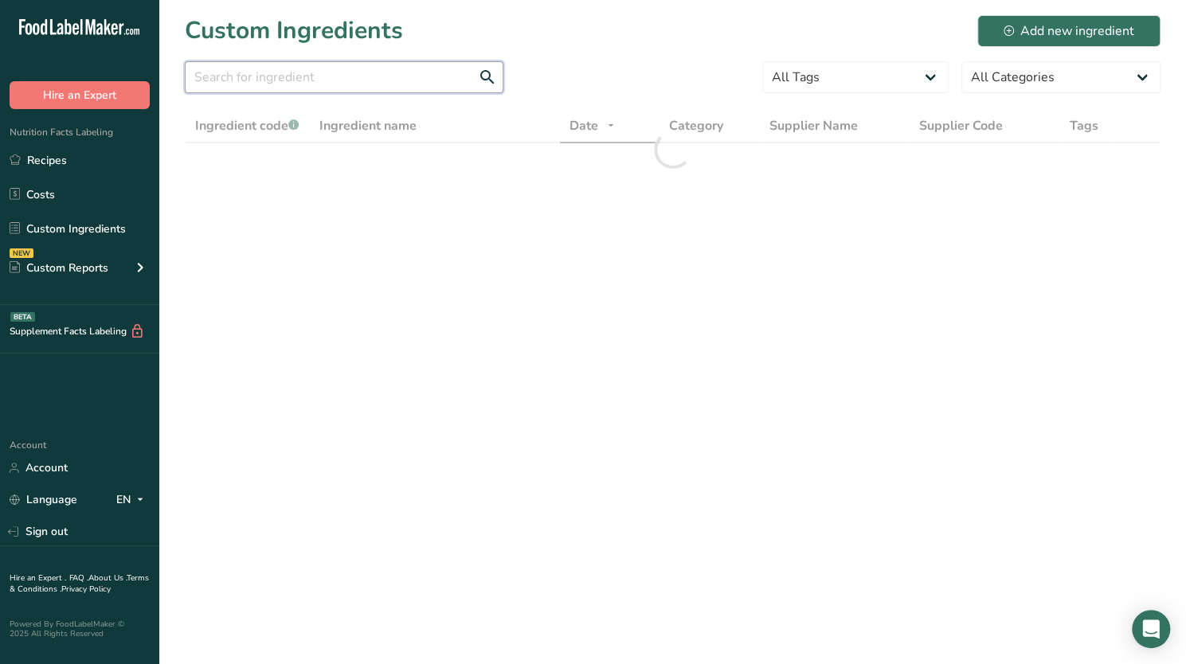
click at [363, 83] on input "text" at bounding box center [344, 77] width 318 height 32
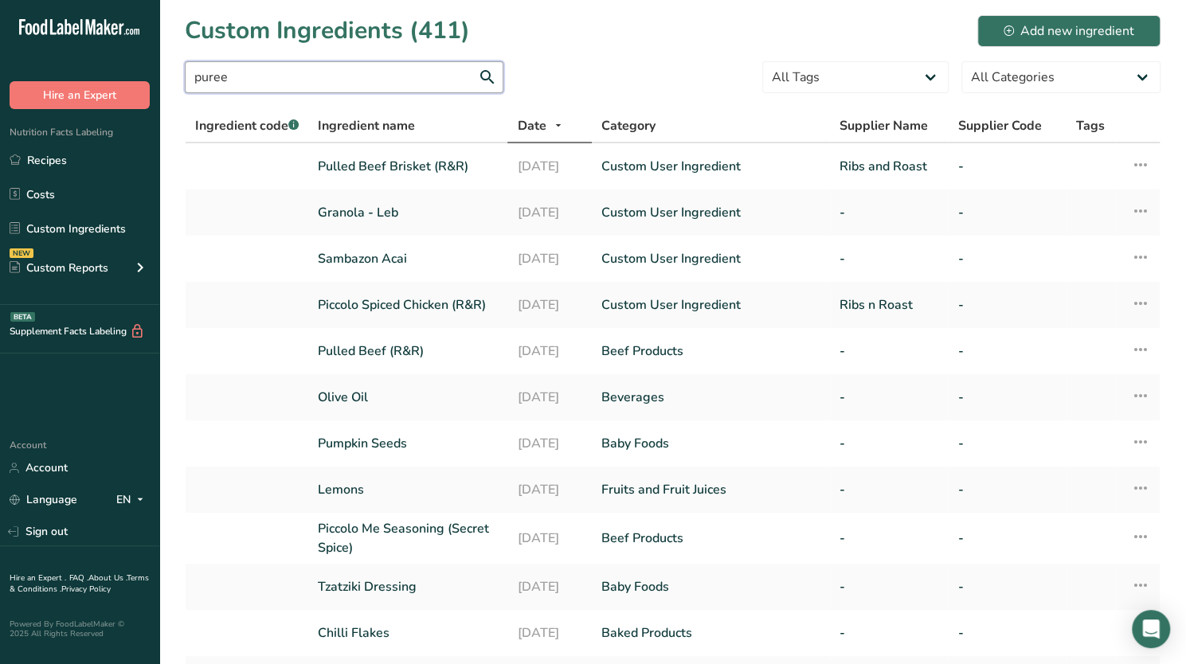
type input "puree"
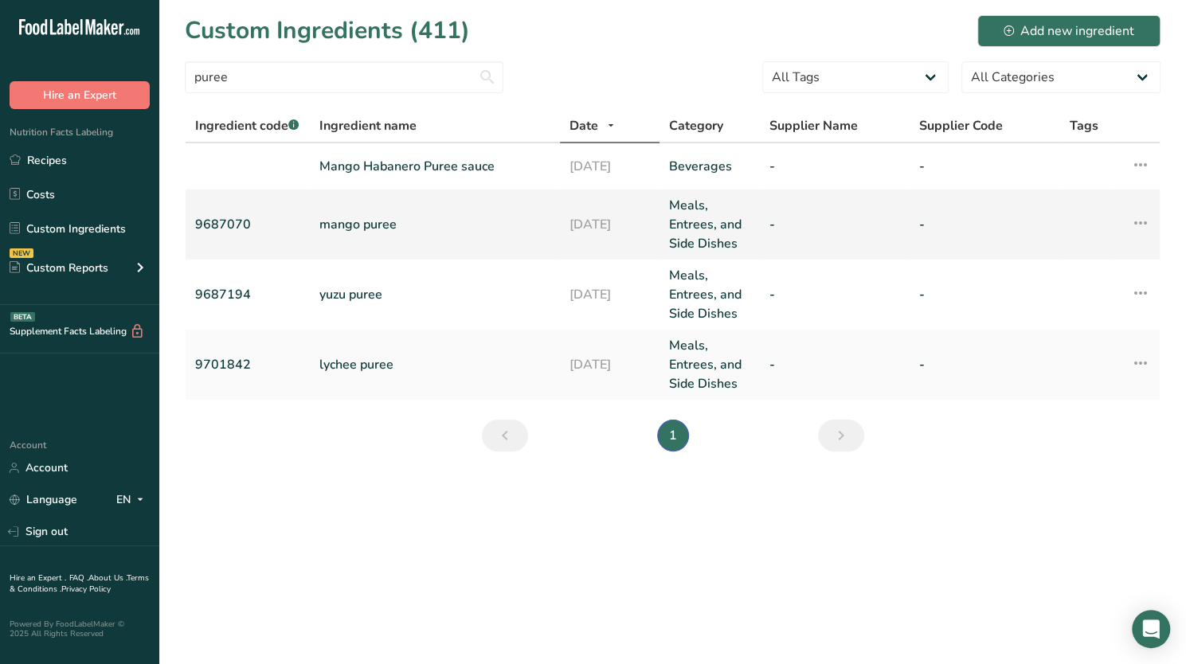
click at [368, 223] on link "mango puree" at bounding box center [434, 224] width 231 height 19
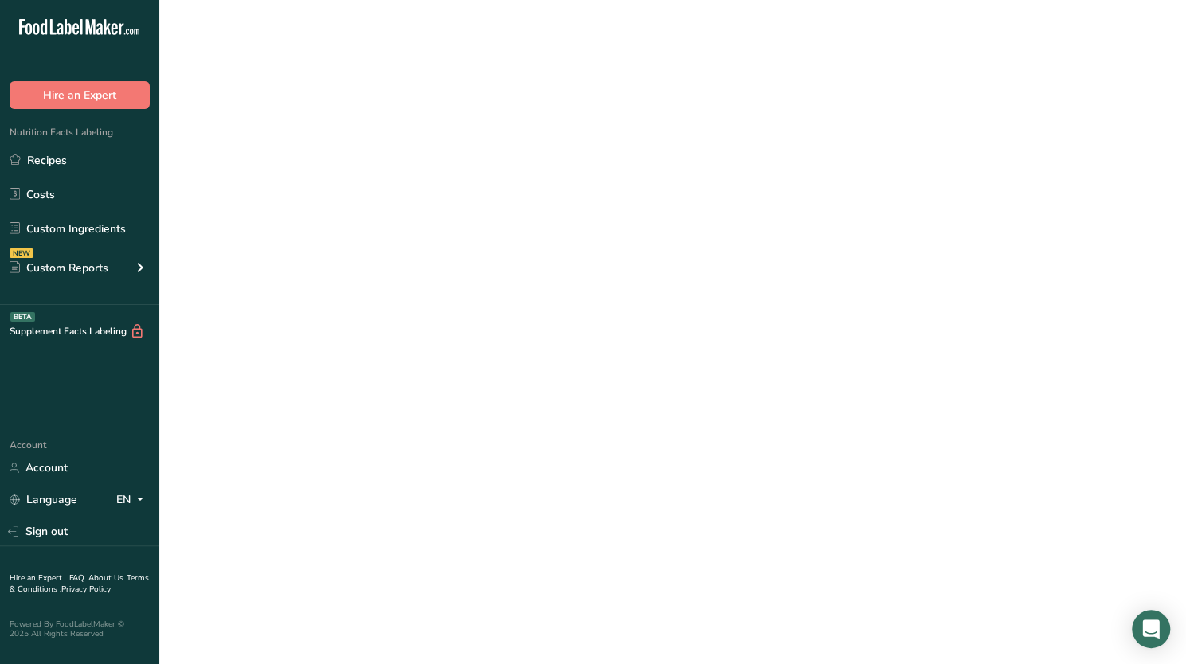
click at [368, 223] on link "mango puree" at bounding box center [434, 224] width 231 height 19
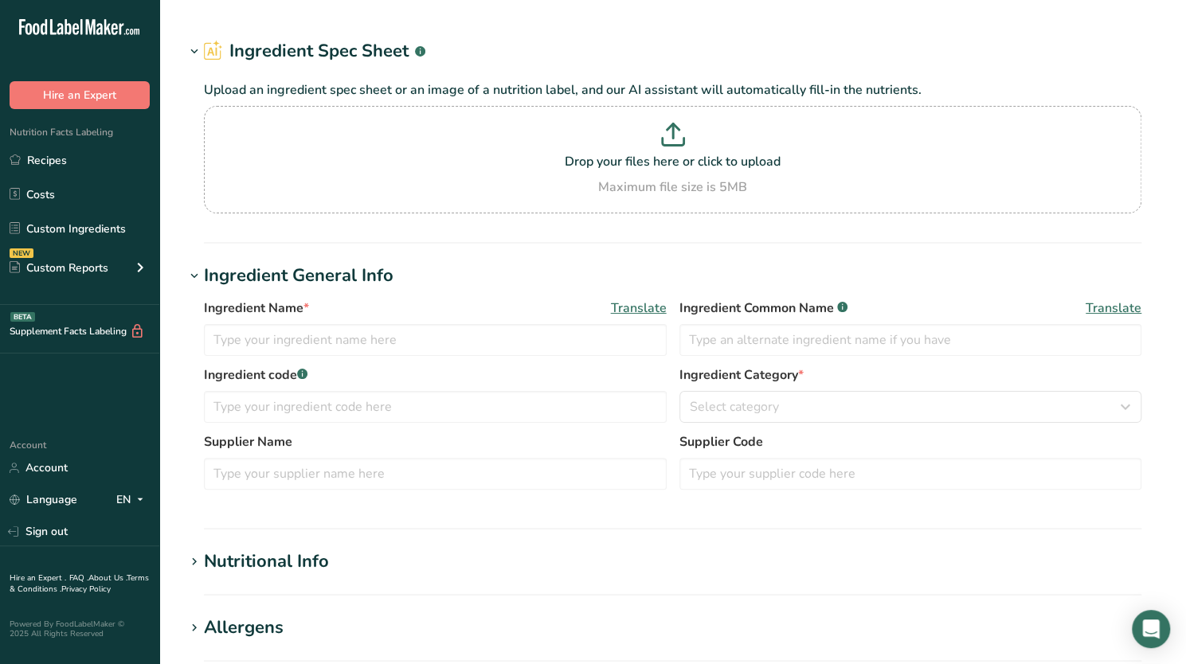
type input "mango puree"
type input "9687070"
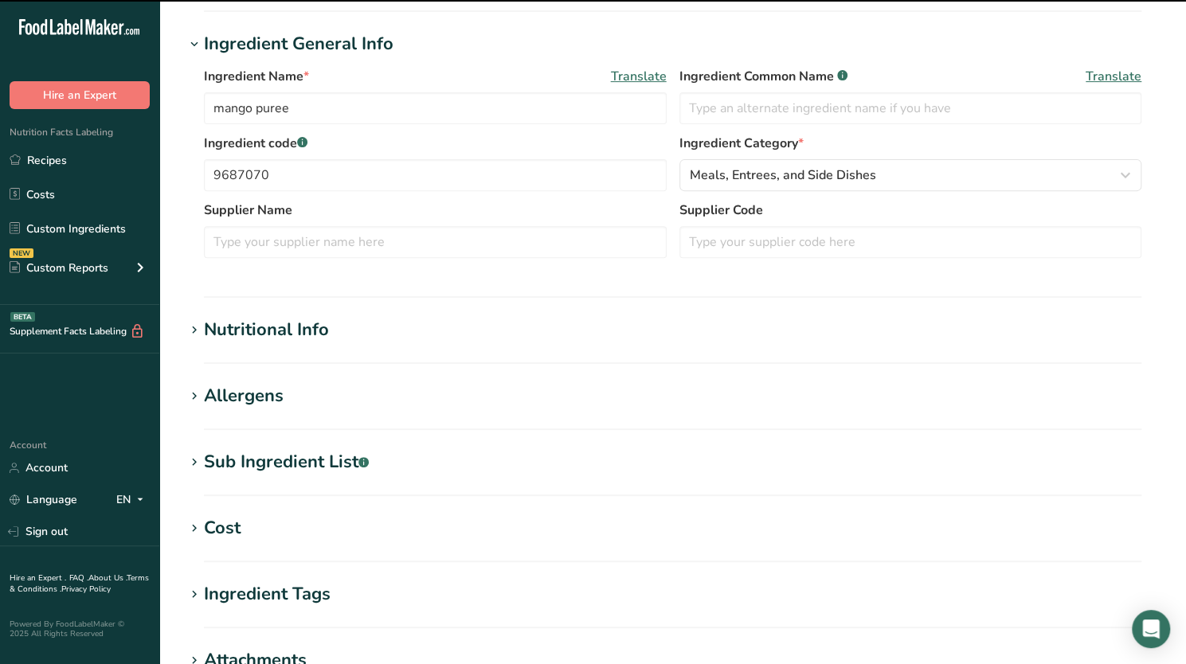
scroll to position [299, 0]
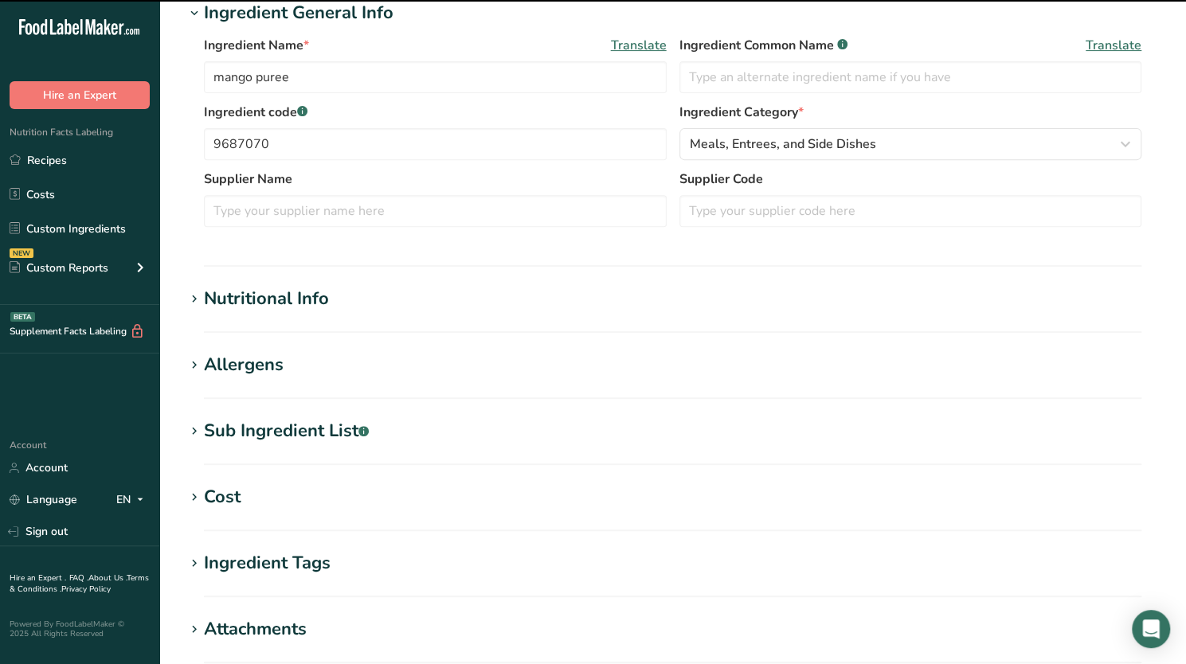
click at [407, 308] on h1 "Nutritional Info" at bounding box center [672, 299] width 975 height 26
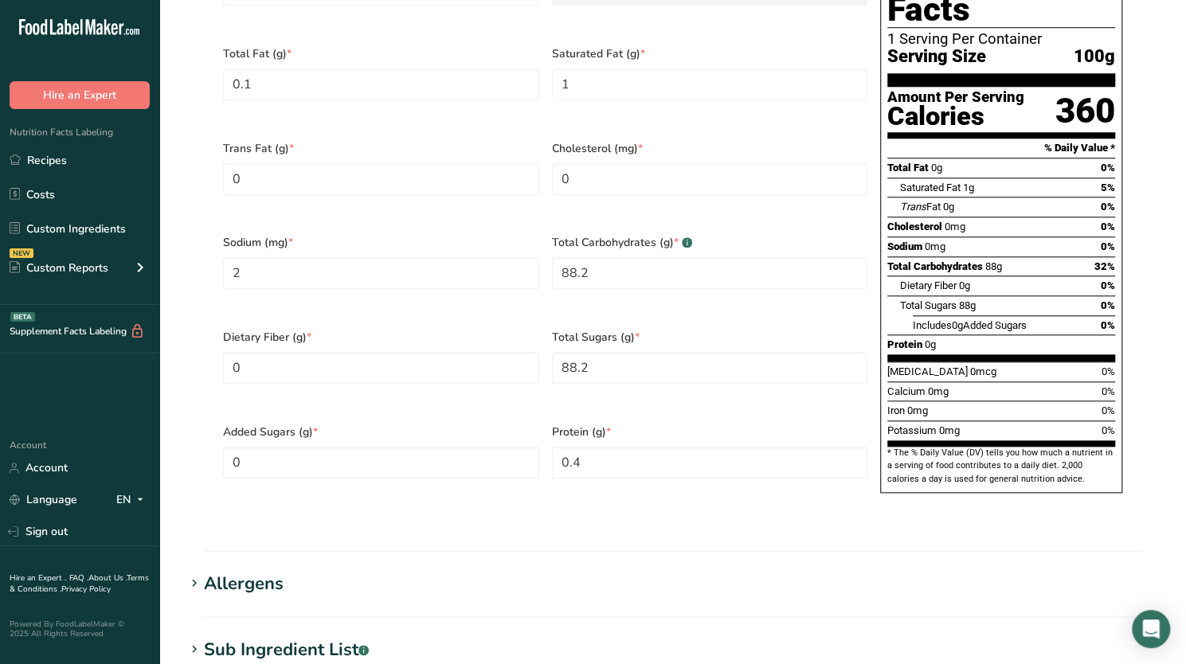
scroll to position [0, 0]
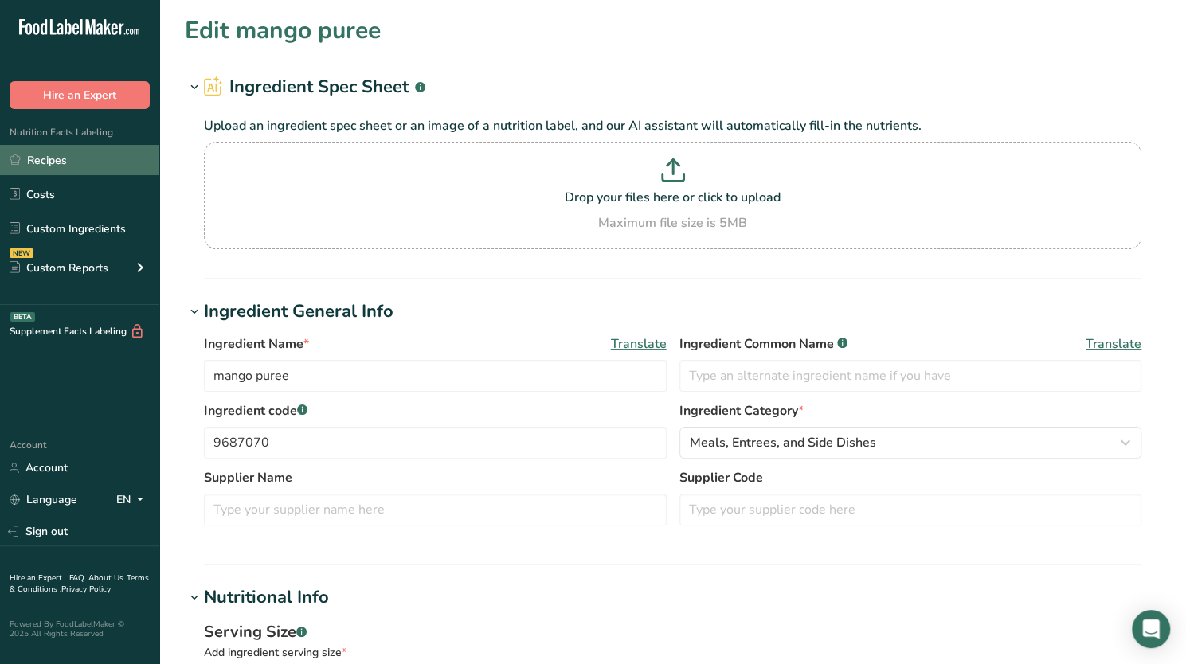
click at [56, 145] on link "Recipes" at bounding box center [79, 160] width 159 height 30
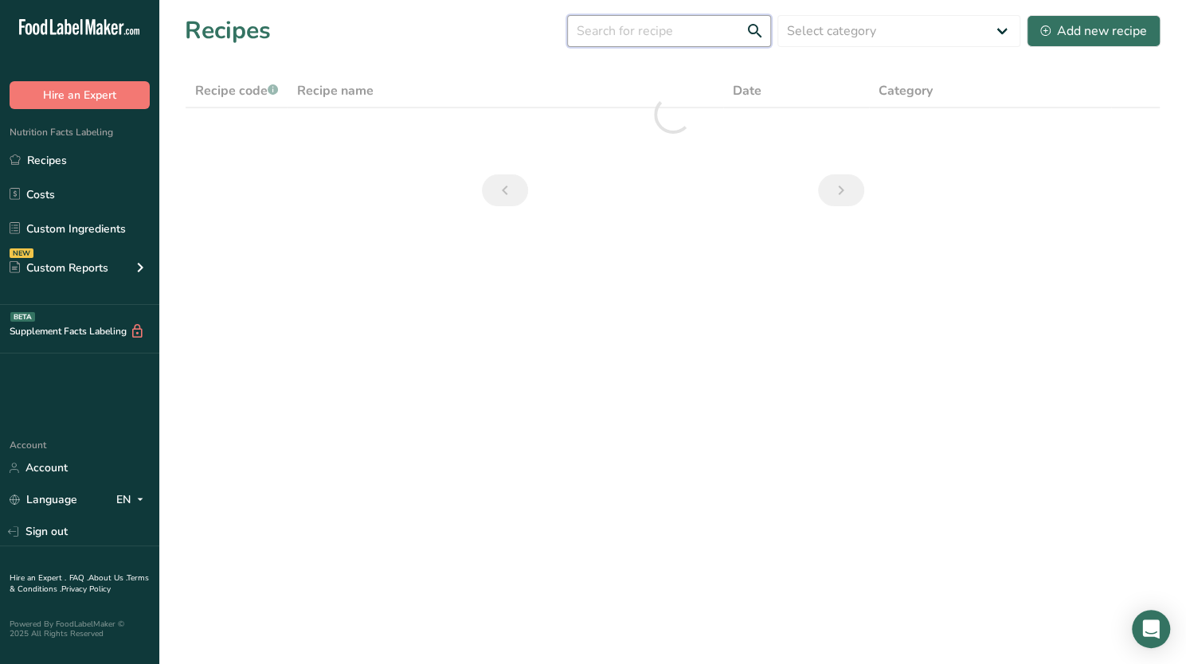
click at [631, 44] on input "text" at bounding box center [669, 31] width 204 height 32
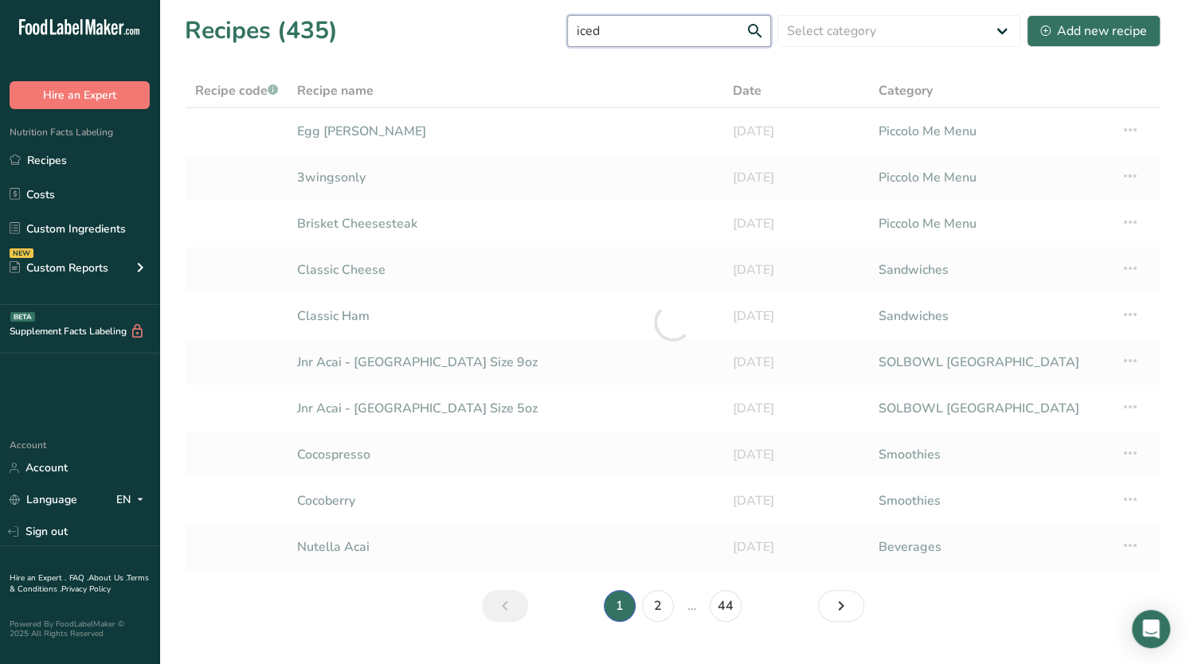
type input "iced"
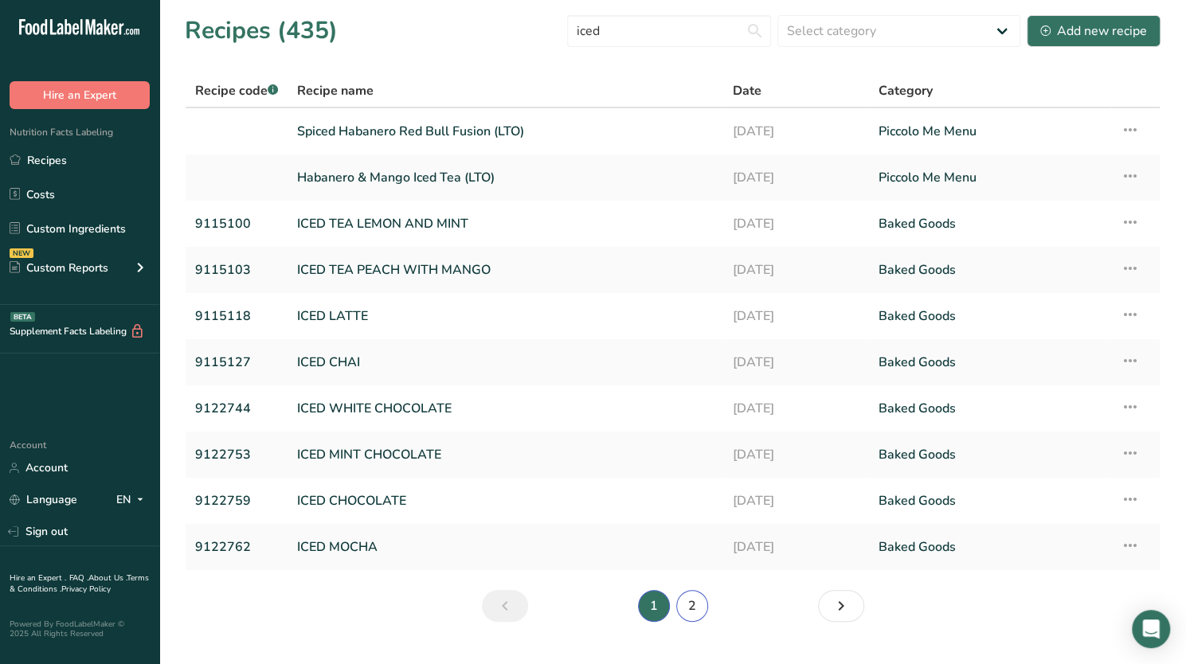
click at [690, 608] on link "2" at bounding box center [692, 606] width 32 height 32
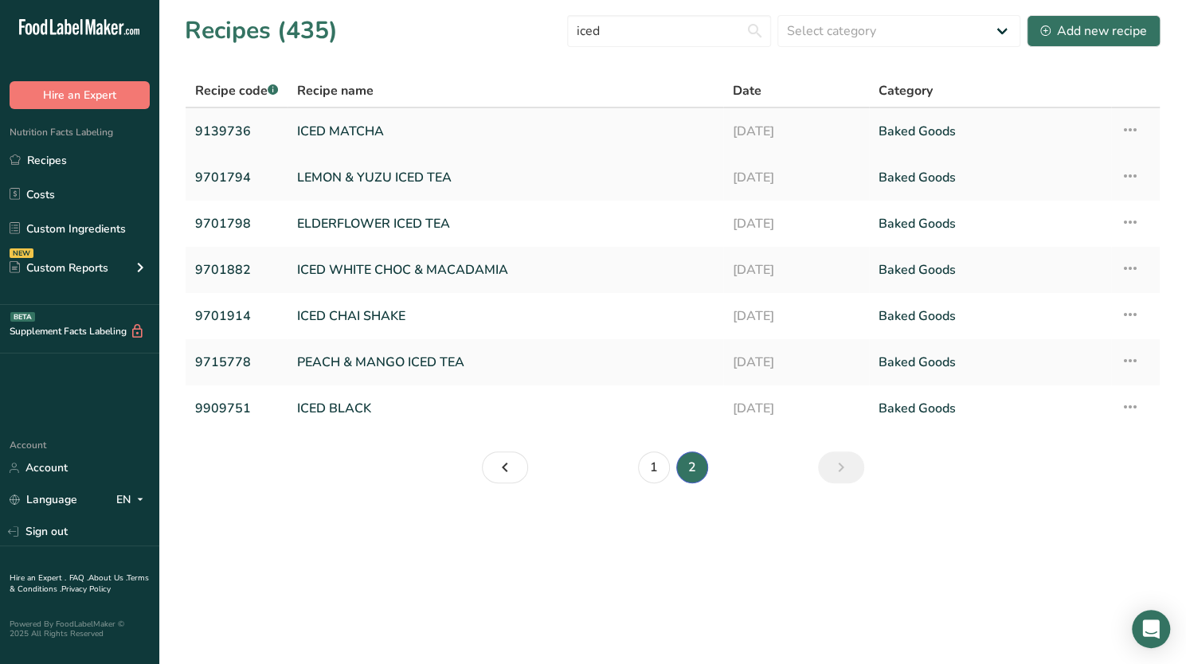
click at [419, 136] on link "ICED MATCHA" at bounding box center [505, 131] width 416 height 33
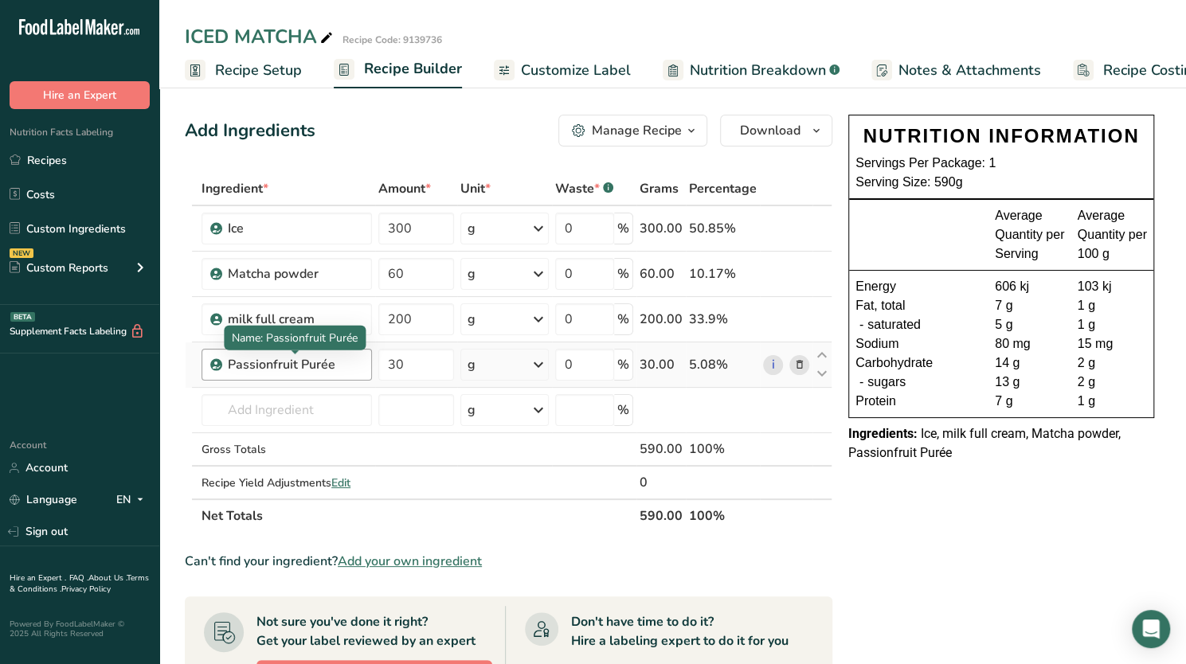
click at [327, 365] on div "Passionfruit Purée" at bounding box center [295, 364] width 135 height 19
click at [332, 365] on div "Passionfruit Purée" at bounding box center [295, 364] width 135 height 19
click at [801, 362] on icon at bounding box center [798, 365] width 11 height 17
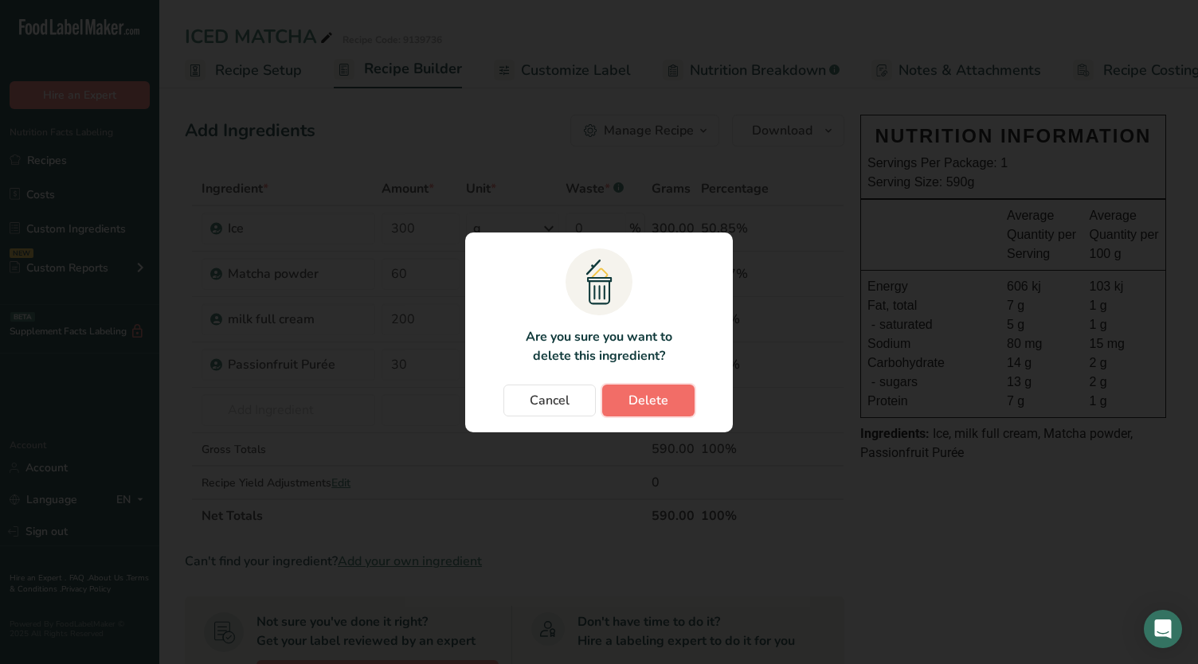
click at [627, 401] on button "Delete" at bounding box center [648, 401] width 92 height 32
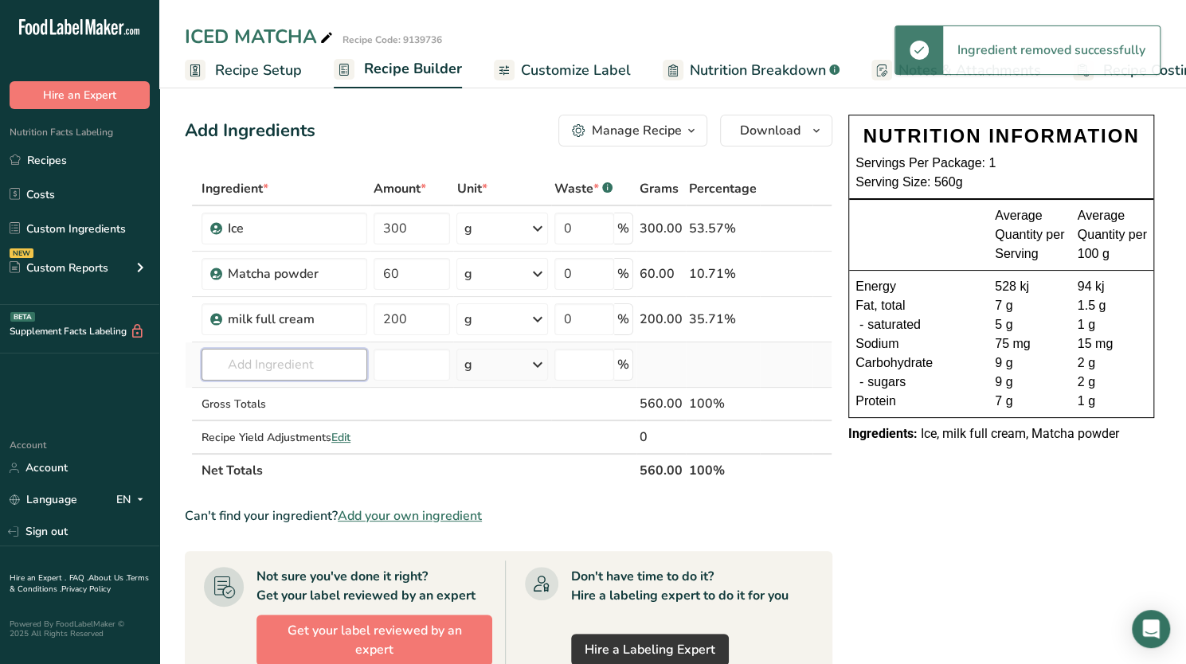
click at [298, 362] on input "text" at bounding box center [284, 365] width 166 height 32
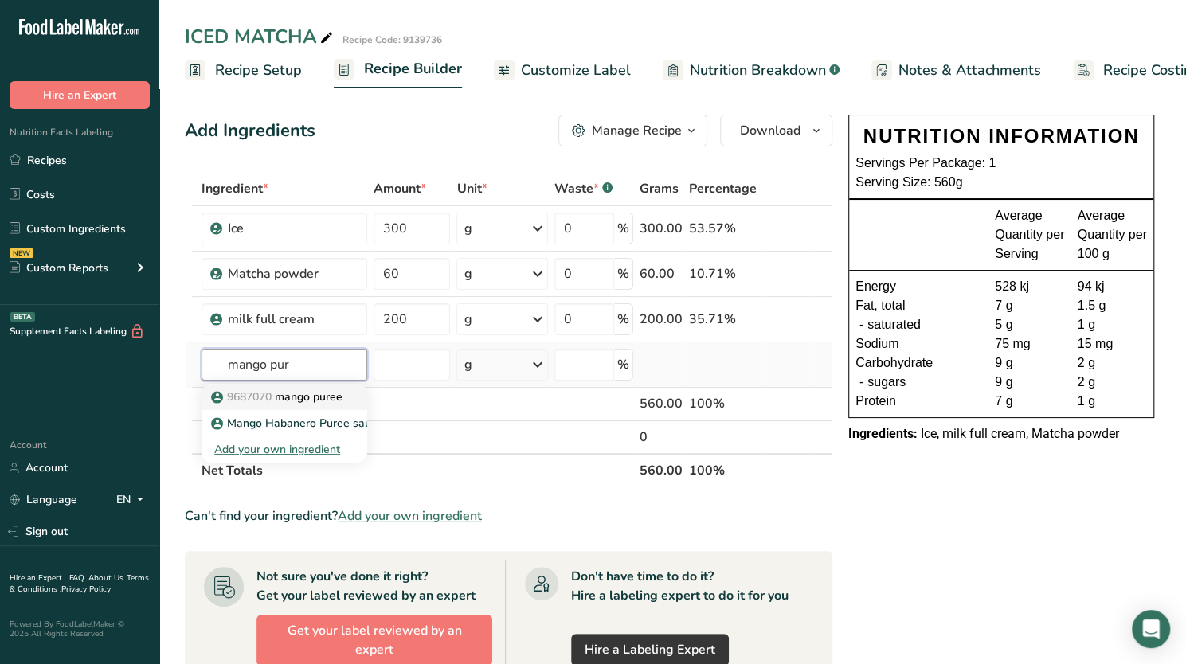
type input "mango pur"
click at [311, 397] on p "9687070 mango puree" at bounding box center [278, 397] width 128 height 17
type input "mango puree"
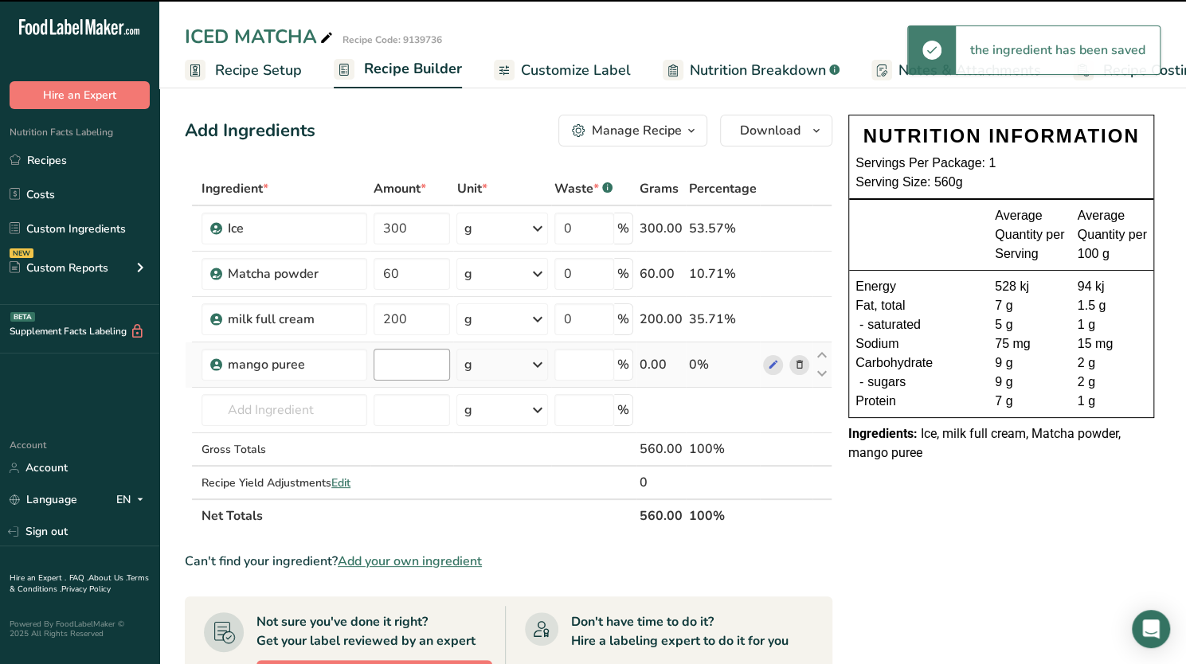
type input "0"
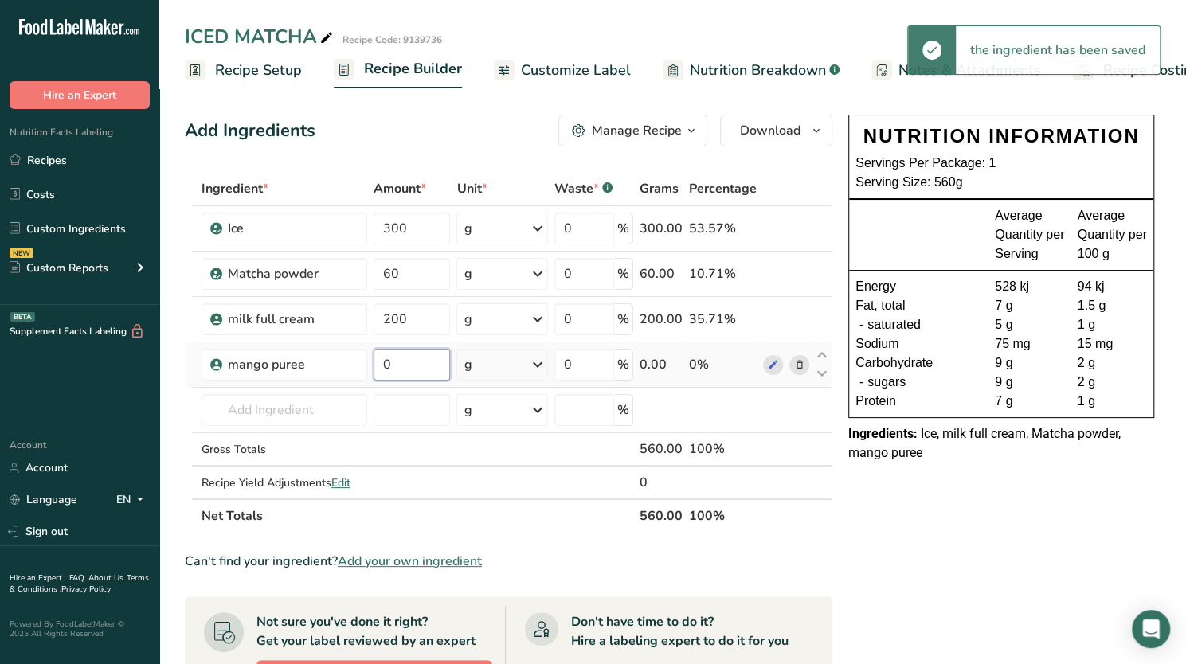
click at [411, 364] on input "0" at bounding box center [411, 365] width 77 height 32
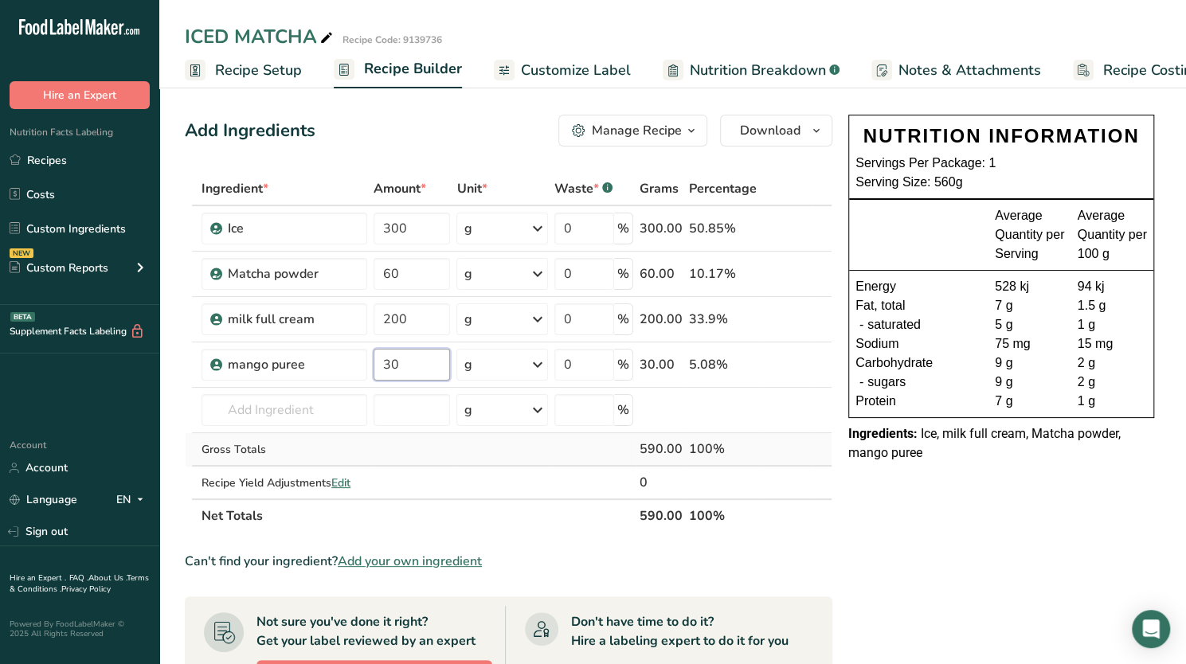
type input "30"
click at [412, 447] on div "Ingredient * Amount * Unit * Waste * .a-a{fill:#347362;}.b-a{fill:#fff;} Grams …" at bounding box center [508, 352] width 647 height 361
click at [283, 405] on input "text" at bounding box center [284, 410] width 166 height 32
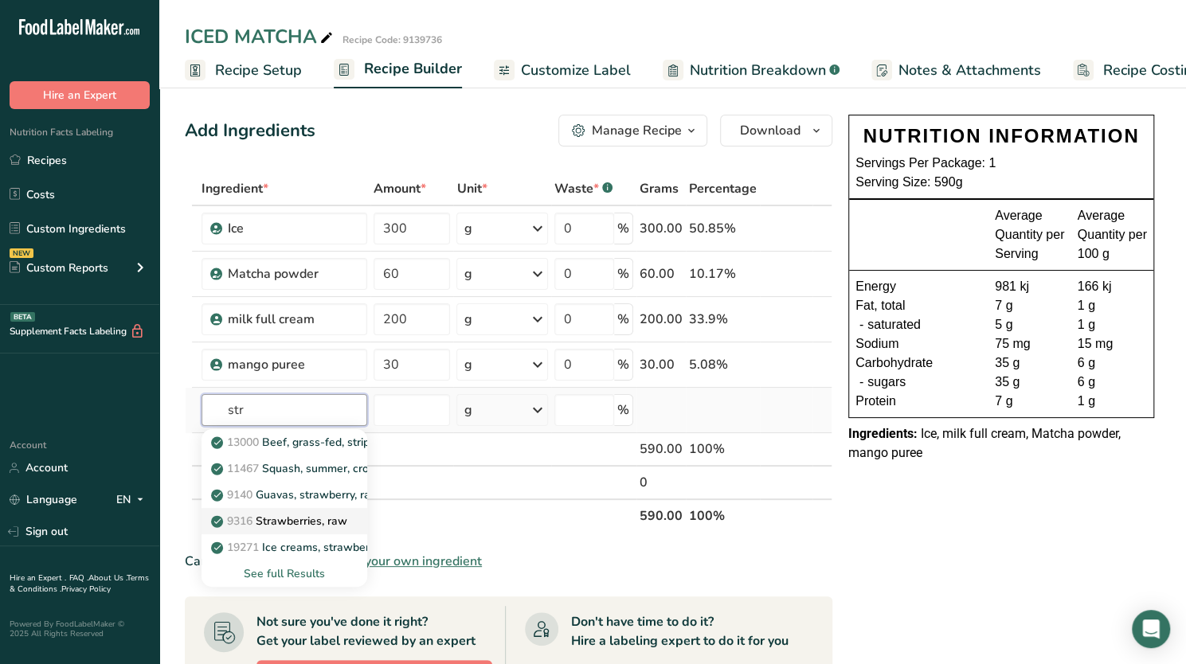
type input "str"
click at [325, 522] on p "9316 Strawberries, raw" at bounding box center [280, 521] width 133 height 17
type input "Strawberries, raw"
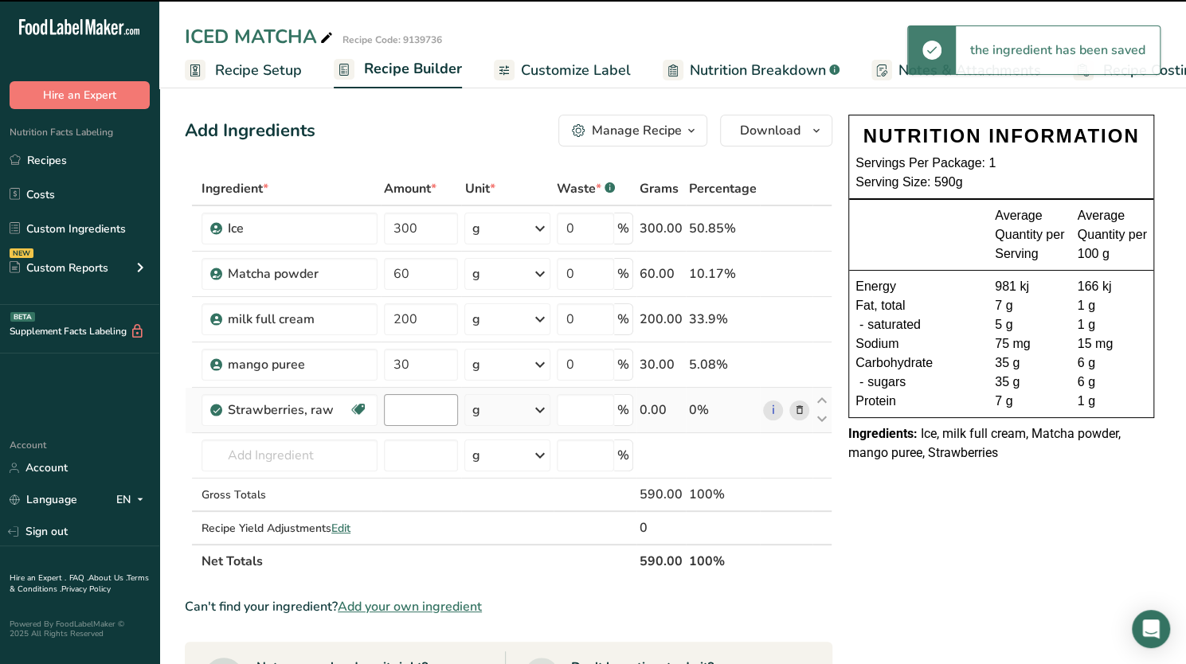
type input "0"
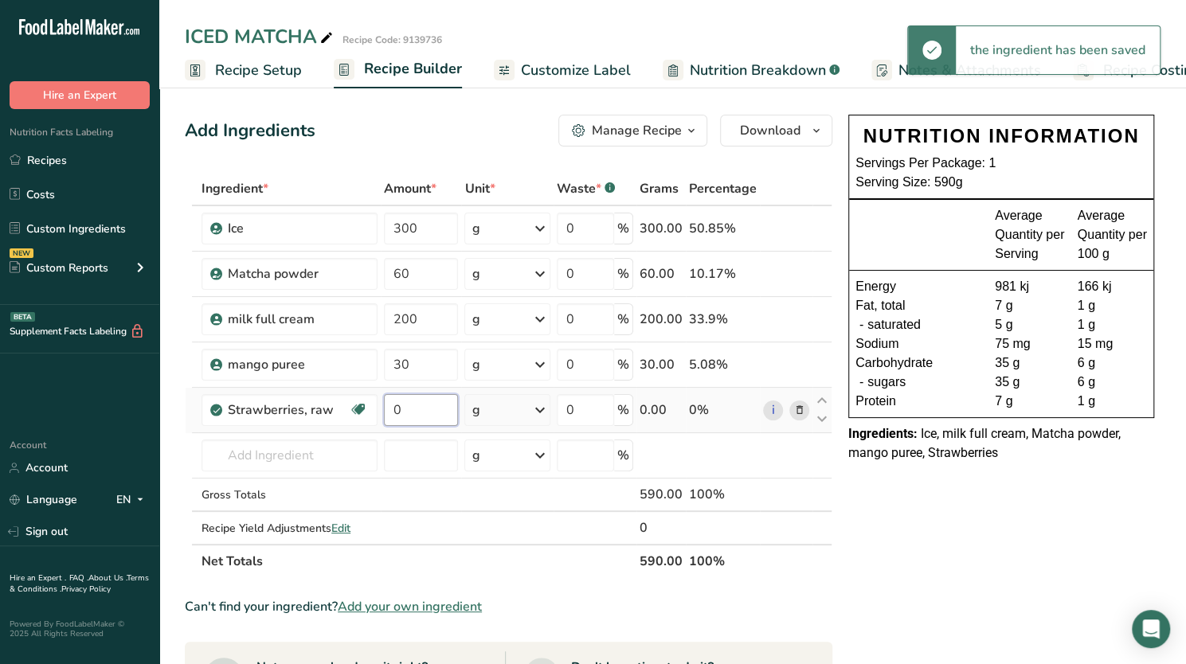
click at [414, 410] on input "0" at bounding box center [421, 410] width 74 height 32
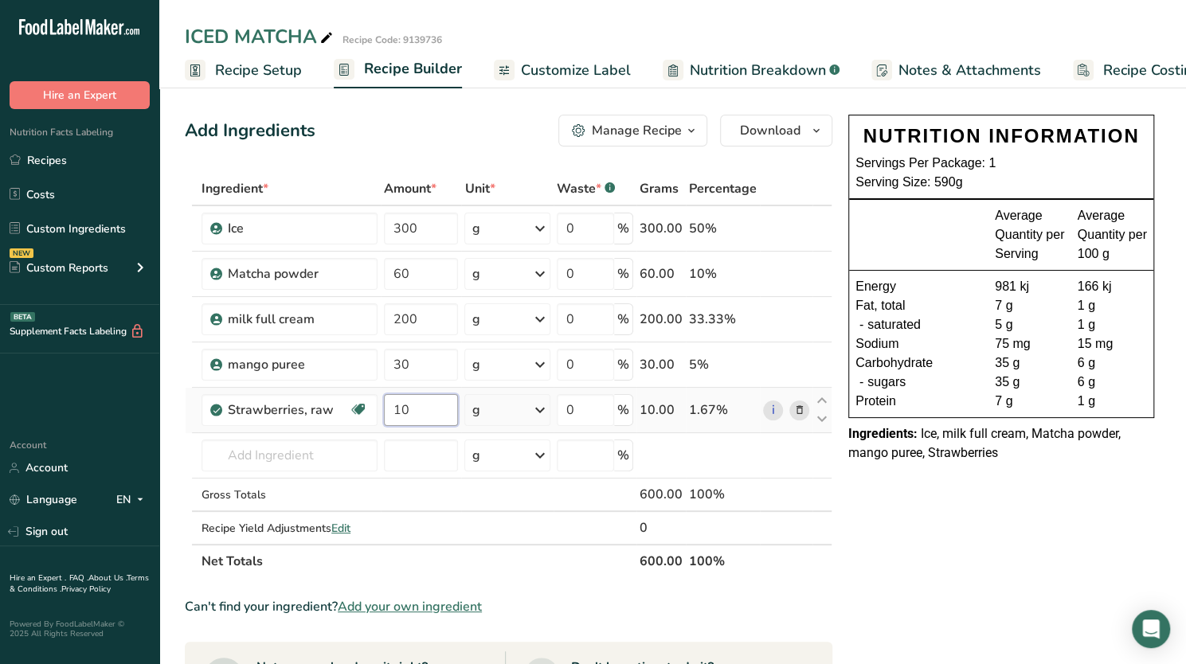
click at [414, 412] on input "10" at bounding box center [421, 410] width 74 height 32
type input "10"
click at [411, 447] on div "Ingredient * Amount * Unit * Waste * .a-a{fill:#347362;}.b-a{fill:#fff;} Grams …" at bounding box center [508, 375] width 647 height 406
click at [1122, 72] on span "Recipe Costing" at bounding box center [1151, 70] width 97 height 21
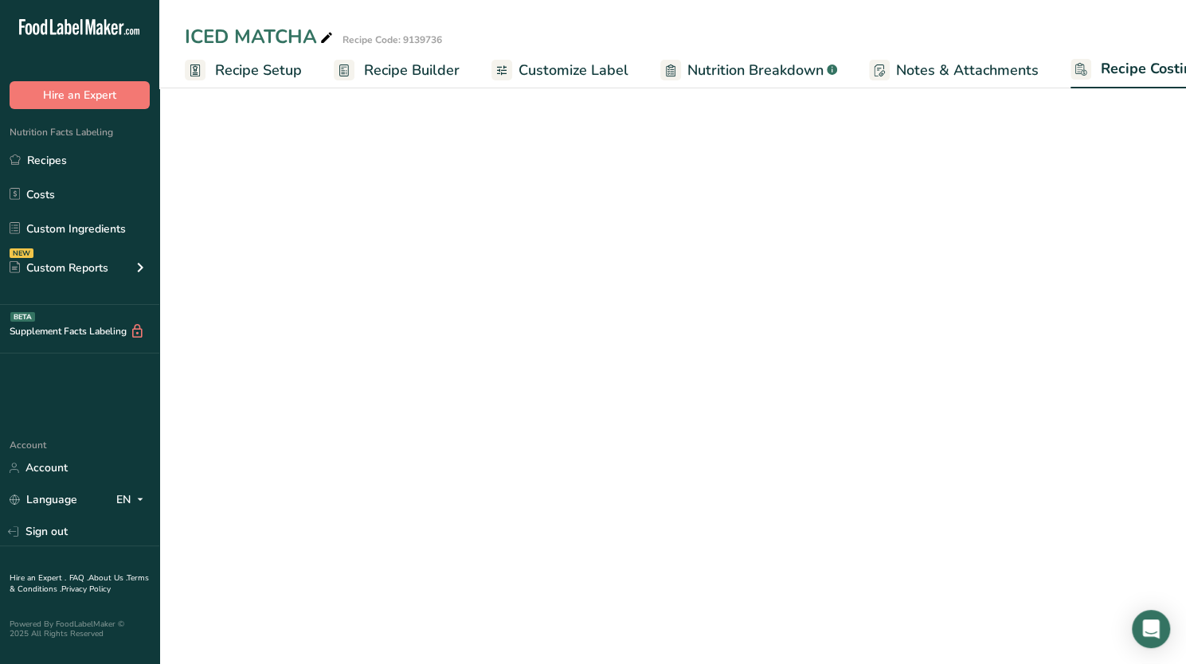
scroll to position [0, 39]
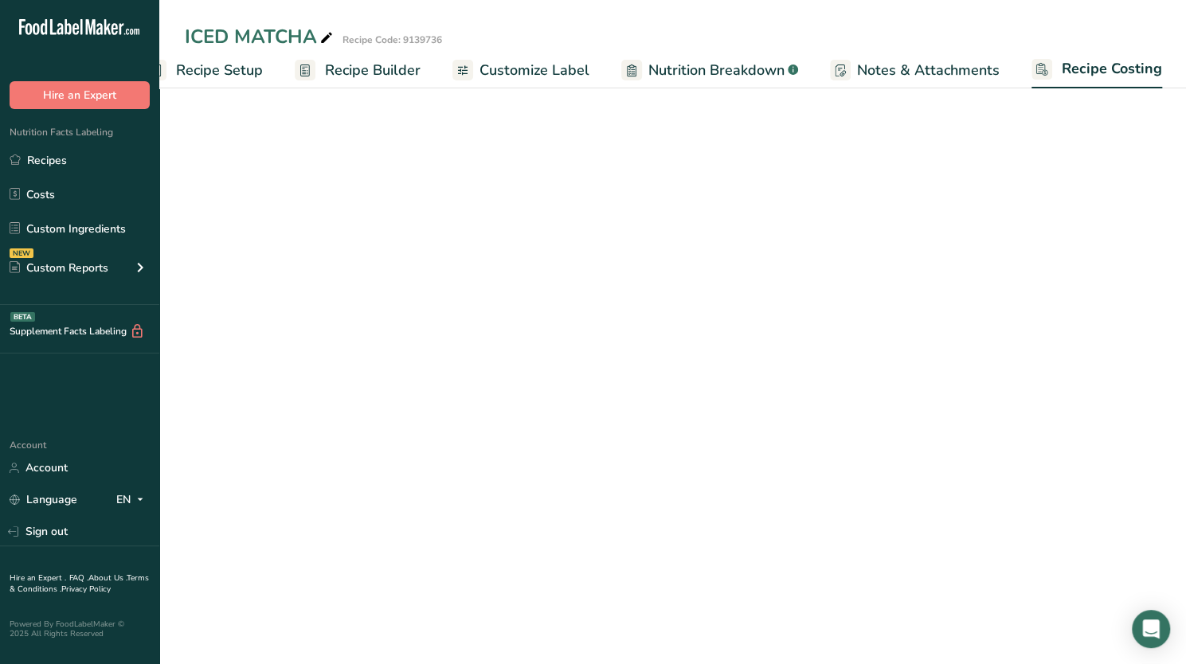
select select "1"
